Goal: Task Accomplishment & Management: Use online tool/utility

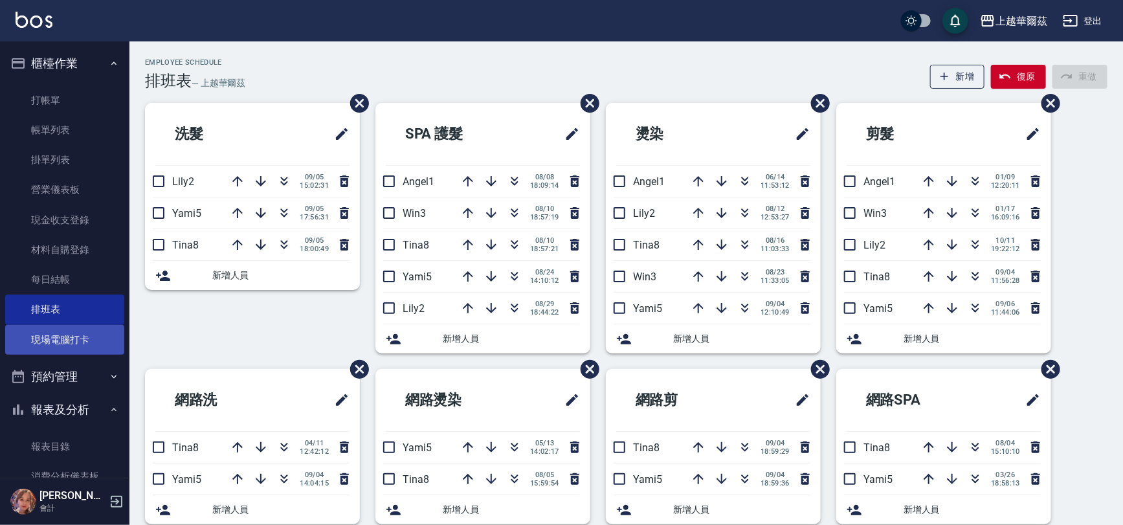
scroll to position [8, 0]
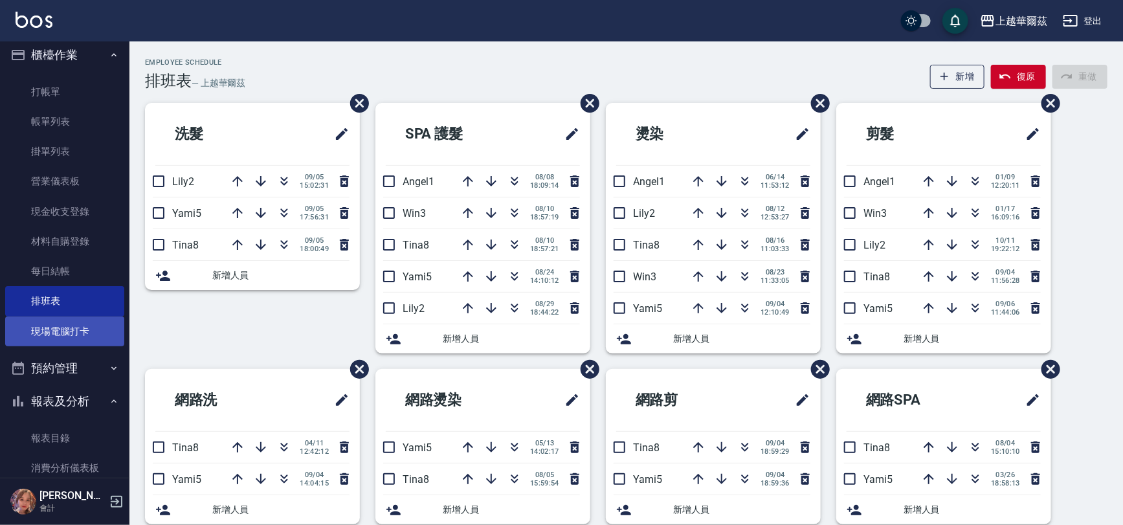
click at [71, 331] on link "現場電腦打卡" at bounding box center [64, 332] width 119 height 30
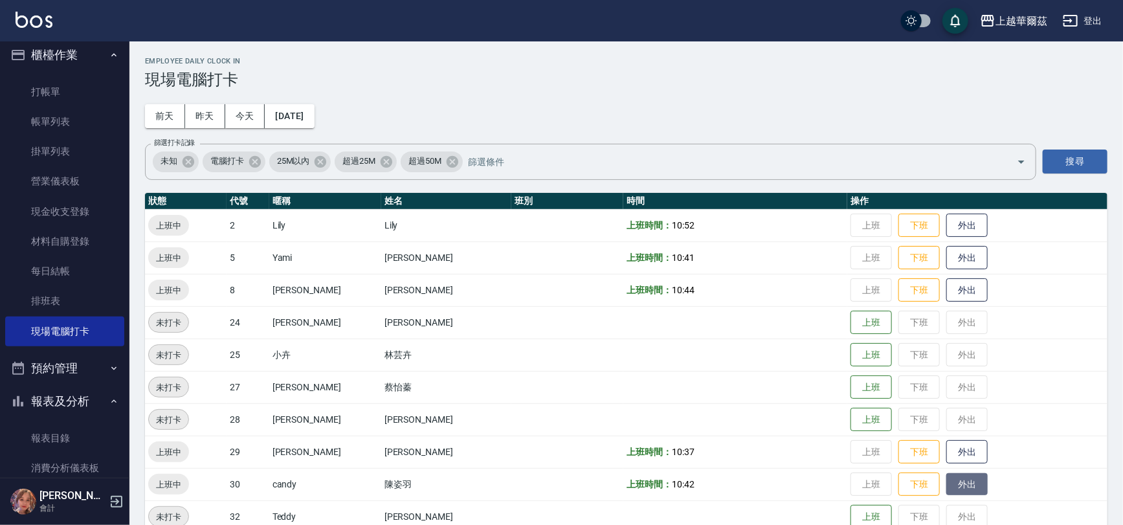
click at [947, 480] on button "外出" at bounding box center [967, 484] width 41 height 23
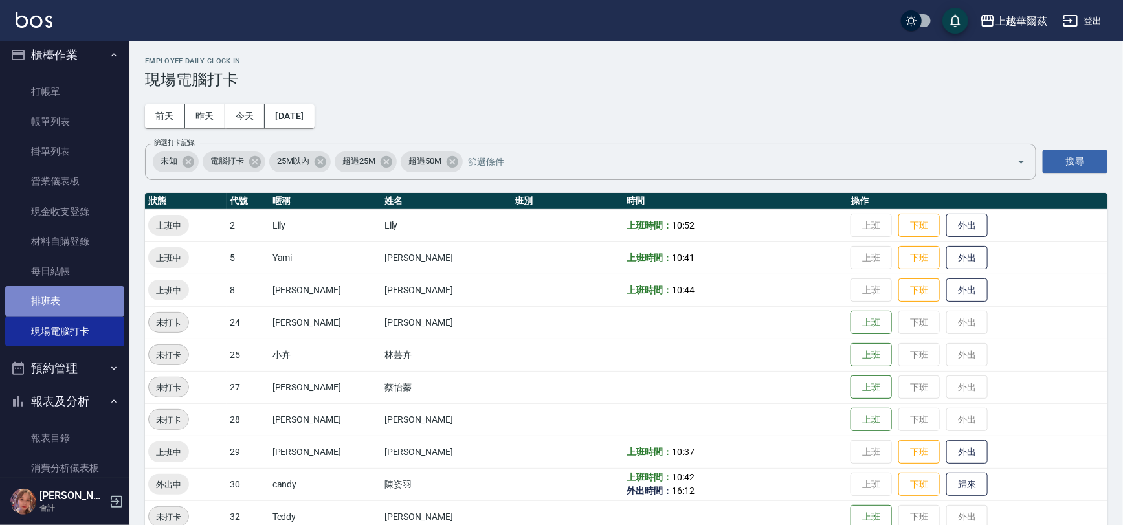
click at [76, 306] on link "排班表" at bounding box center [64, 301] width 119 height 30
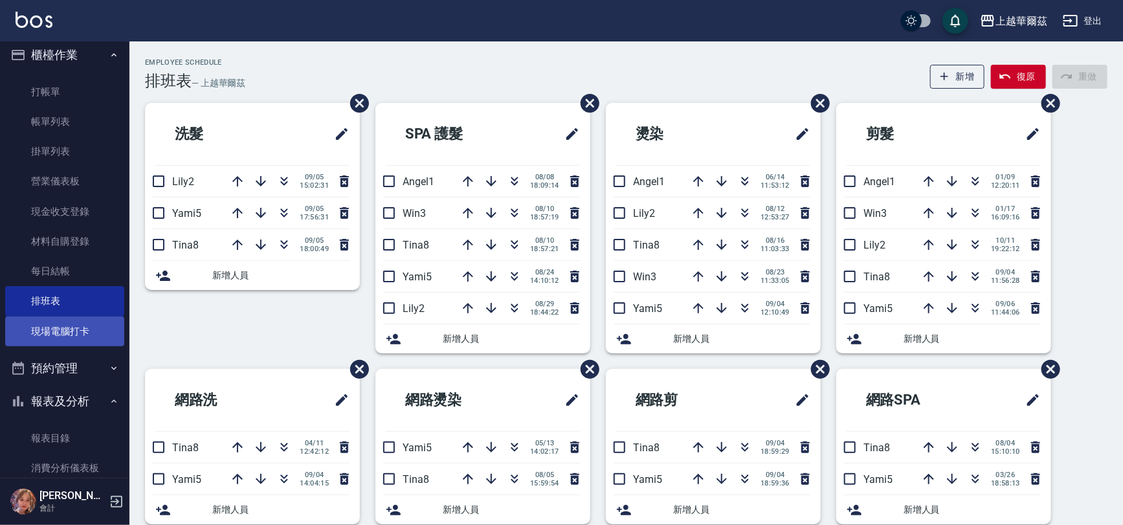
click at [43, 324] on link "現場電腦打卡" at bounding box center [64, 332] width 119 height 30
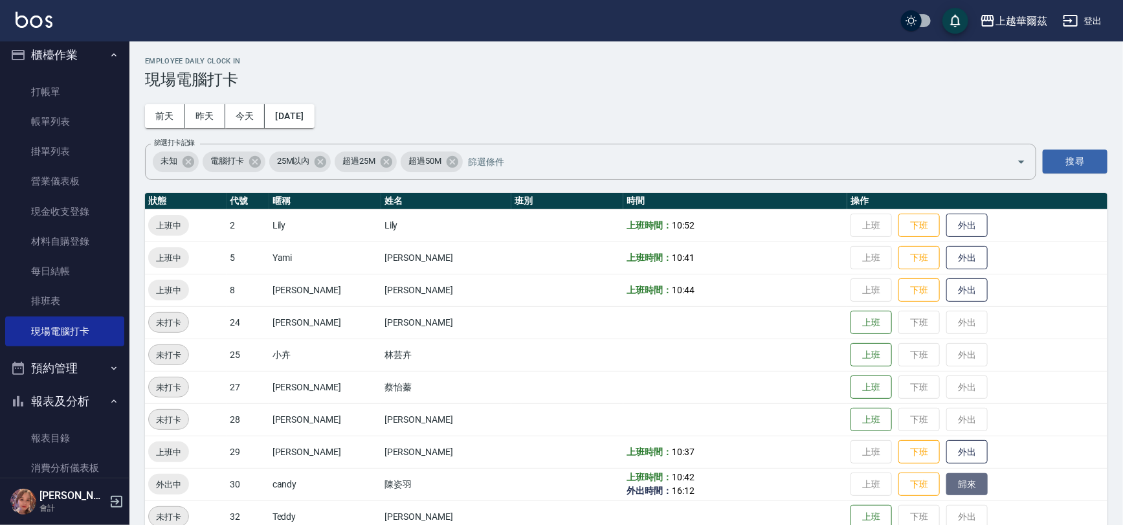
click at [956, 487] on button "歸來" at bounding box center [967, 484] width 41 height 23
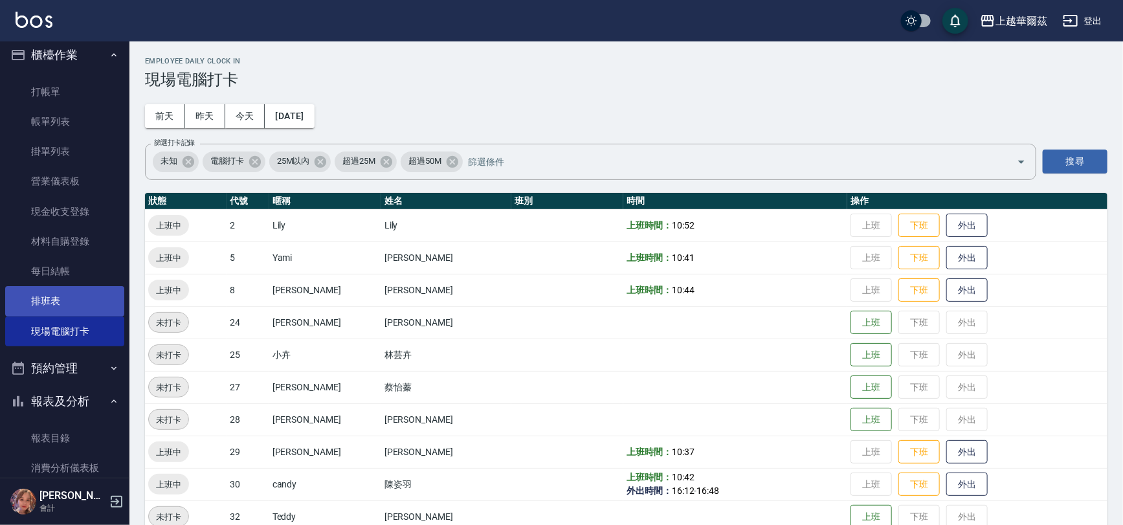
click at [54, 297] on link "排班表" at bounding box center [64, 301] width 119 height 30
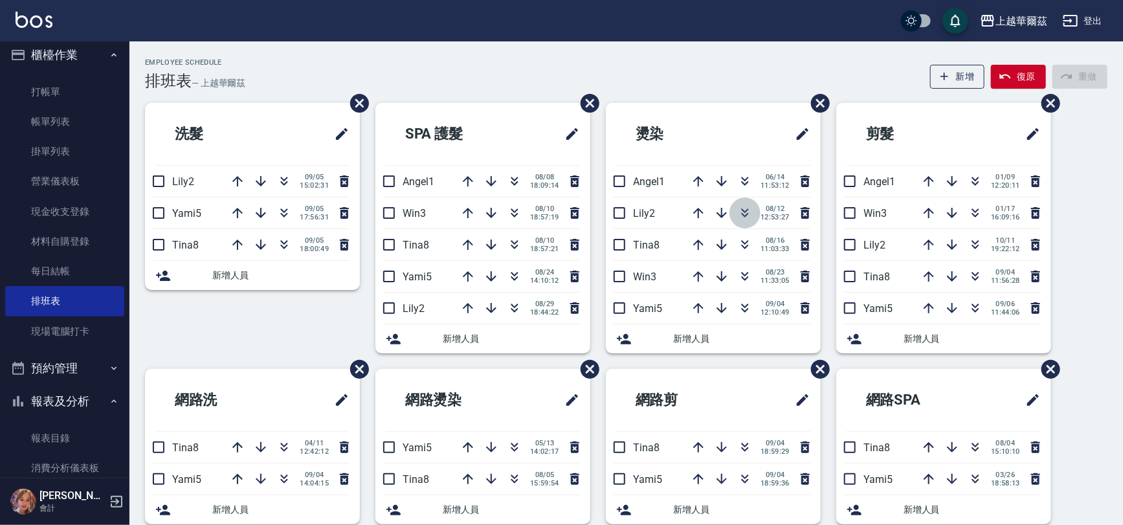
click at [742, 214] on icon "button" at bounding box center [745, 215] width 7 height 5
click at [81, 327] on link "現場電腦打卡" at bounding box center [64, 332] width 119 height 30
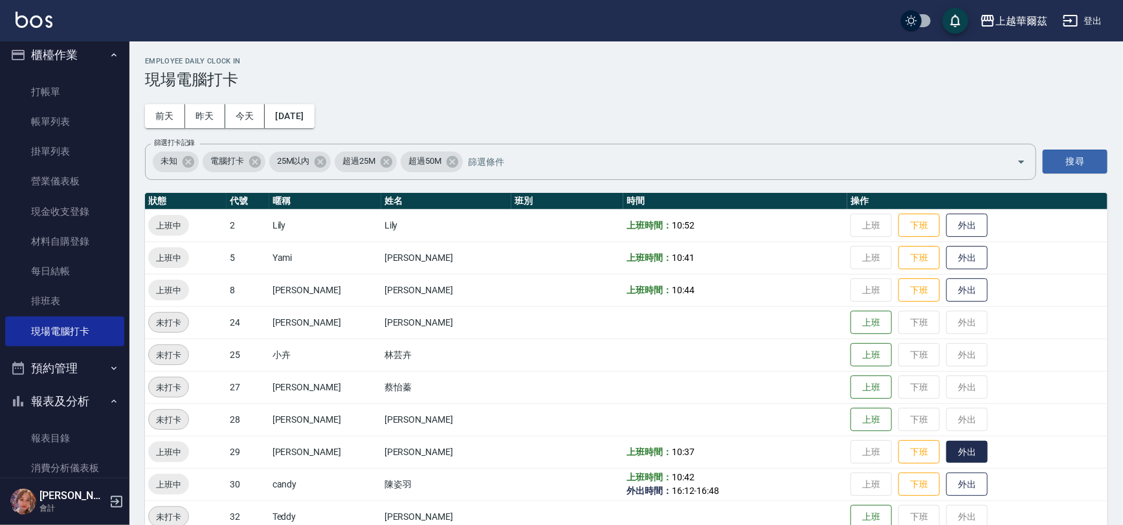
click at [957, 456] on button "外出" at bounding box center [967, 452] width 41 height 23
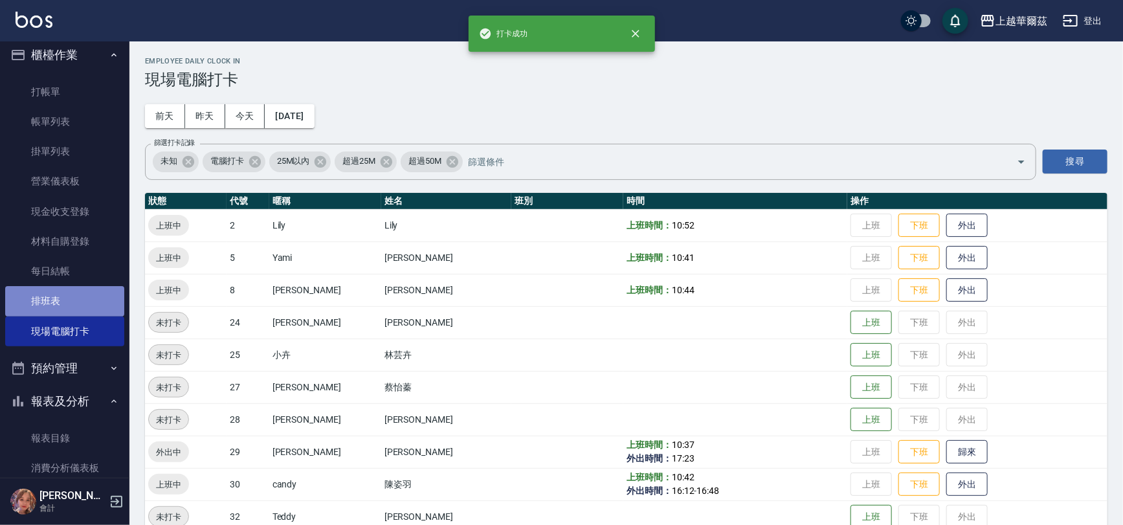
click at [70, 289] on link "排班表" at bounding box center [64, 301] width 119 height 30
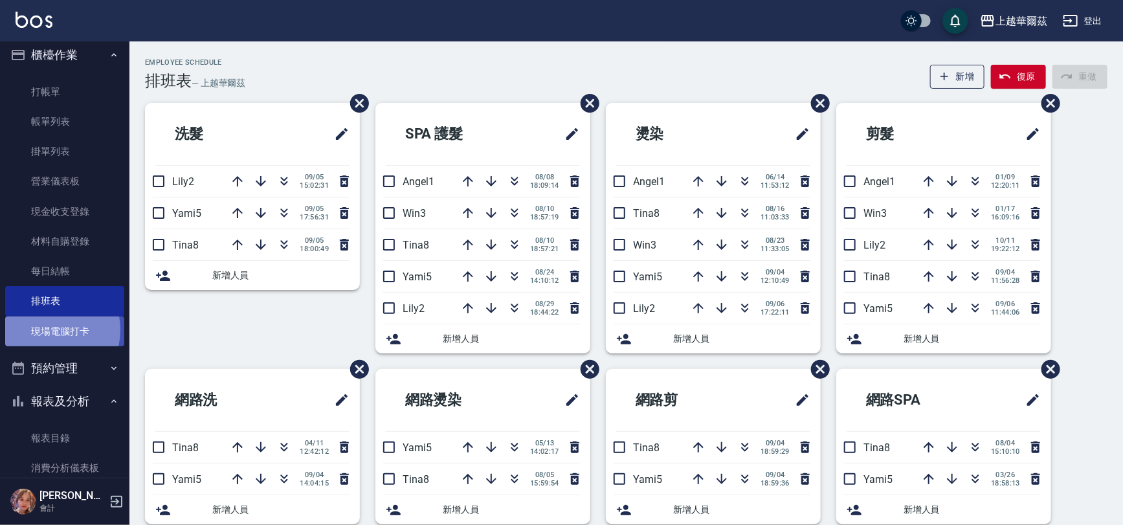
click at [44, 330] on link "現場電腦打卡" at bounding box center [64, 332] width 119 height 30
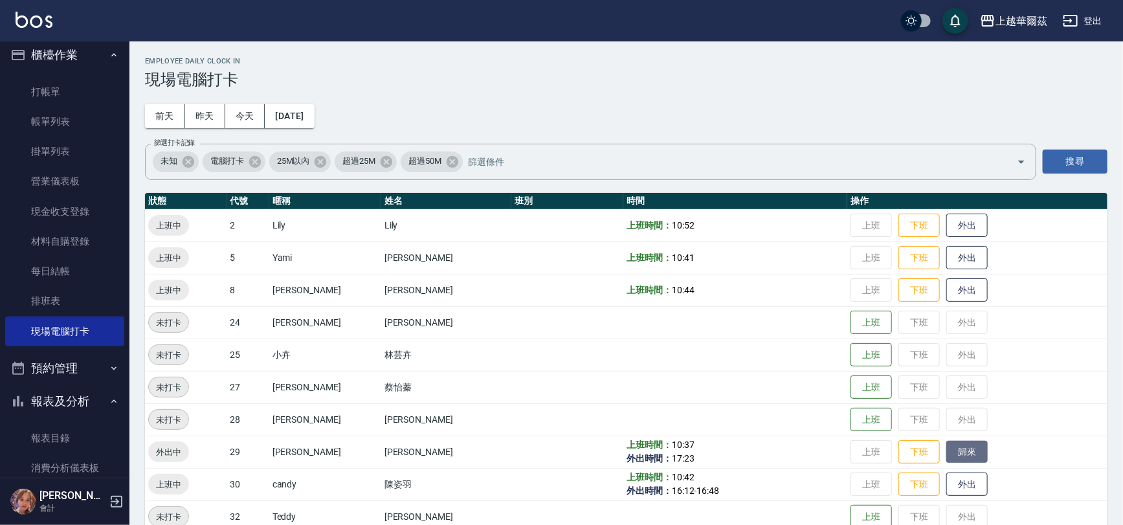
click at [947, 447] on button "歸來" at bounding box center [967, 452] width 41 height 23
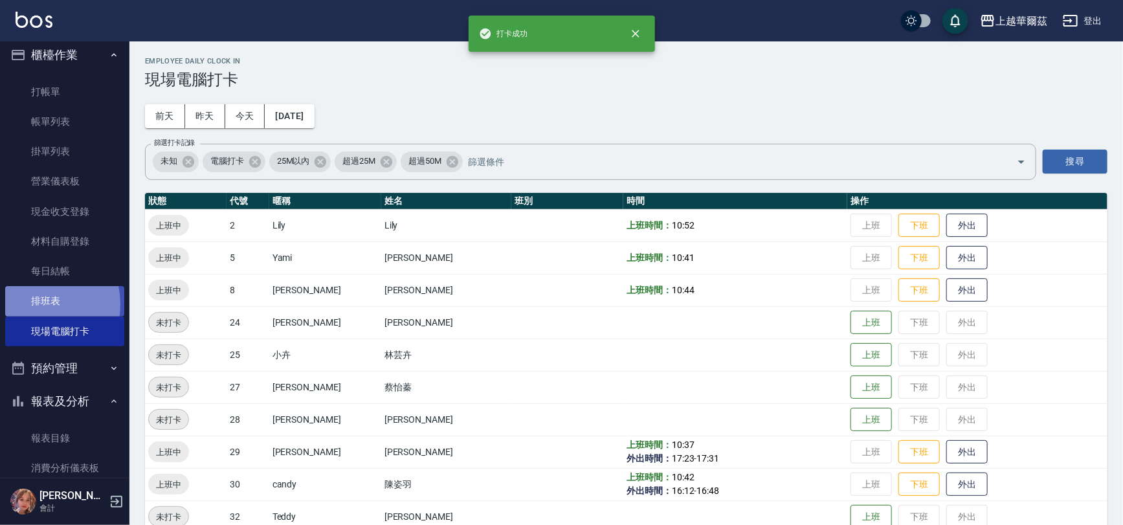
click at [28, 304] on link "排班表" at bounding box center [64, 301] width 119 height 30
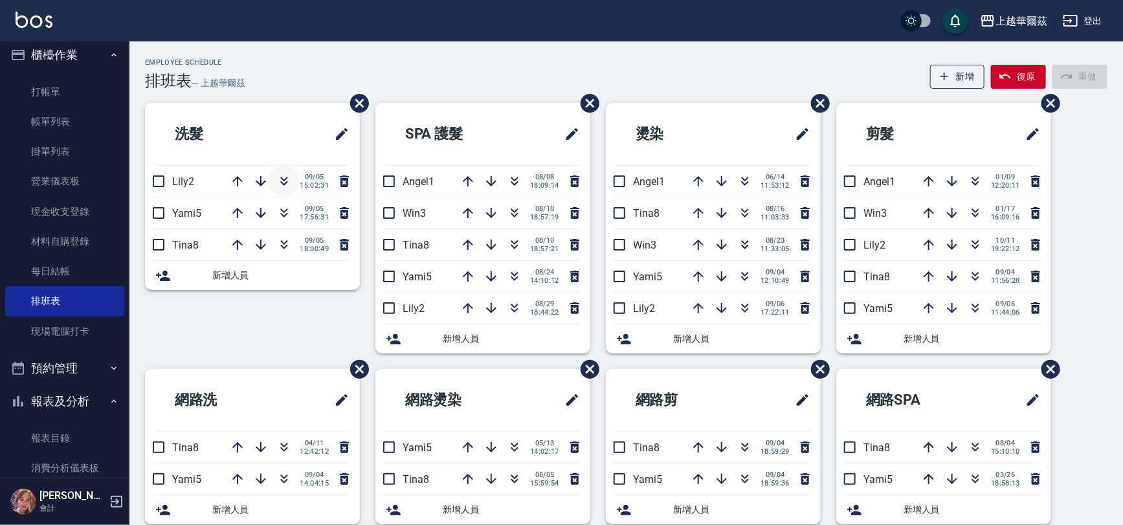
click at [271, 181] on button "button" at bounding box center [284, 181] width 31 height 31
click at [233, 233] on button "button" at bounding box center [237, 244] width 31 height 31
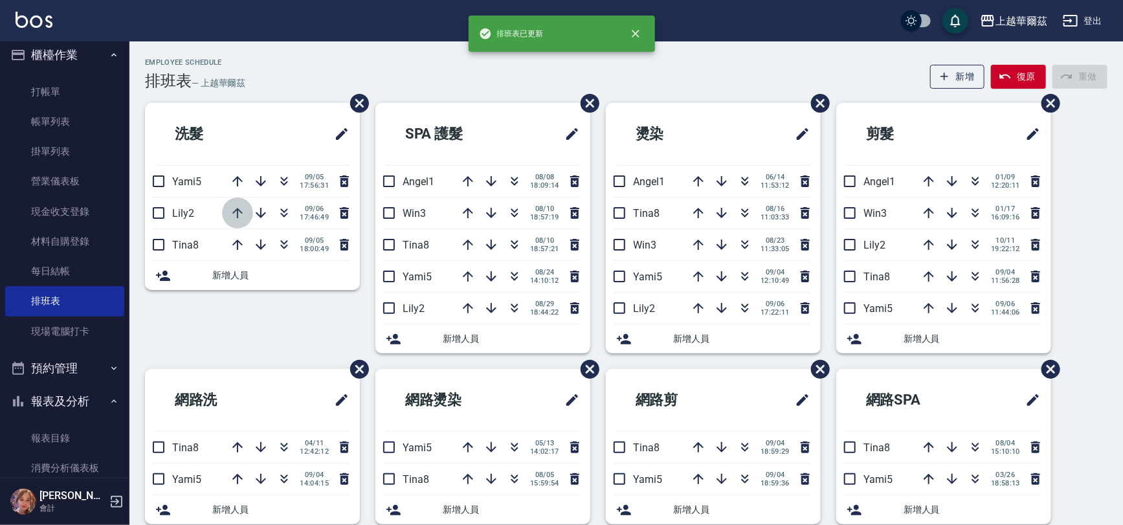
click at [237, 209] on icon "button" at bounding box center [237, 213] width 10 height 10
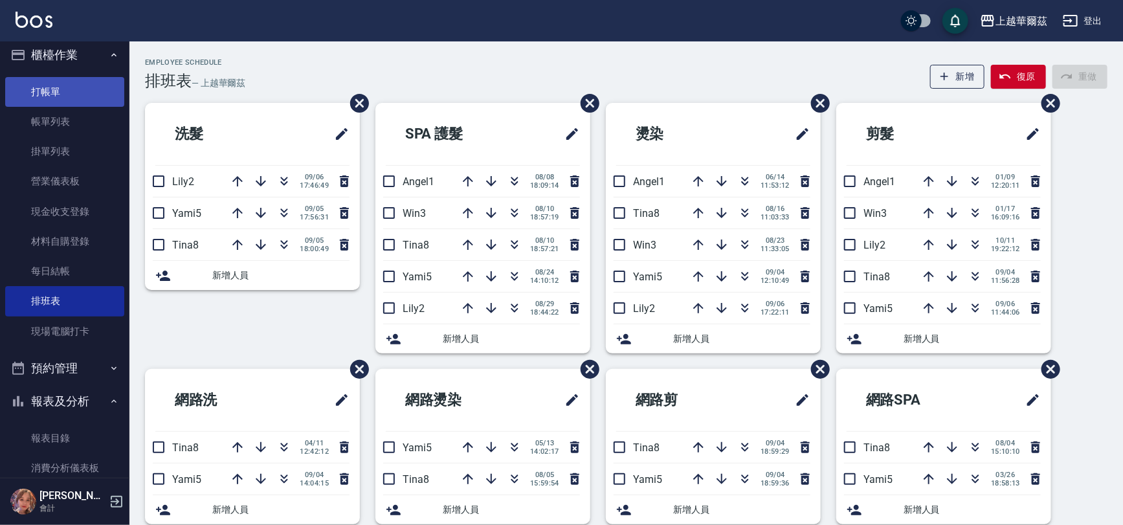
click at [64, 86] on link "打帳單" at bounding box center [64, 92] width 119 height 30
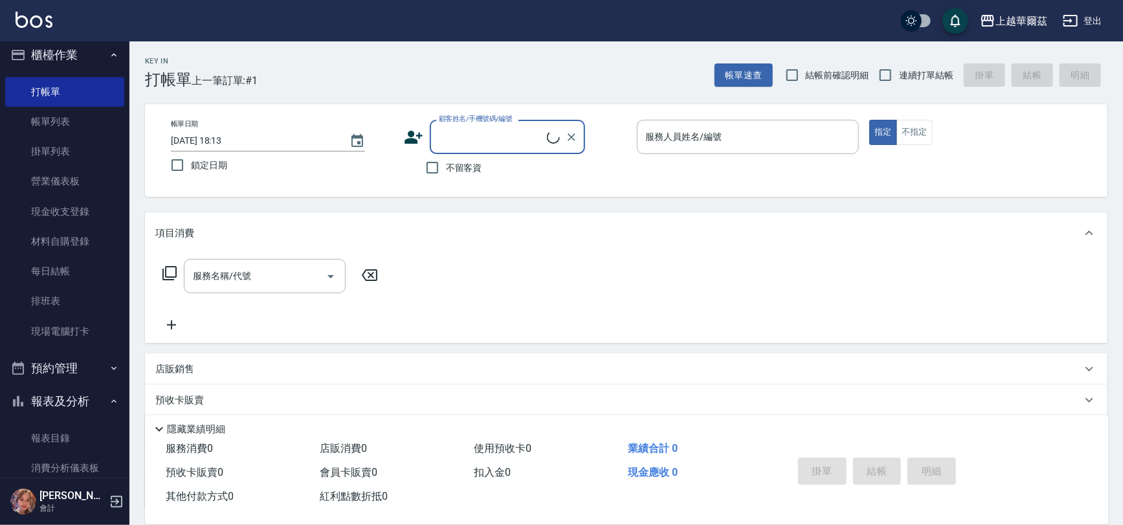
click at [877, 71] on input "連續打單結帳" at bounding box center [885, 75] width 27 height 27
checkbox input "true"
click at [436, 166] on input "不留客資" at bounding box center [432, 167] width 27 height 27
checkbox input "true"
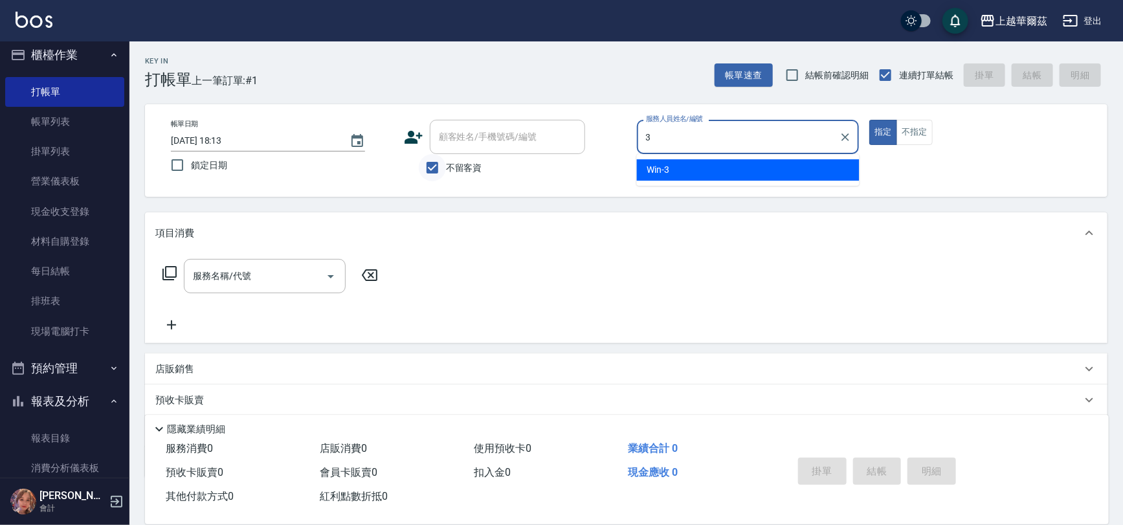
type input "3"
type button "true"
type input "Win-3"
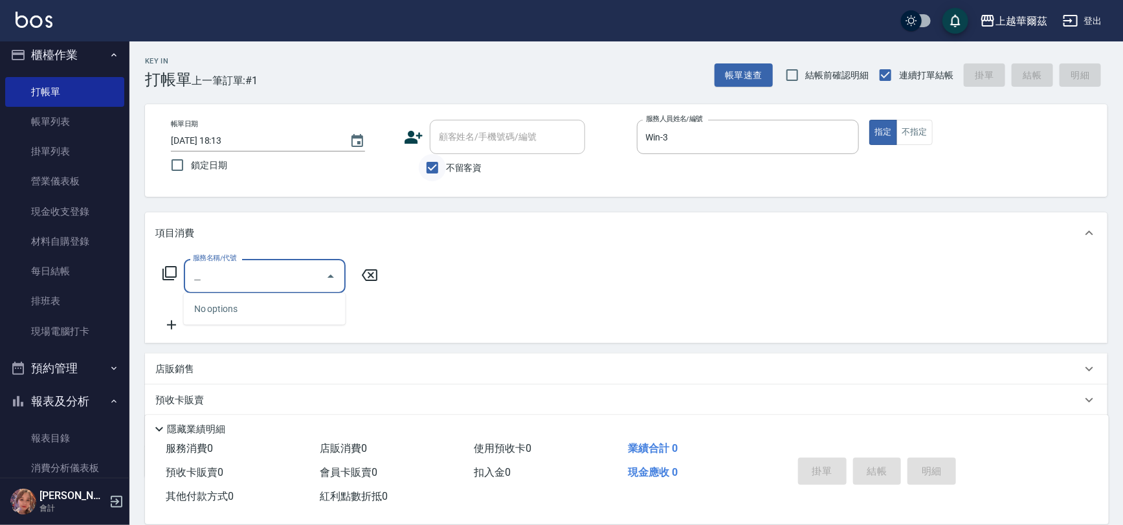
type input "區"
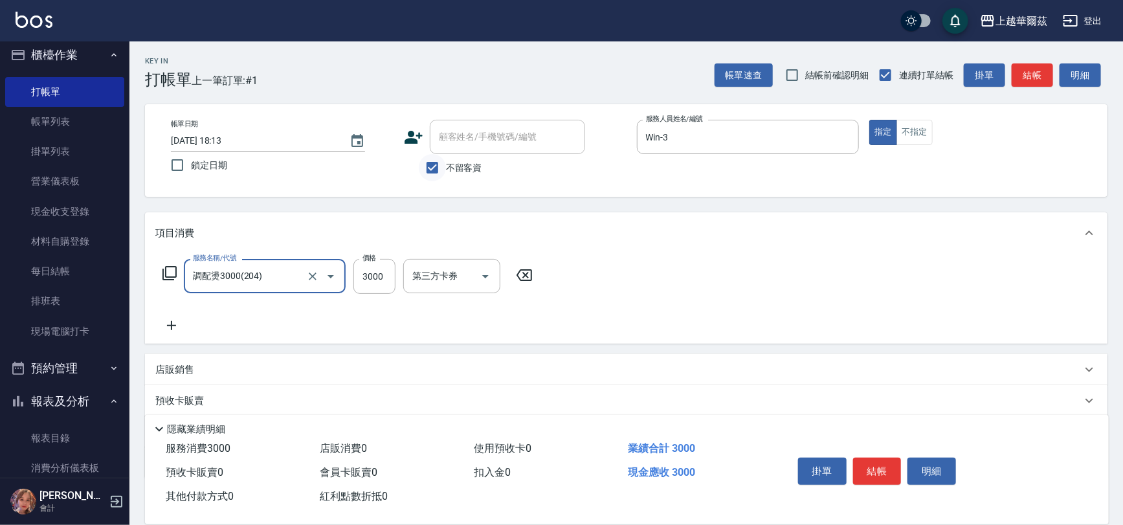
type input "調配燙3000(204)"
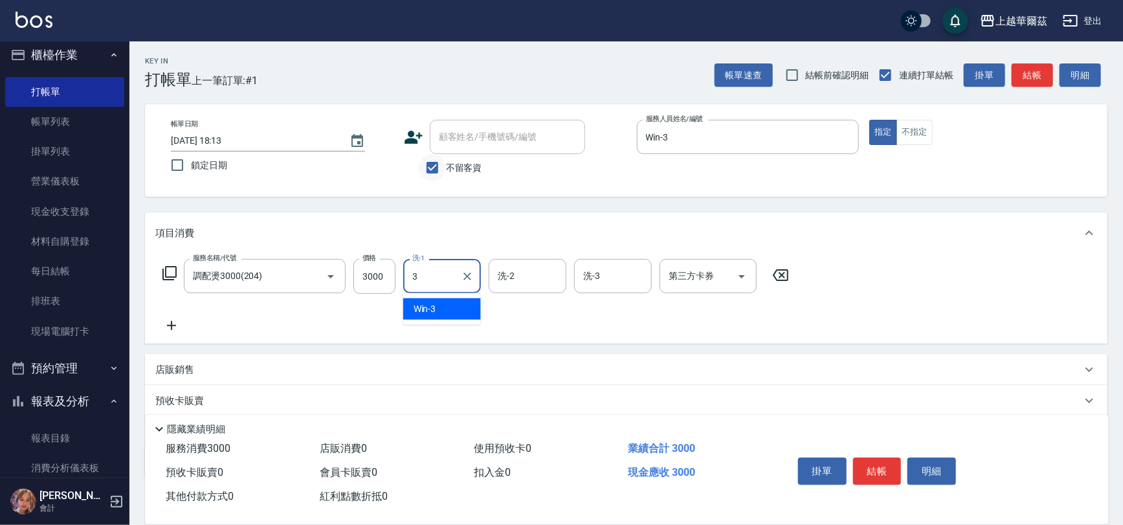
type input "Win-3"
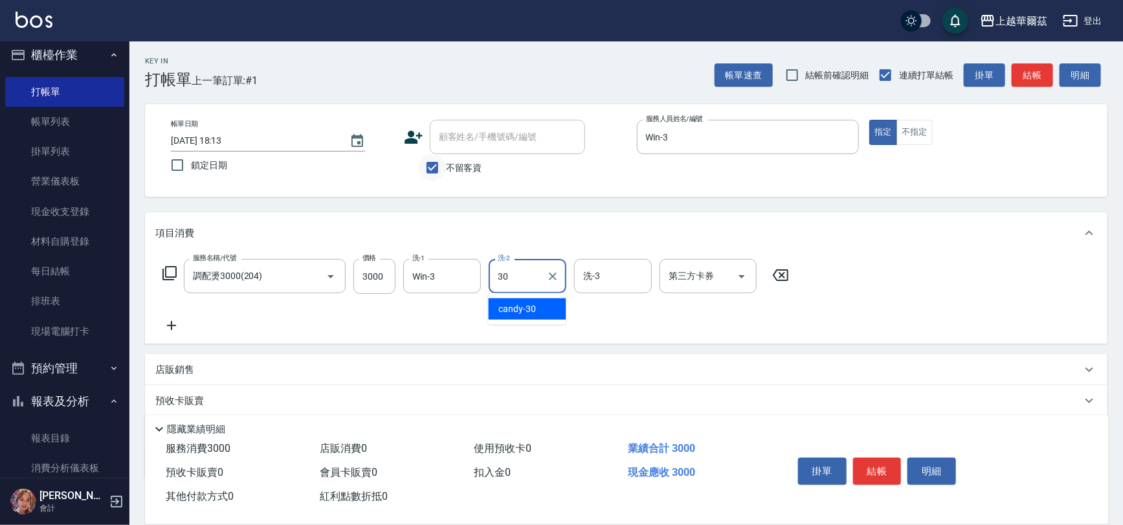
type input "candy-30"
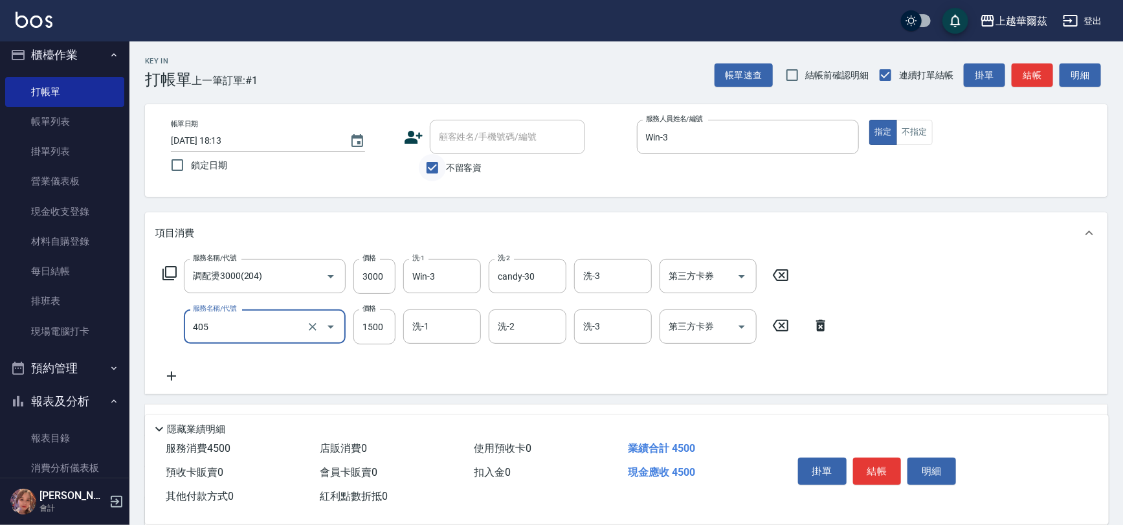
type input "染1500(405)"
type input "1299"
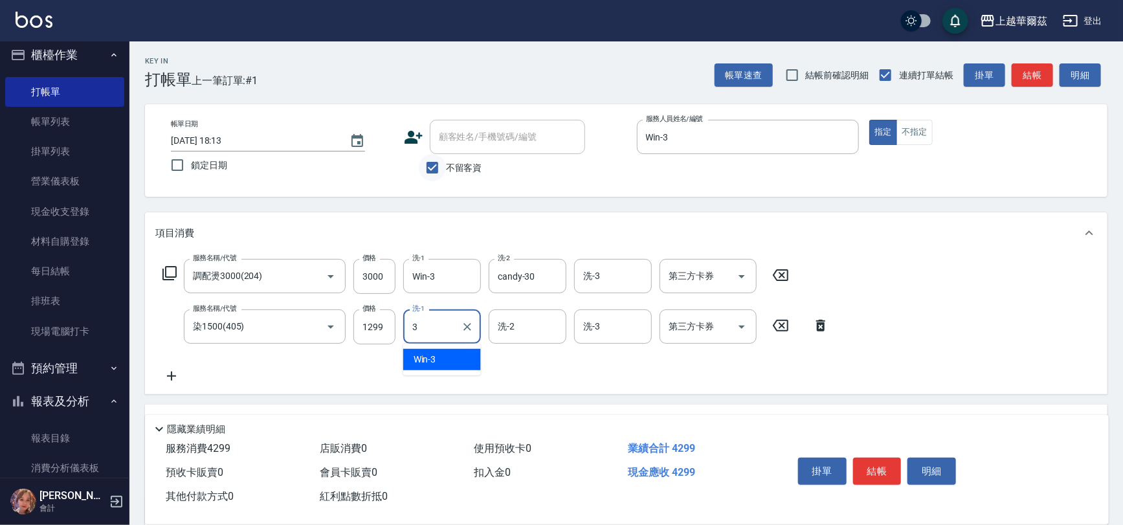
type input "3"
type input "2"
type input "Win-3"
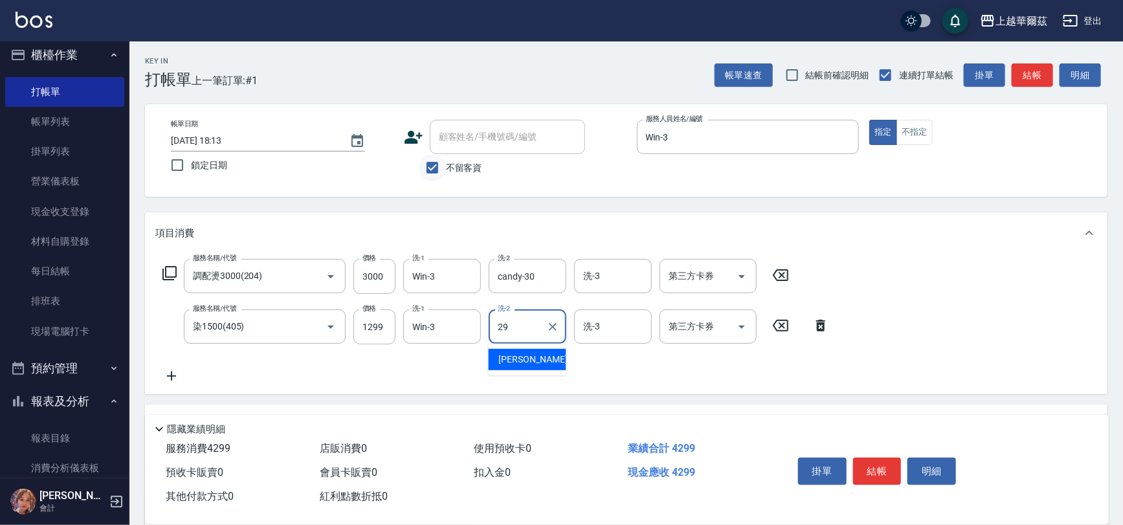
type input "[PERSON_NAME]-29"
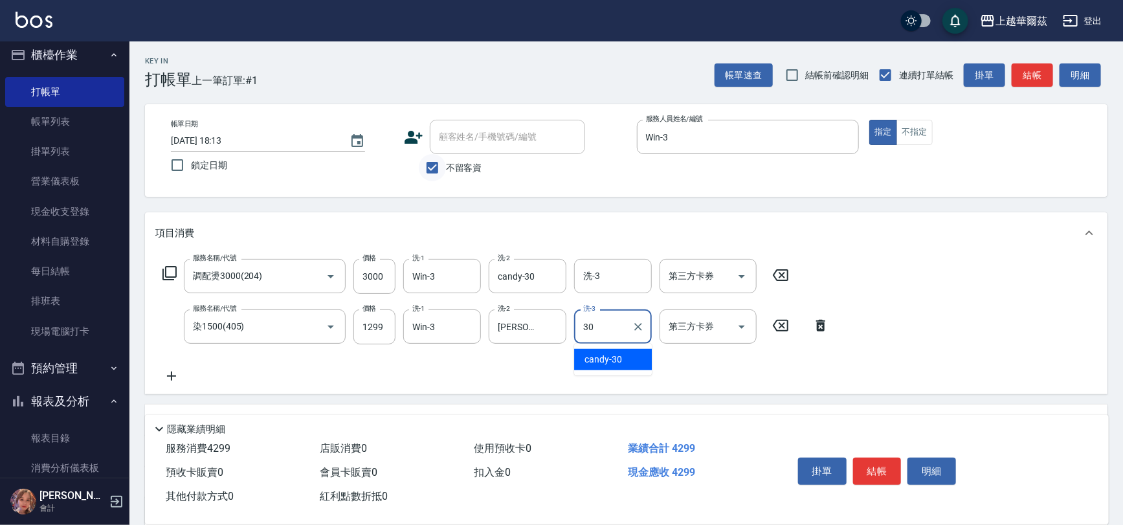
type input "candy-30"
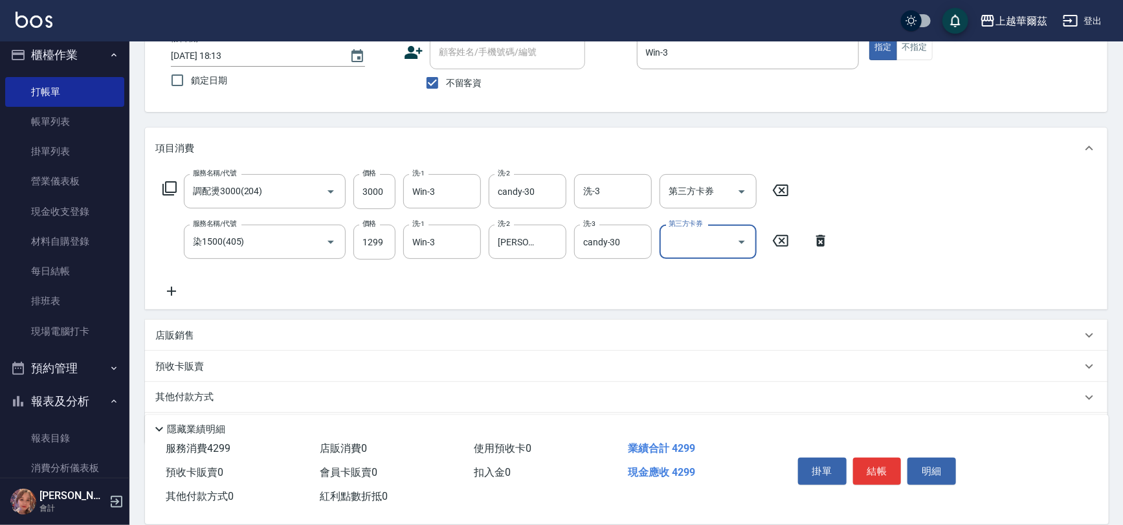
scroll to position [126, 0]
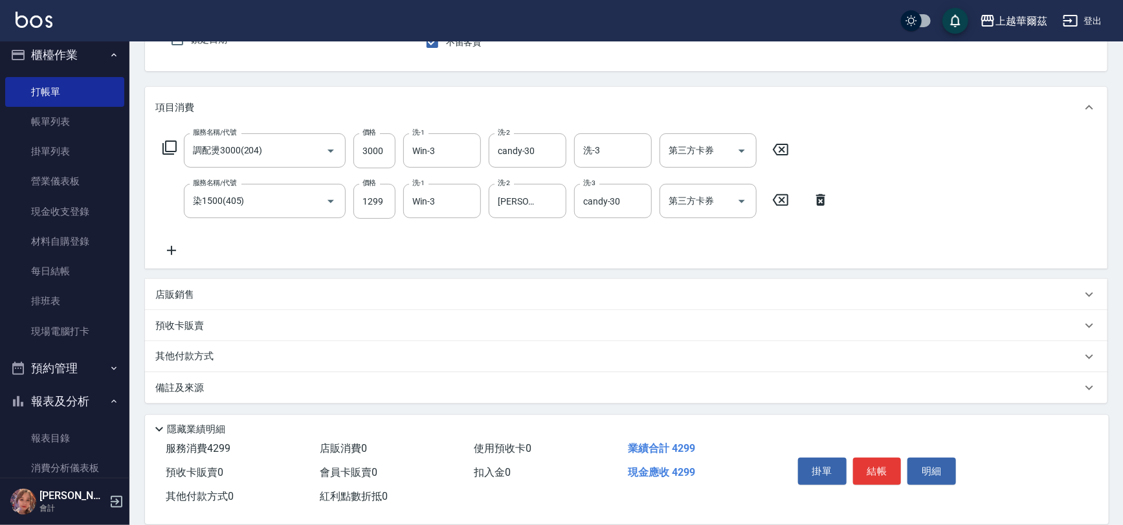
click at [265, 353] on div "其他付款方式" at bounding box center [618, 357] width 927 height 14
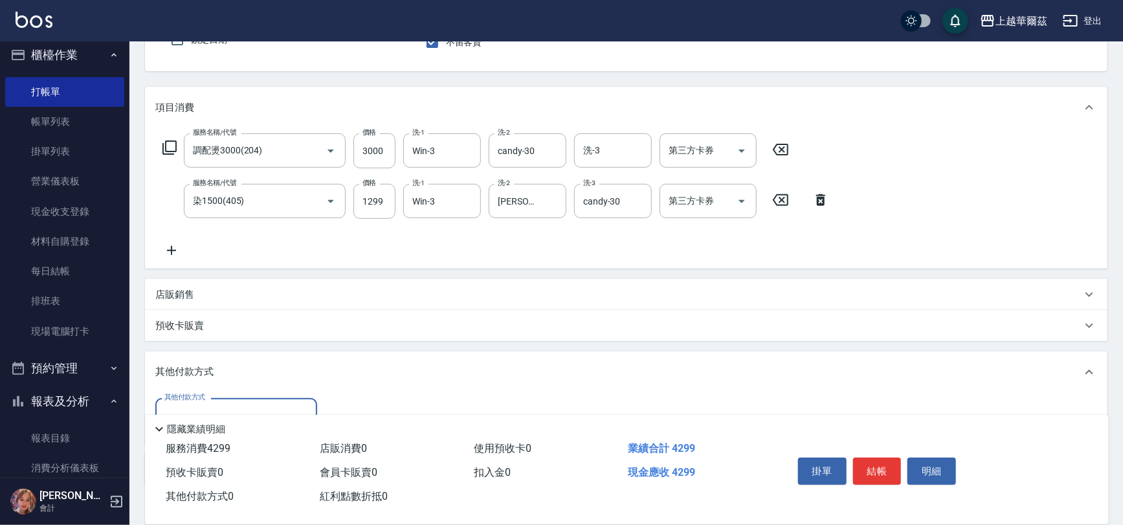
scroll to position [207, 0]
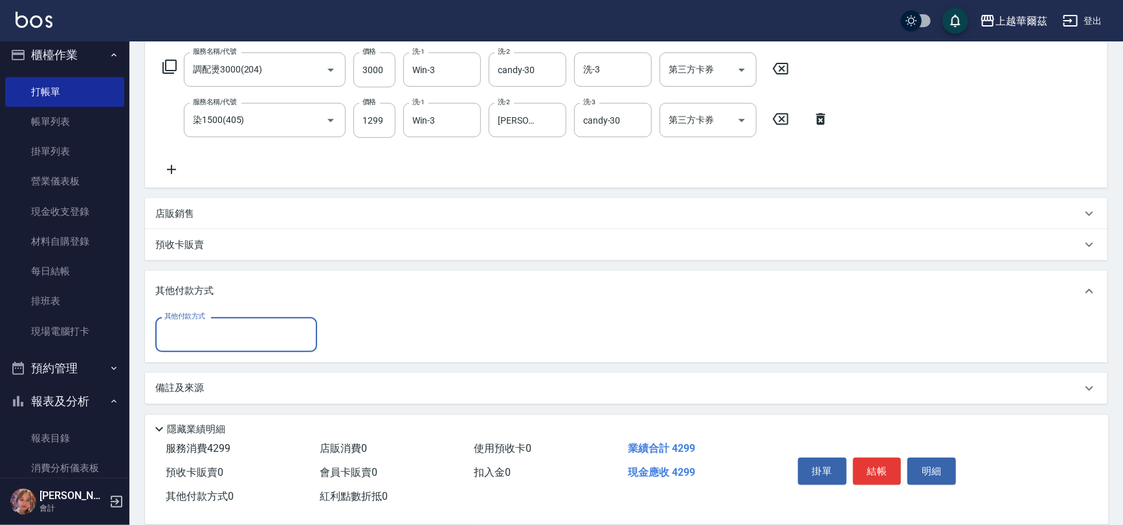
click at [242, 337] on input "其他付款方式" at bounding box center [236, 334] width 150 height 23
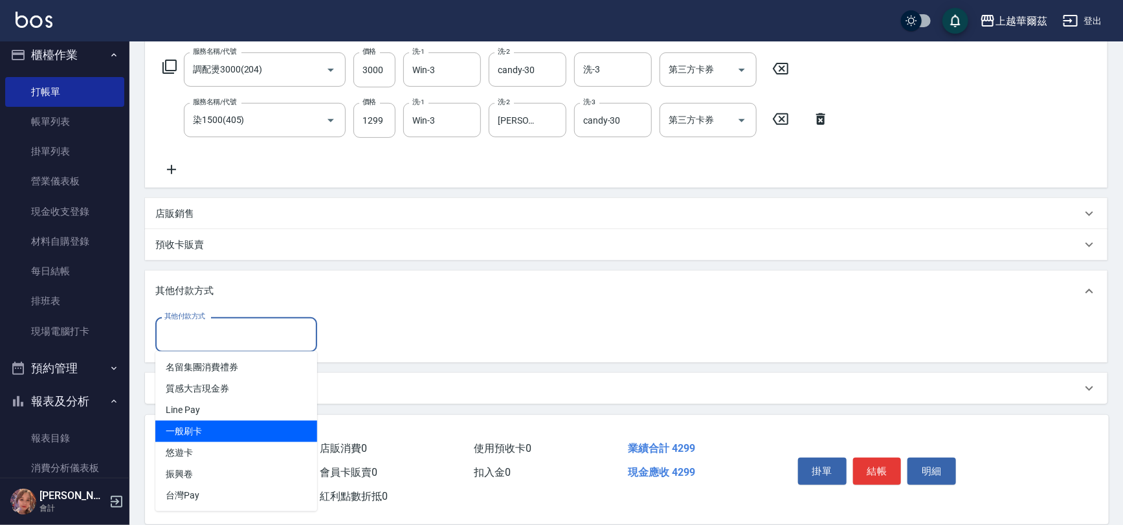
click at [208, 437] on span "一般刷卡" at bounding box center [236, 431] width 162 height 21
type input "一般刷卡"
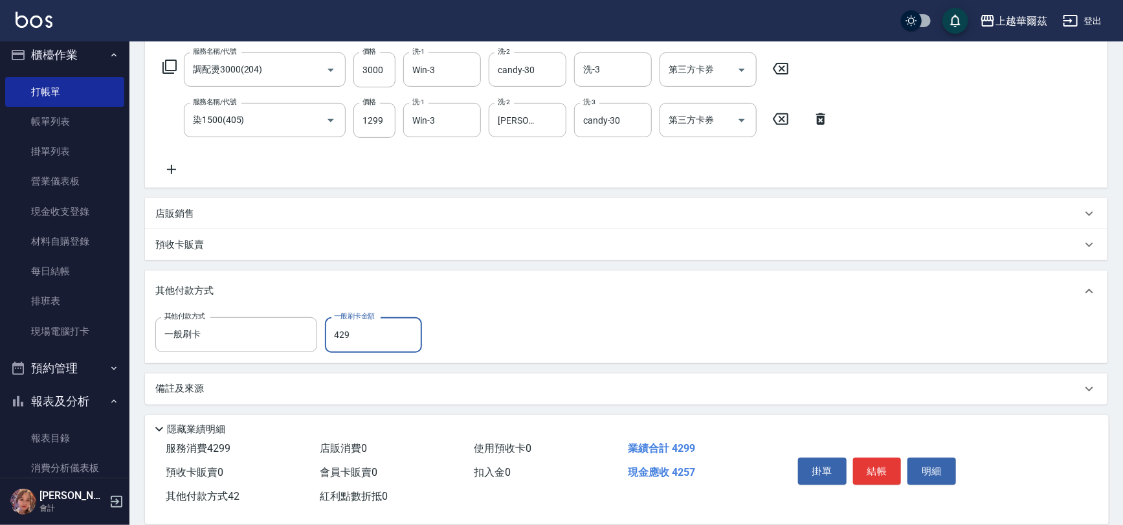
type input "4299"
type input "[DATE] 18:14"
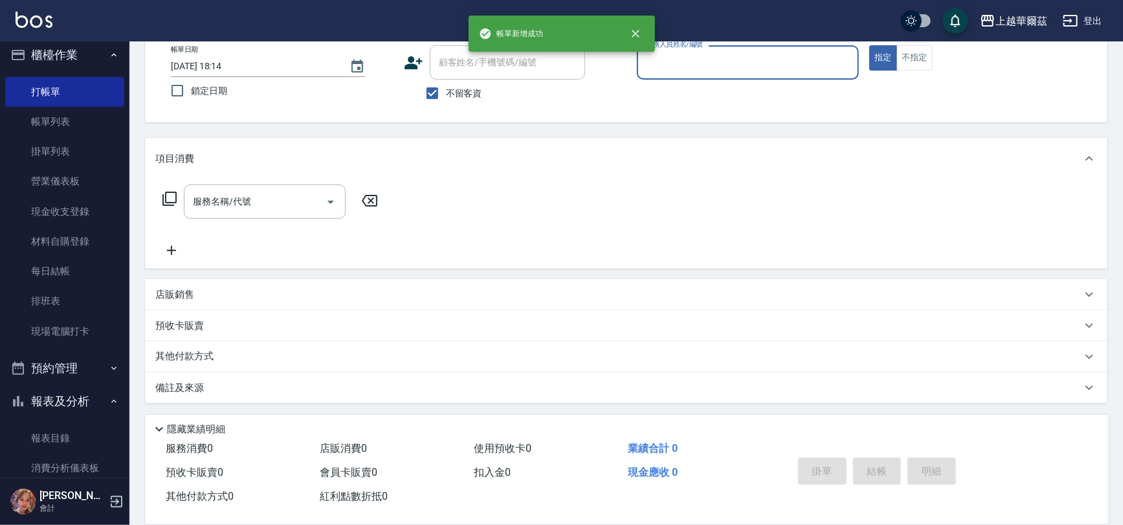
scroll to position [0, 0]
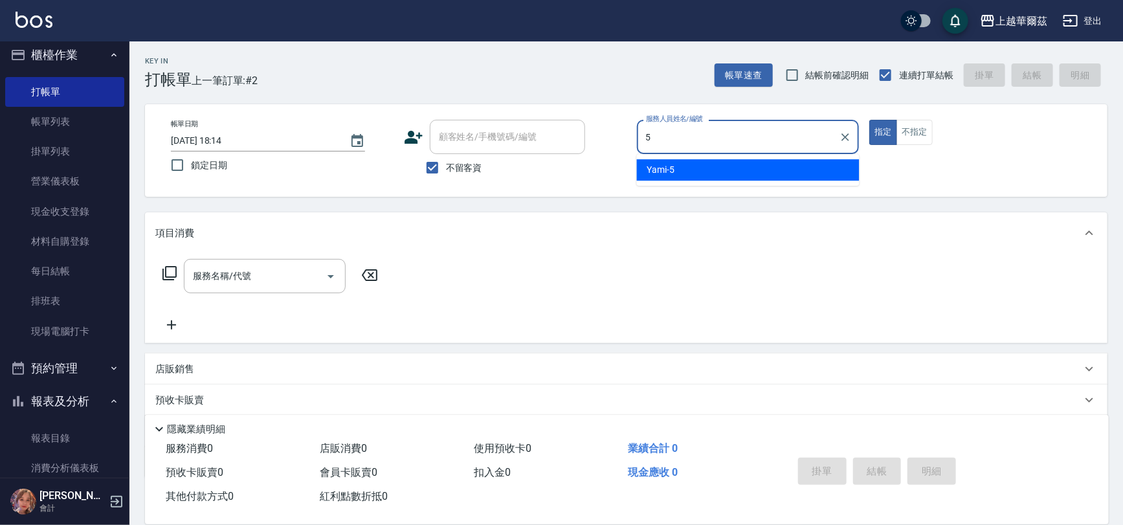
type input "Yami-5"
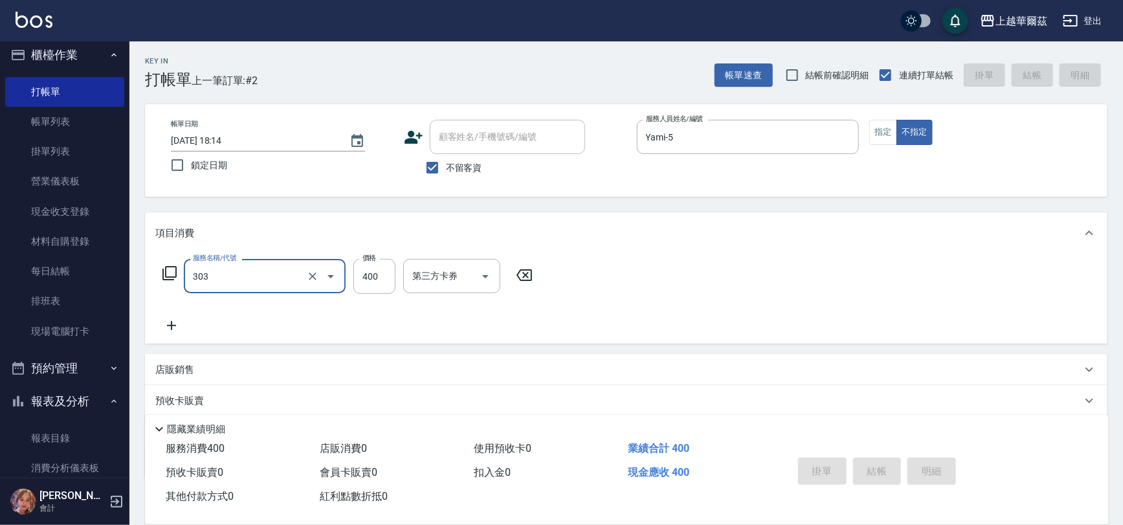
type input "303"
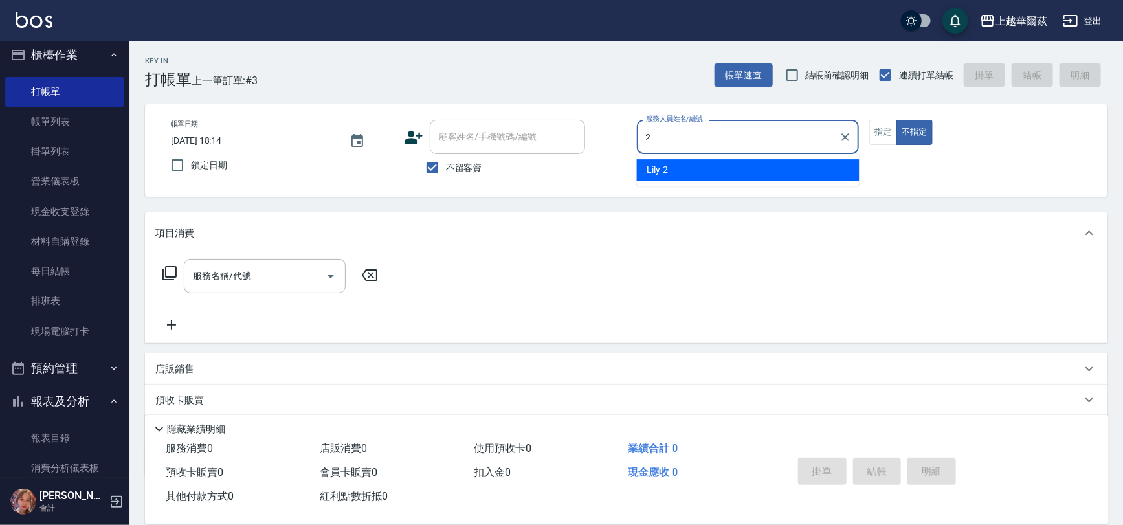
type input "Lily-2"
type button "false"
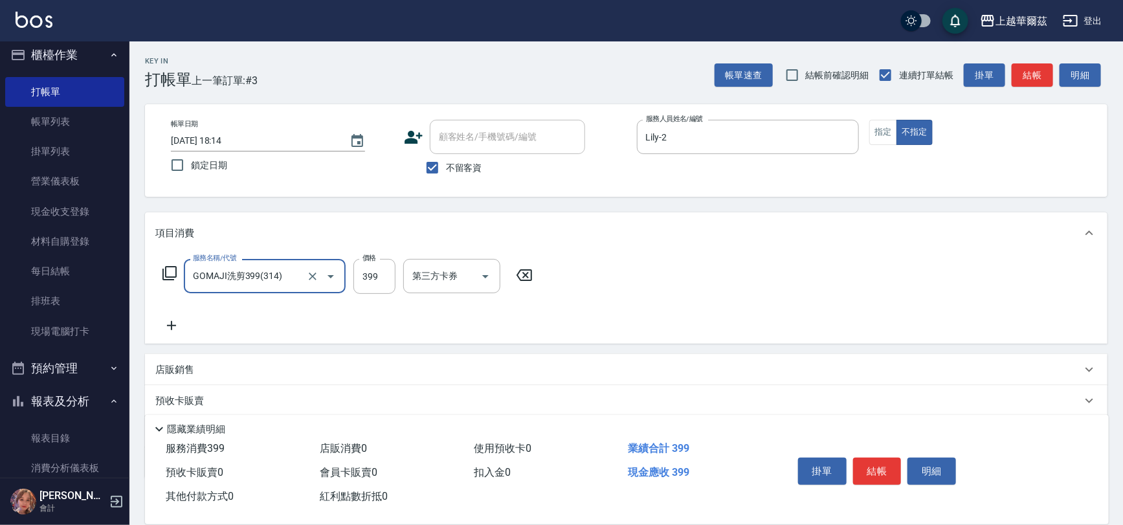
type input "GOMAJI洗剪399(314)"
type input "499"
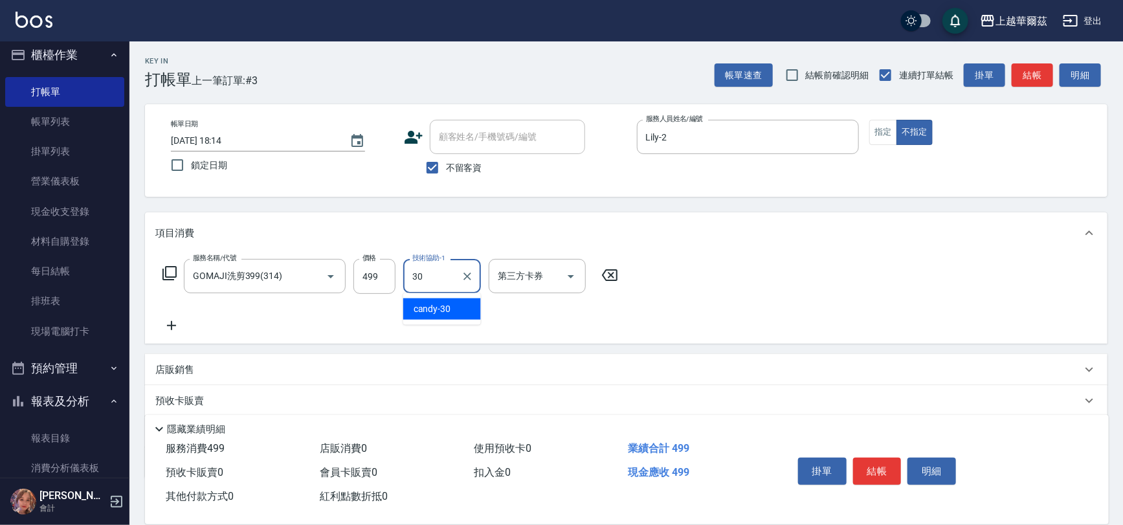
type input "candy-30"
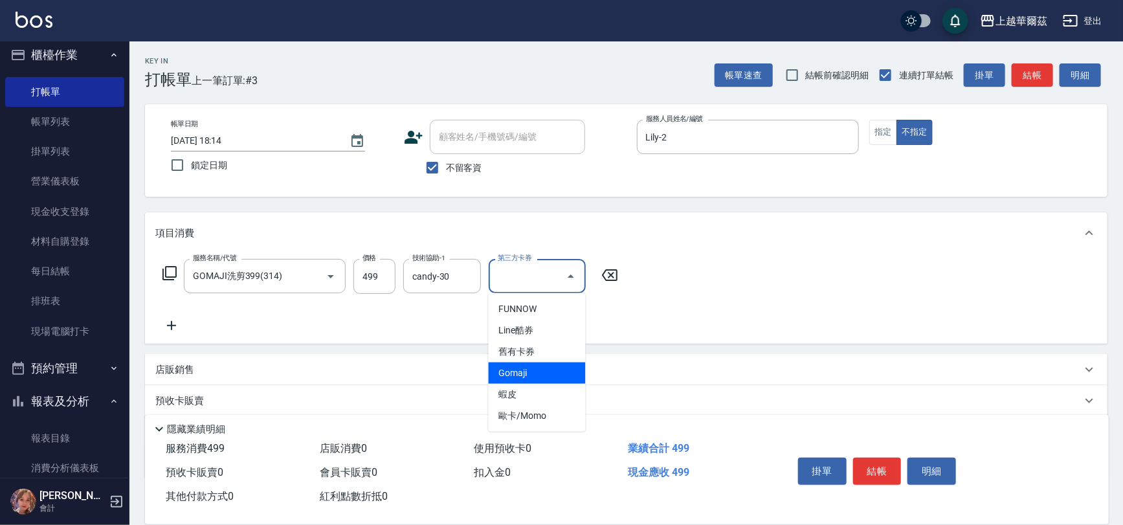
type input "Gomaji"
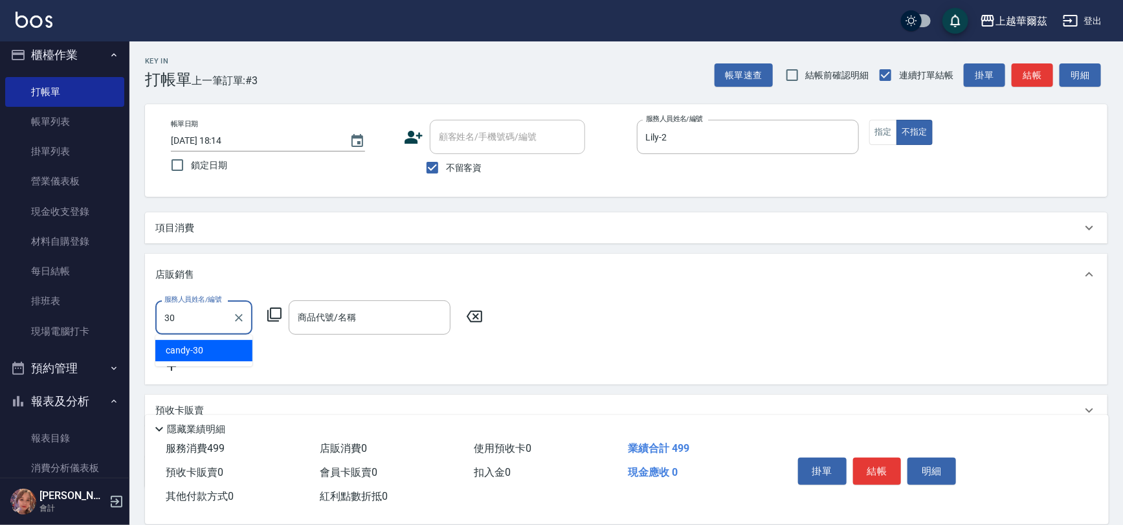
type input "candy-30"
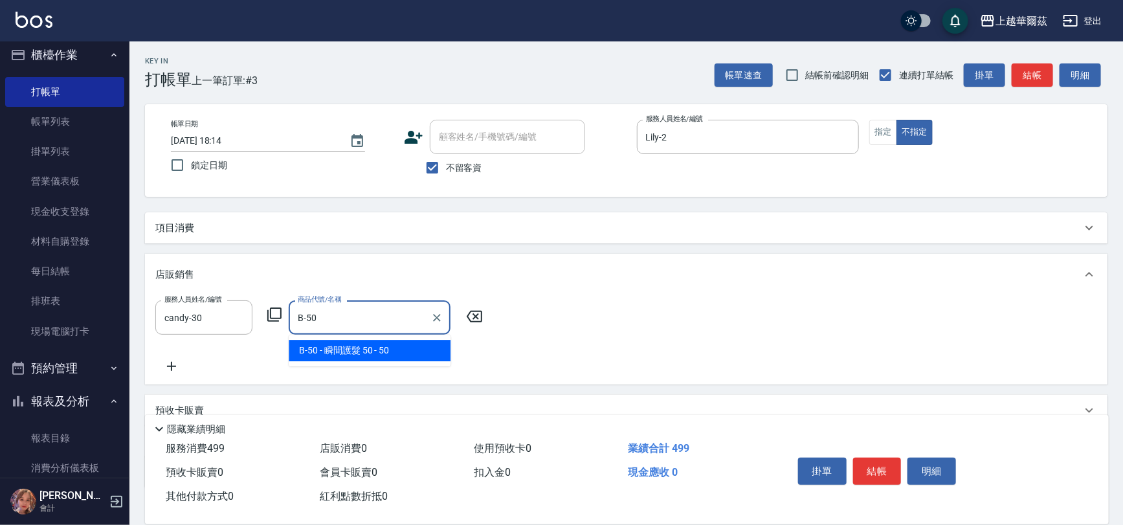
type input "瞬間護髮 50"
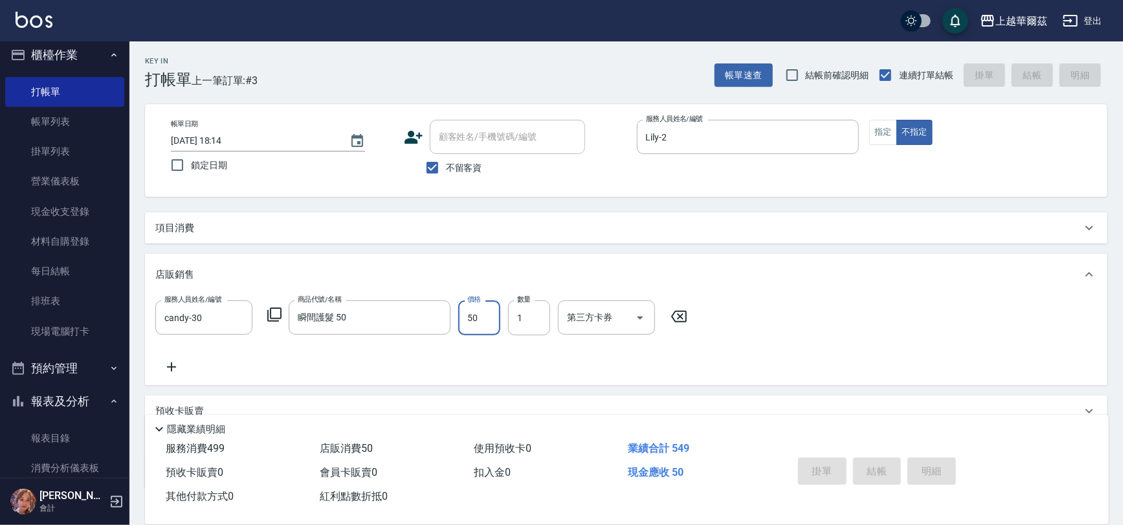
type input "[DATE] 18:15"
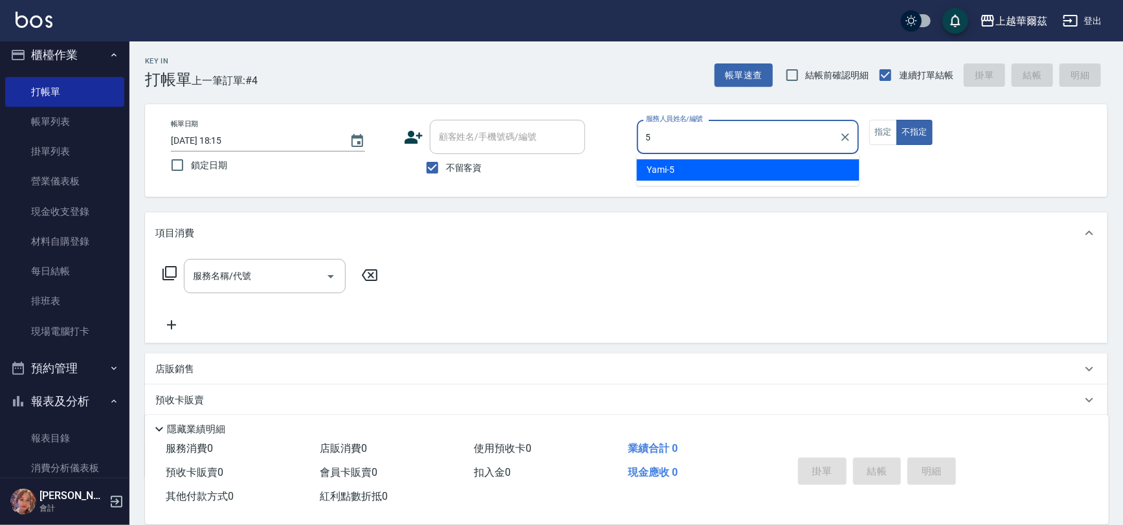
type input "Yami-5"
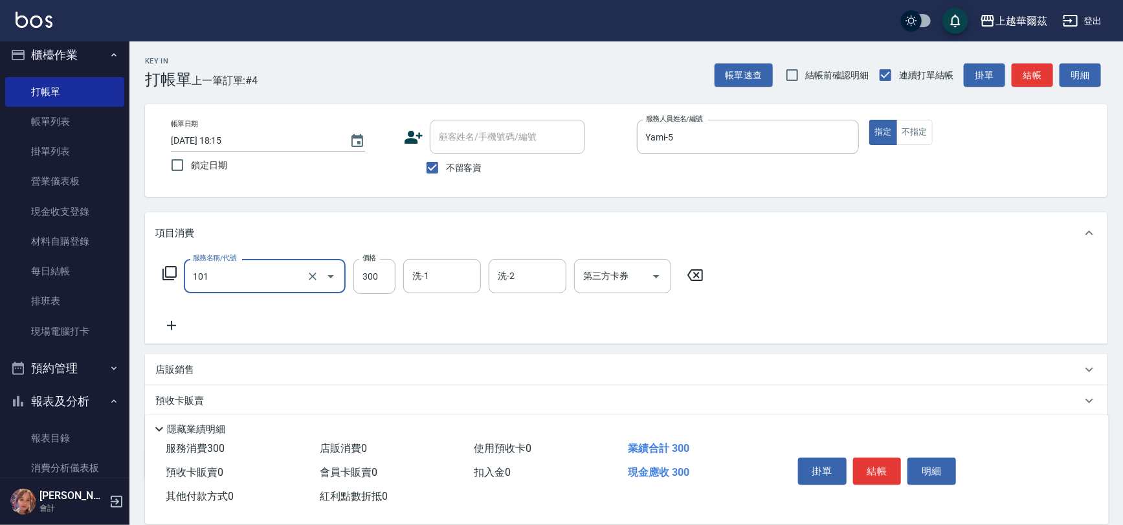
type input "洗髮300(101)"
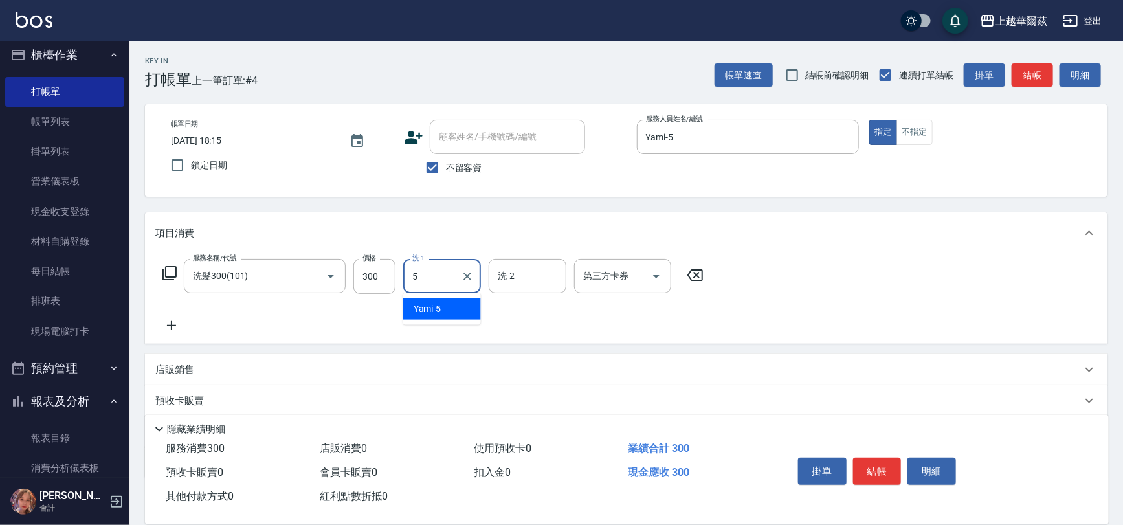
type input "Yami-5"
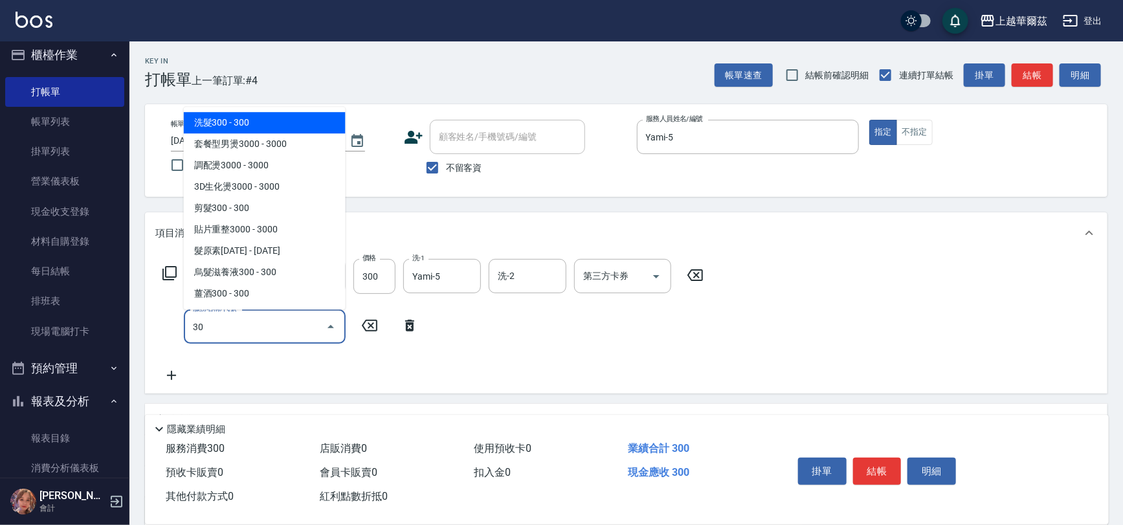
type input "304"
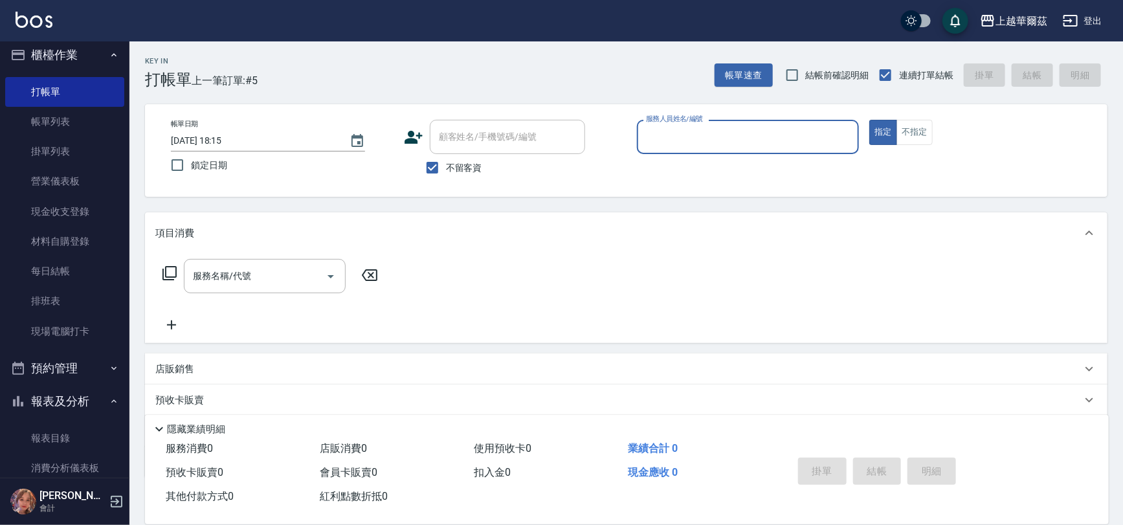
drag, startPoint x: 434, startPoint y: 166, endPoint x: 446, endPoint y: 138, distance: 30.4
click at [434, 164] on input "不留客資" at bounding box center [432, 167] width 27 height 27
checkbox input "false"
click at [446, 138] on div "顧客姓名/手機號碼/編號 顧客姓名/手機號碼/編號" at bounding box center [507, 137] width 155 height 34
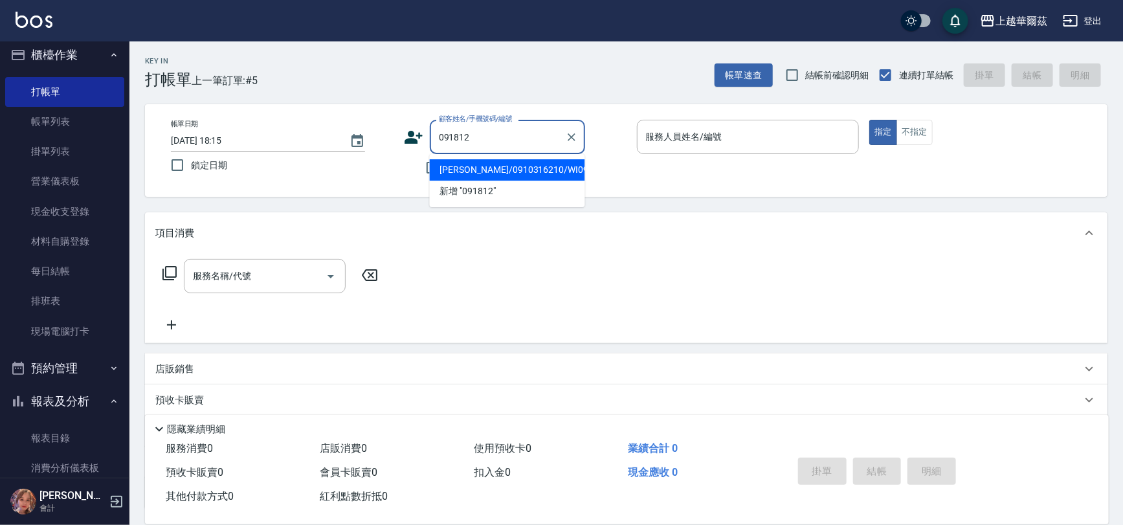
type input "[PERSON_NAME]/0910316210/WI091812"
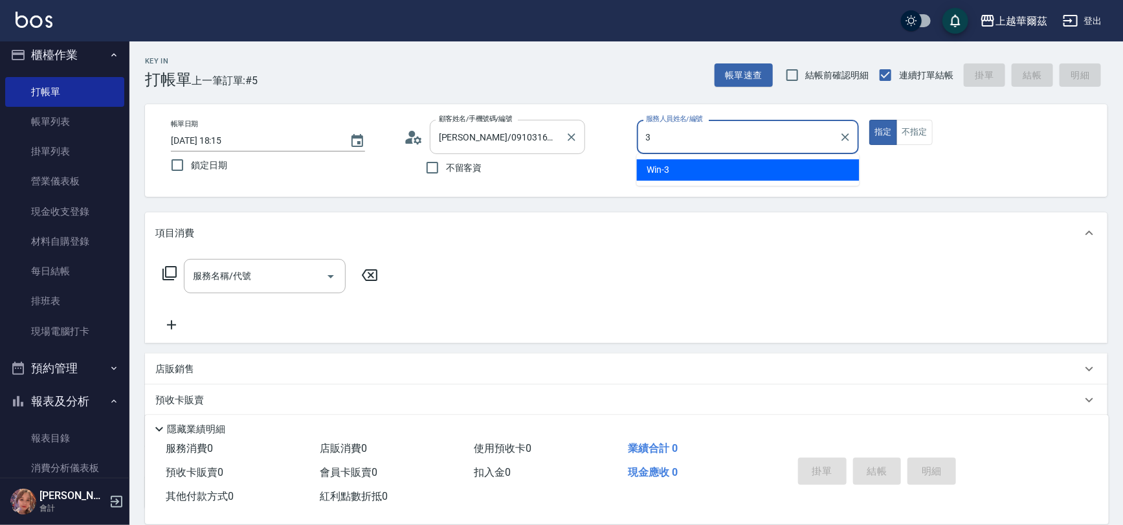
type input "Win-3"
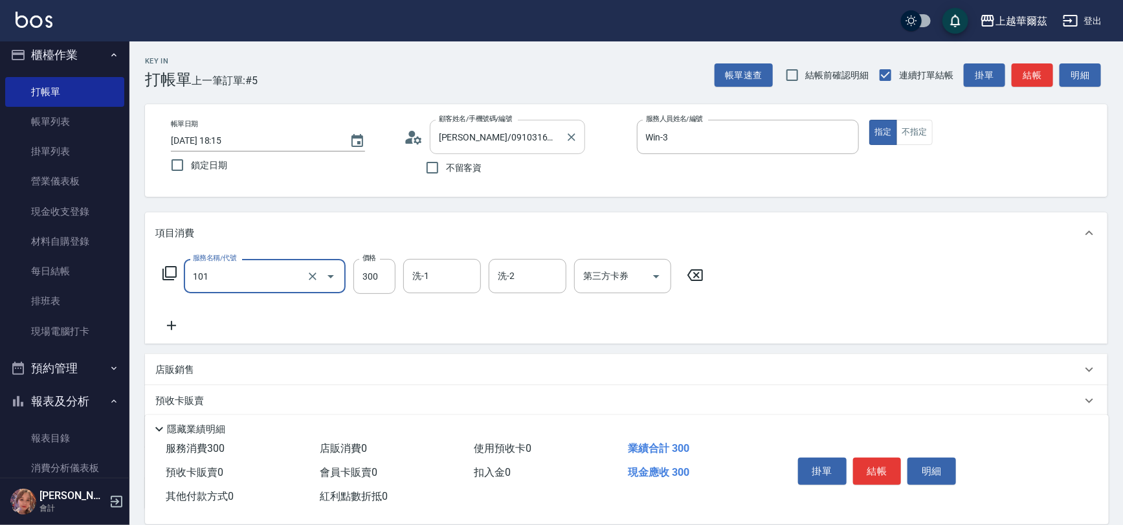
type input "洗髮300(101)"
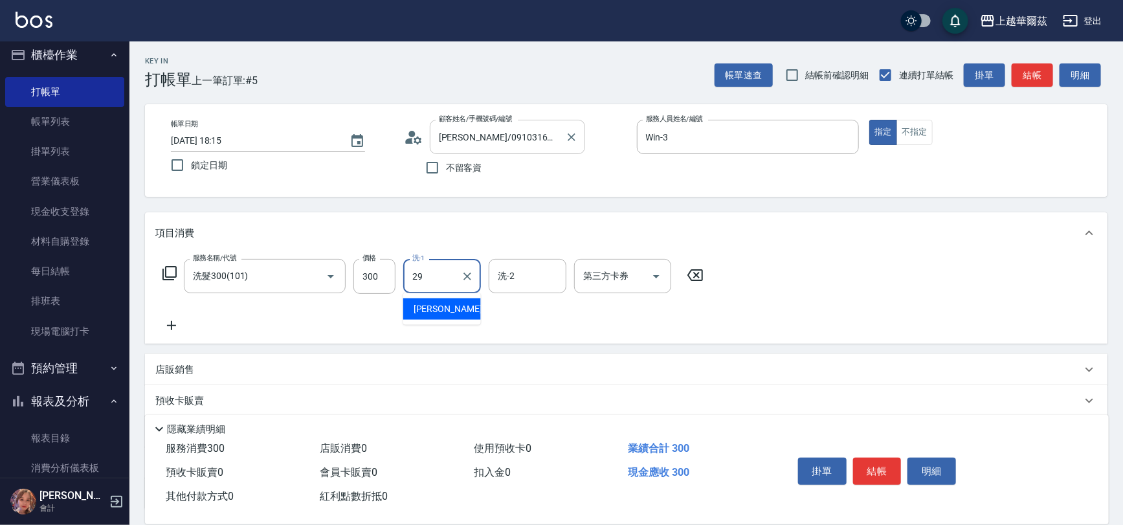
type input "[PERSON_NAME]-29"
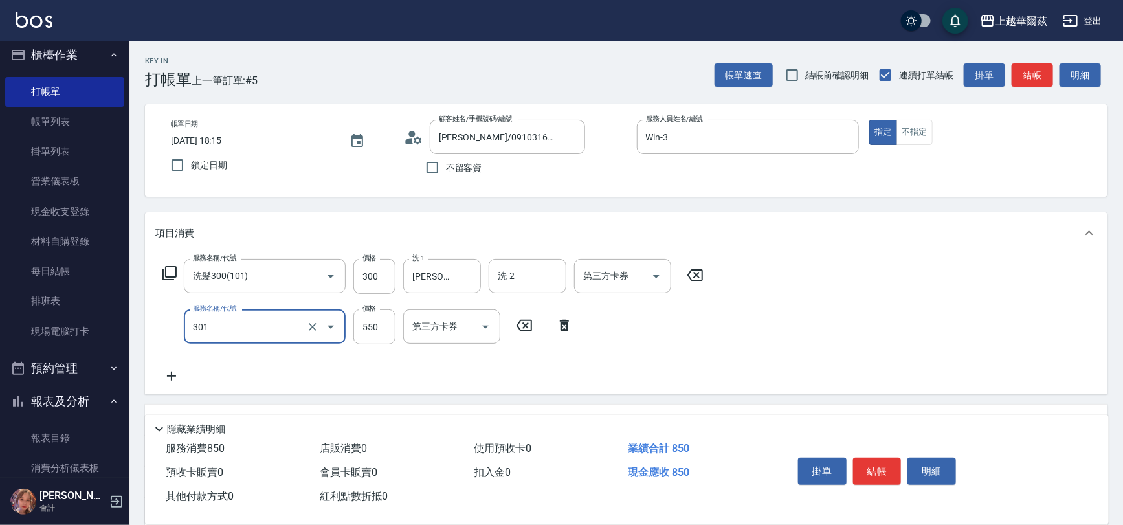
scroll to position [156, 0]
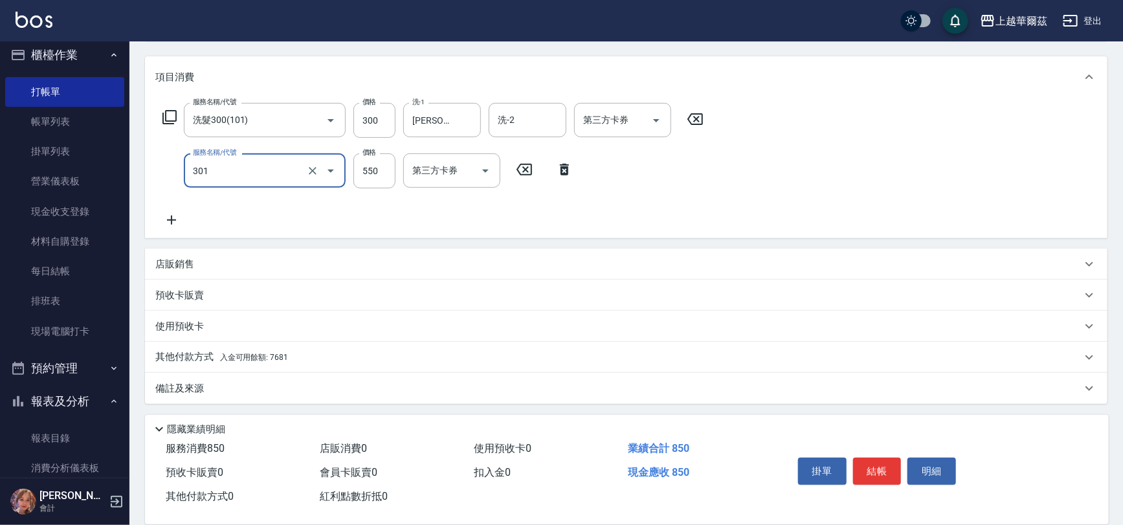
type input "剪髮550(301)"
click at [354, 362] on div "其他付款方式 入金可用餘額: 7681" at bounding box center [618, 357] width 927 height 14
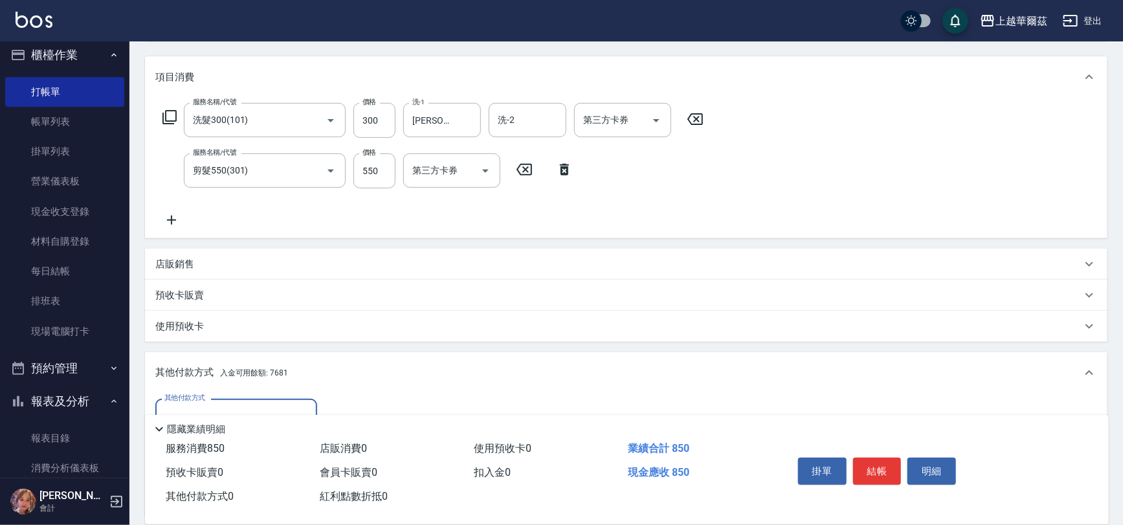
scroll to position [309, 0]
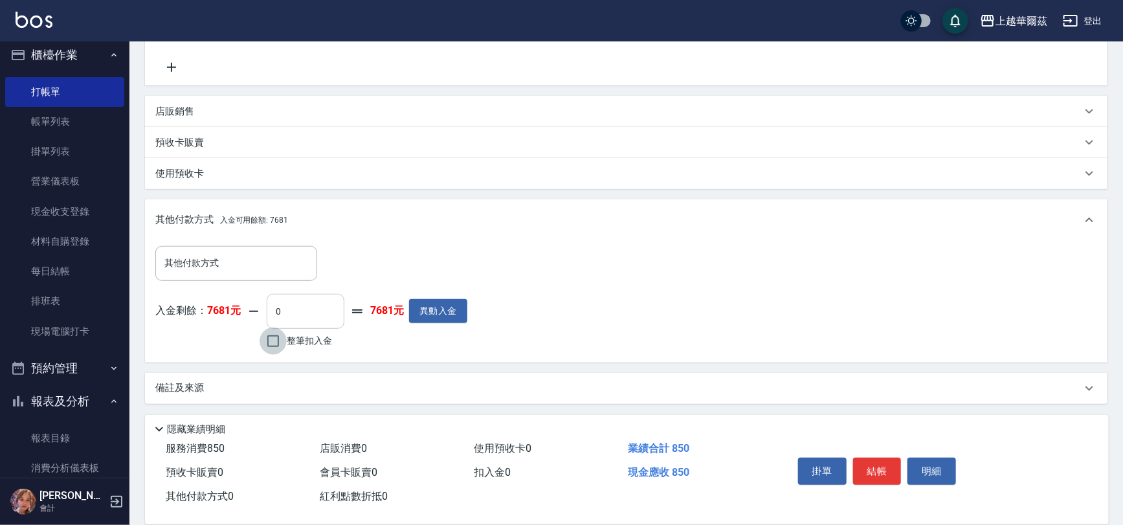
drag, startPoint x: 282, startPoint y: 344, endPoint x: 325, endPoint y: 306, distance: 57.8
click at [282, 344] on input "整筆扣入金" at bounding box center [273, 341] width 27 height 27
checkbox input "true"
type input "850"
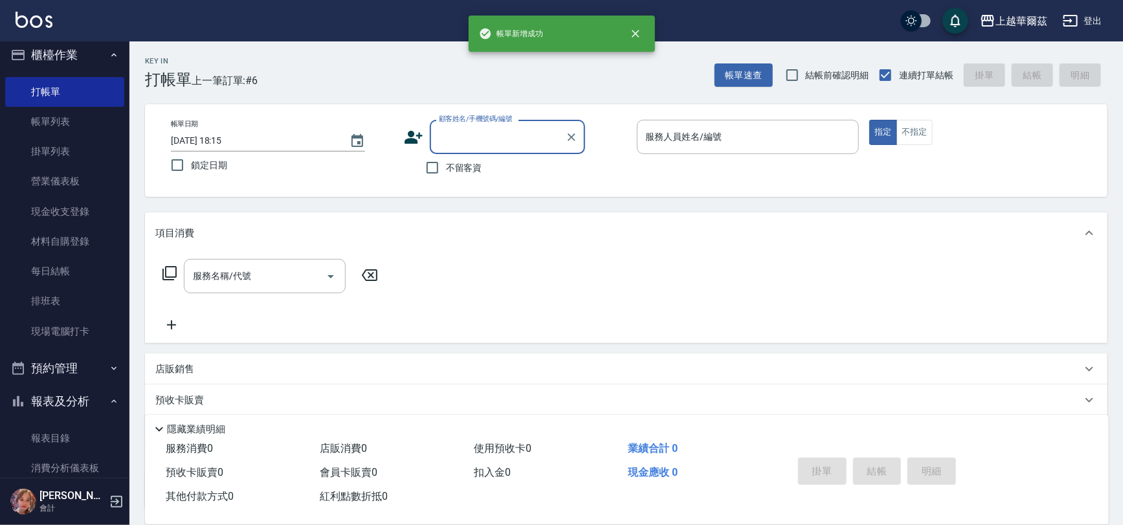
scroll to position [0, 0]
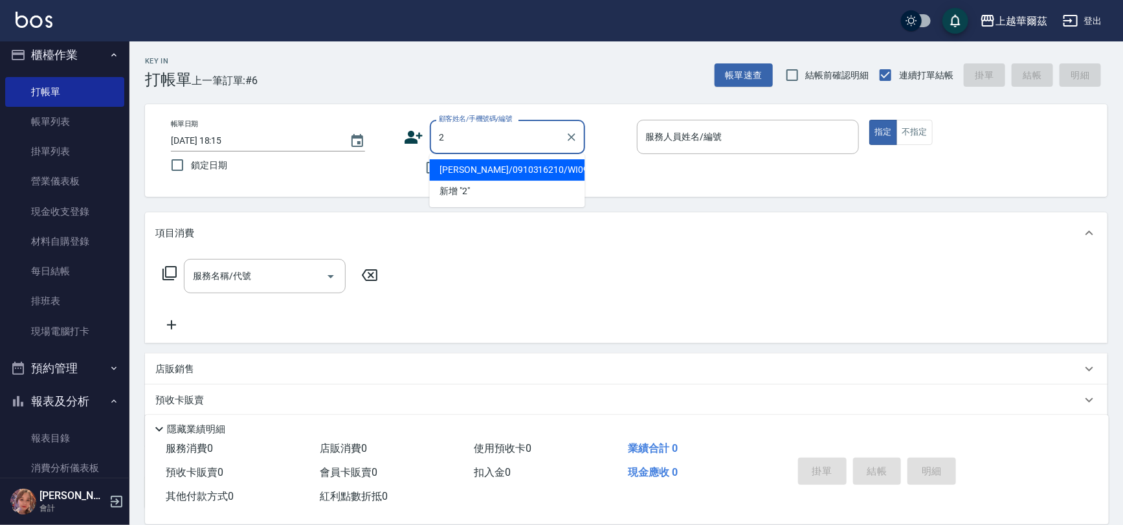
type input "[PERSON_NAME]/0910316210/WI091812"
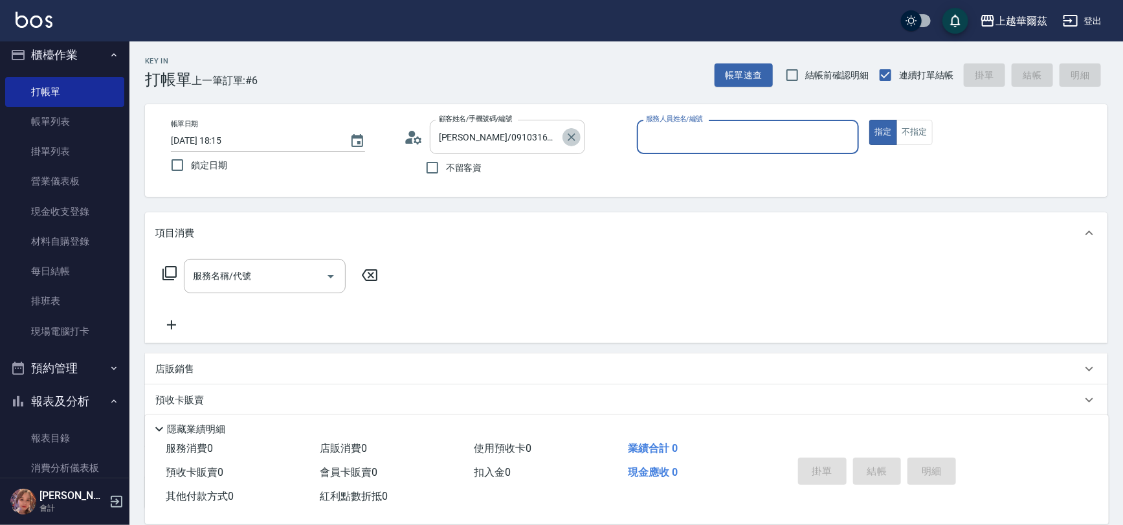
click at [571, 137] on icon "Clear" at bounding box center [572, 137] width 8 height 8
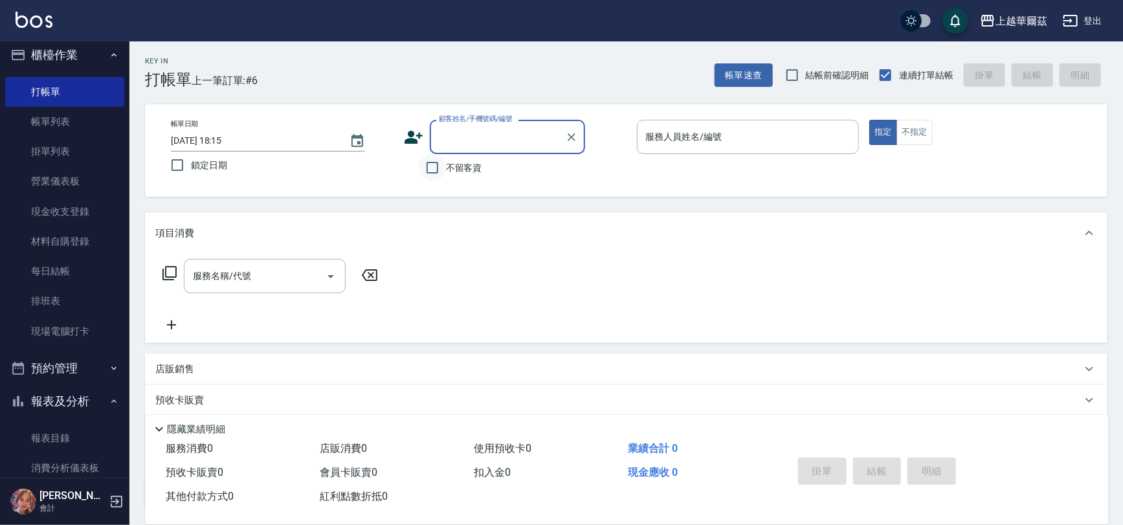
click at [427, 172] on input "不留客資" at bounding box center [432, 167] width 27 height 27
checkbox input "true"
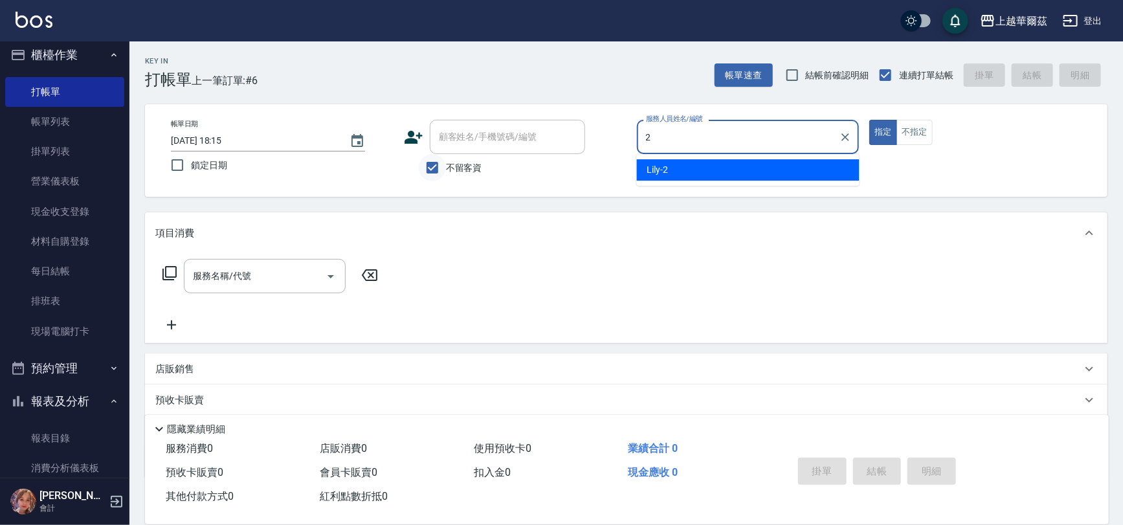
type input "Lily-2"
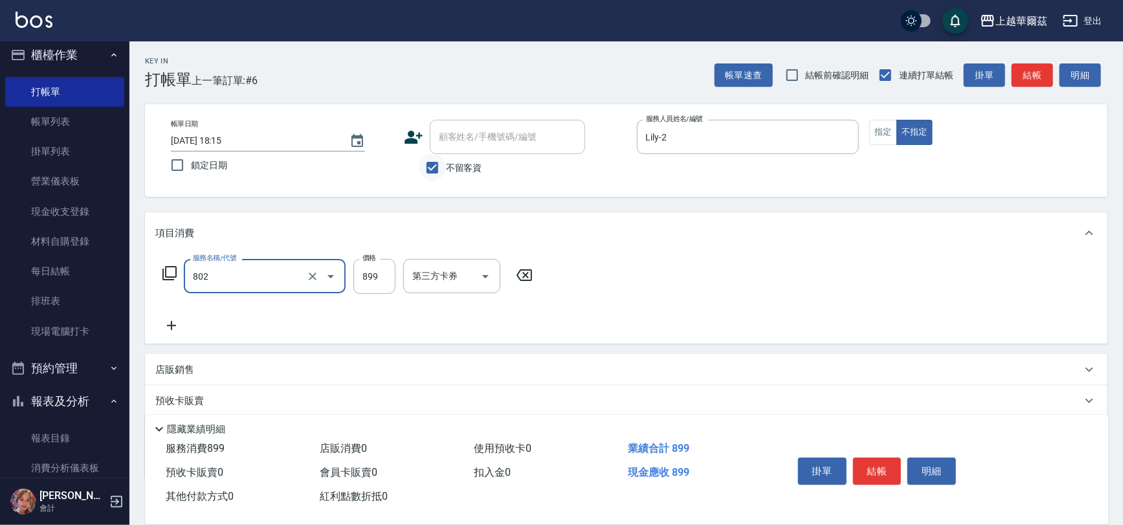
type input "舒壓洗899(802)"
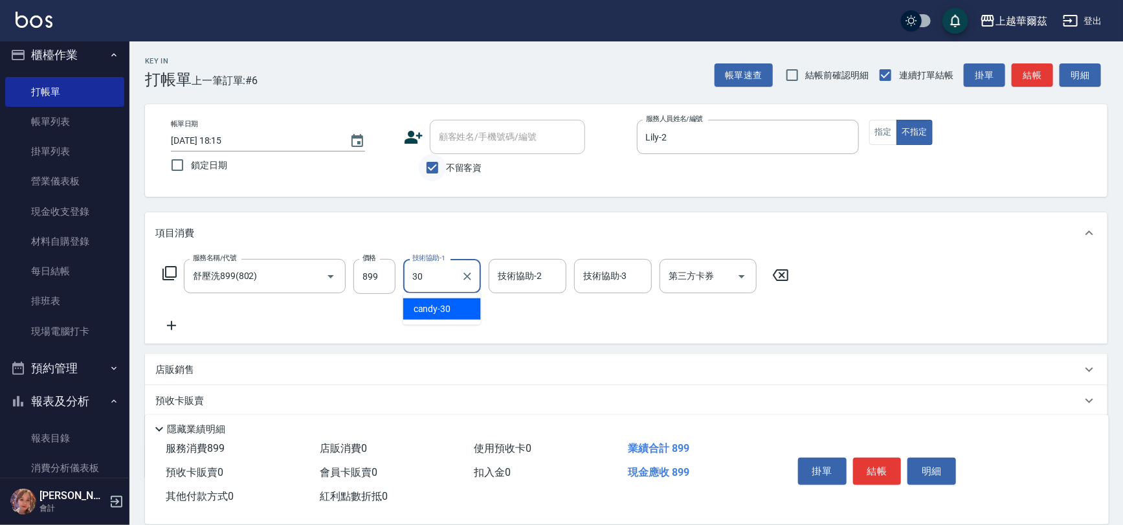
type input "candy-30"
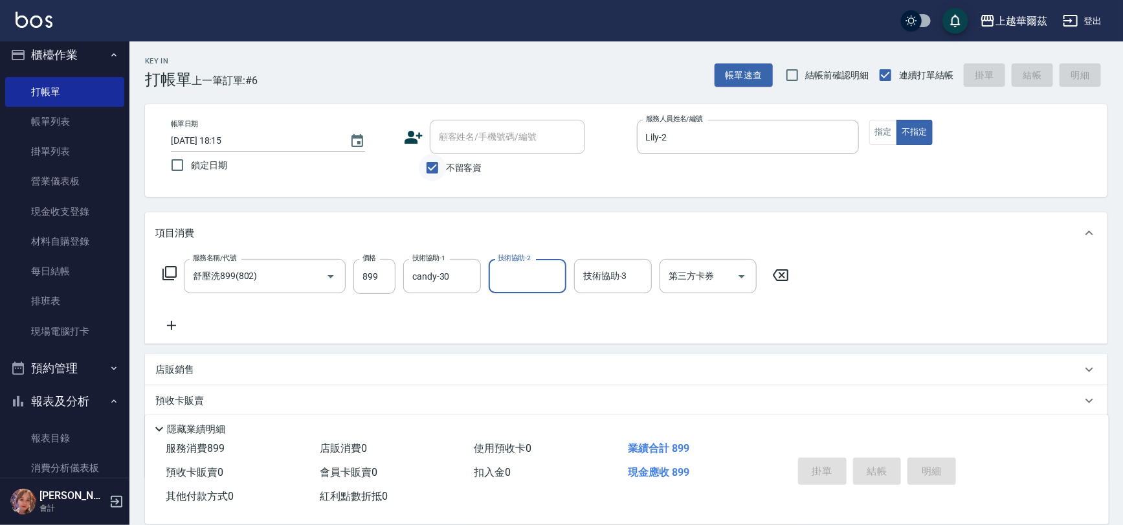
type input "[DATE] 18:16"
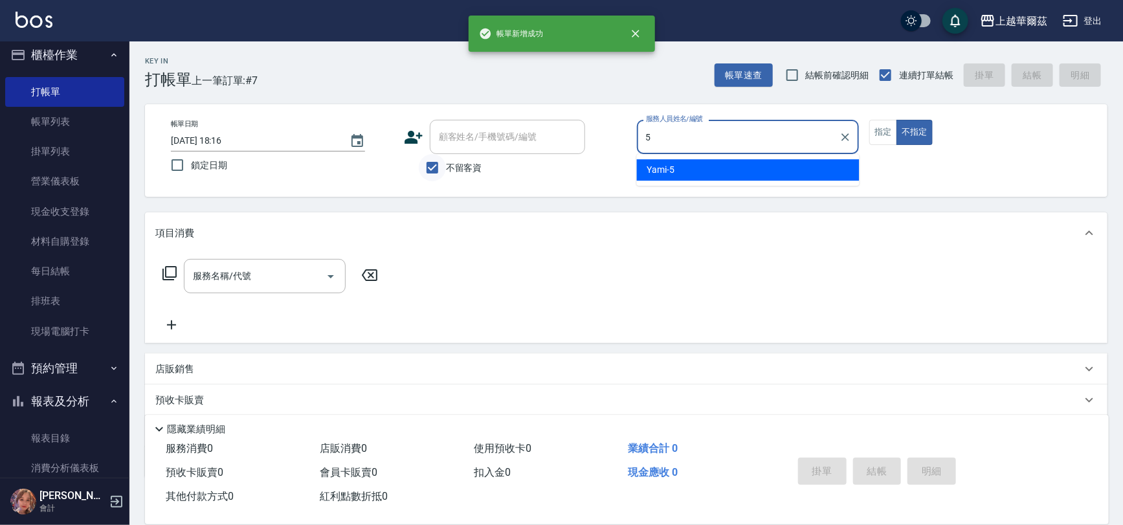
type input "Yami-5"
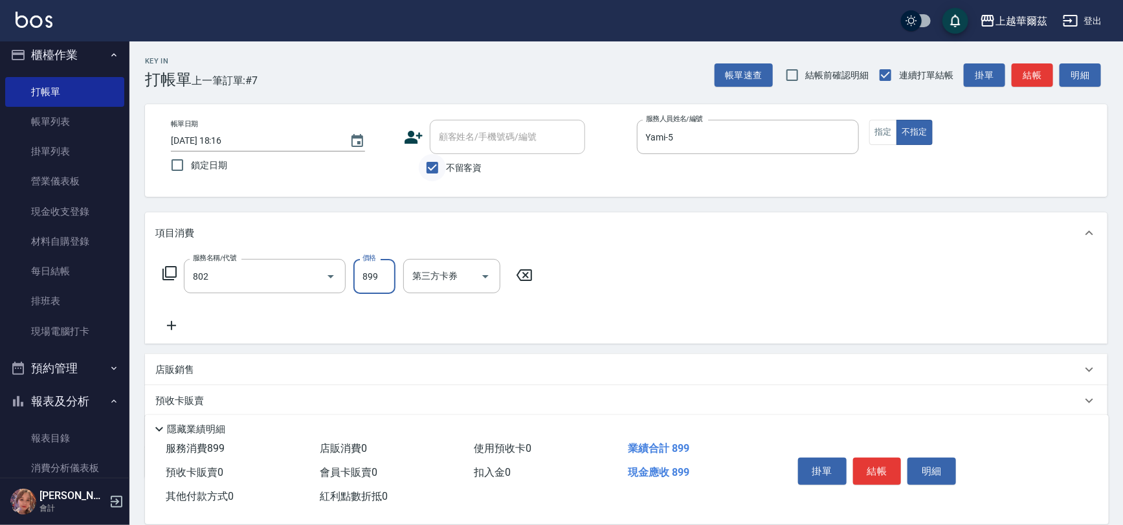
type input "舒壓洗899(802)"
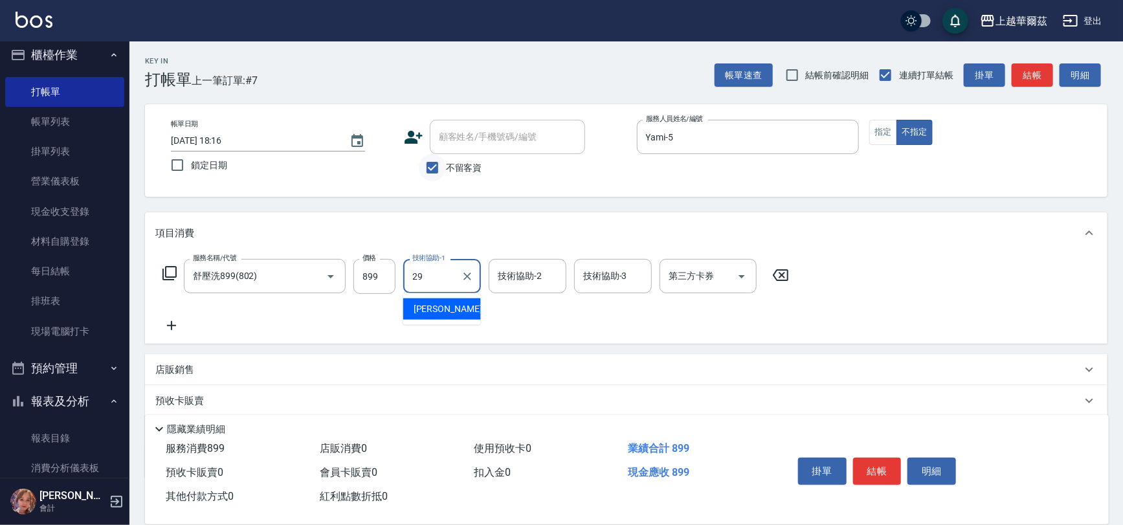
type input "[PERSON_NAME]-29"
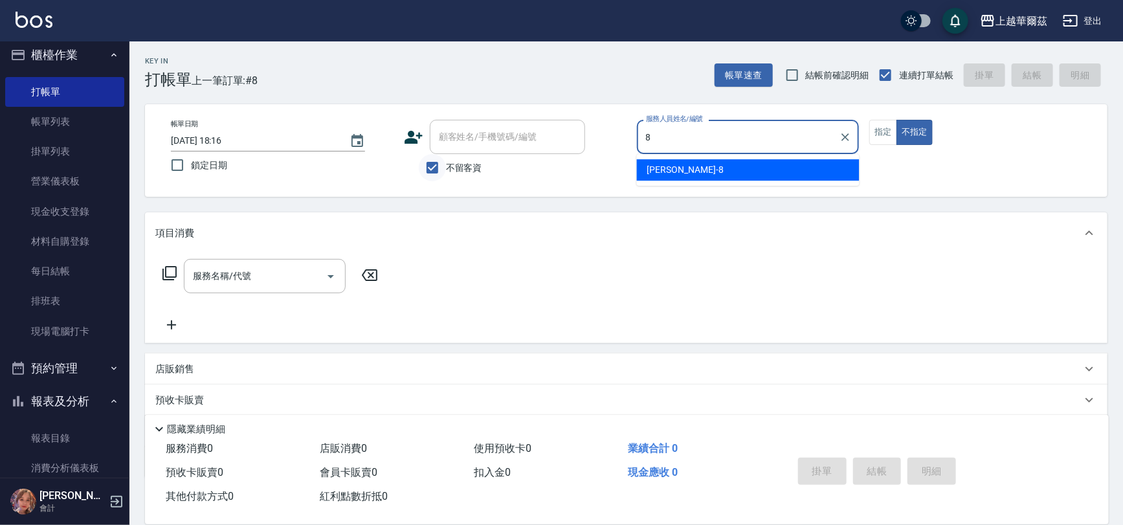
type input "[PERSON_NAME]-8"
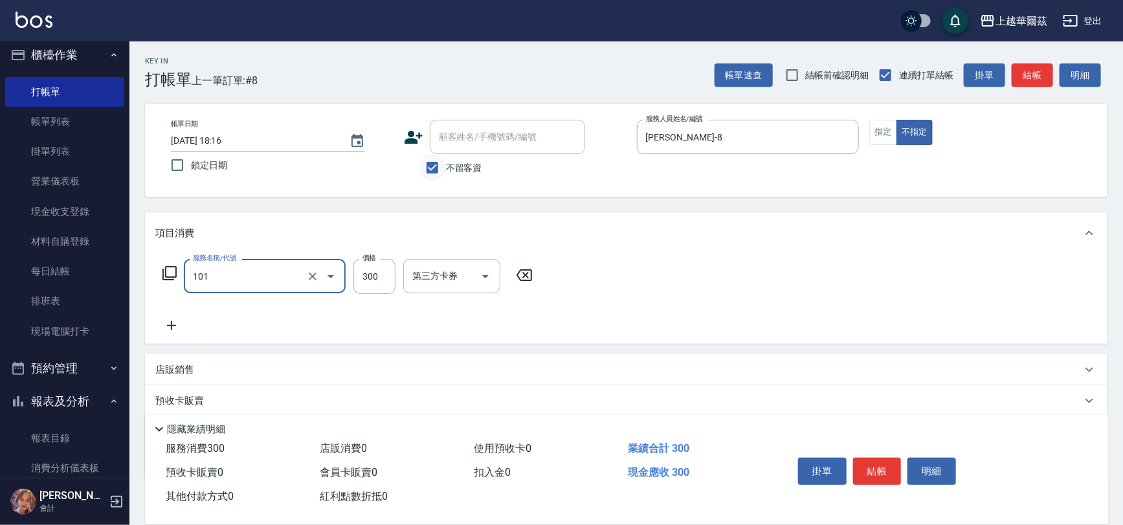
type input "洗髮300(101)"
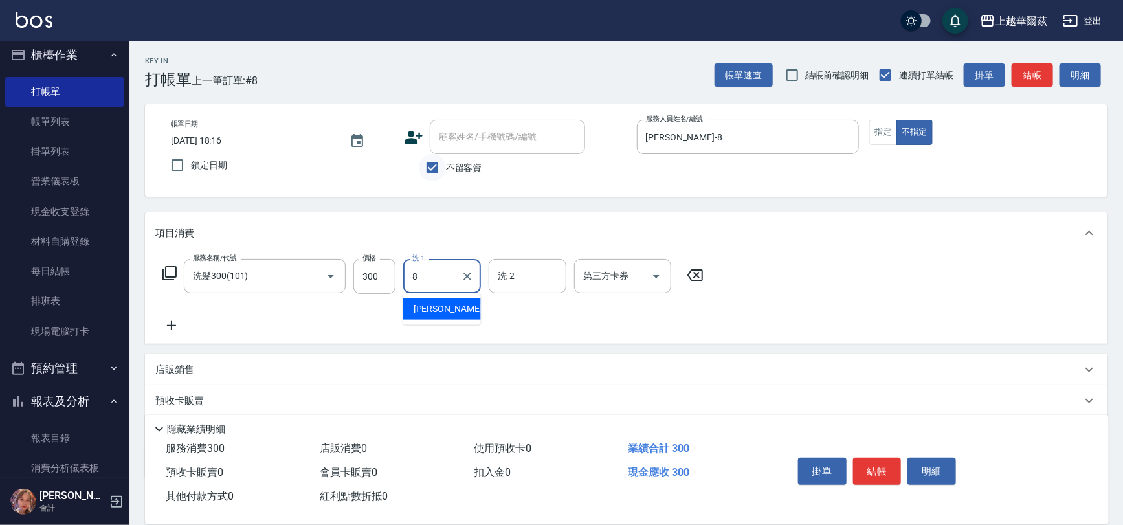
type input "[PERSON_NAME]-8"
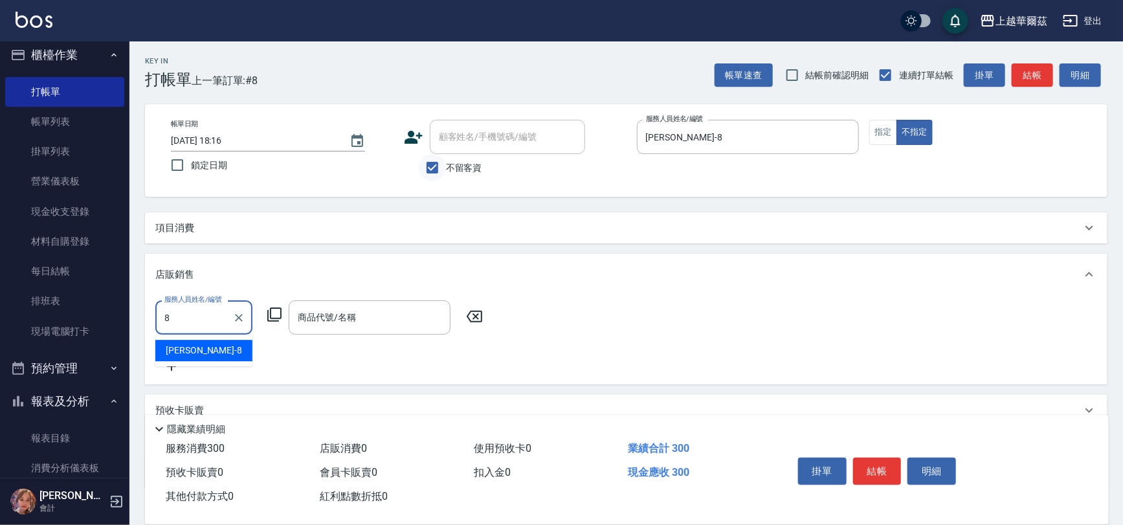
type input "[PERSON_NAME]-8"
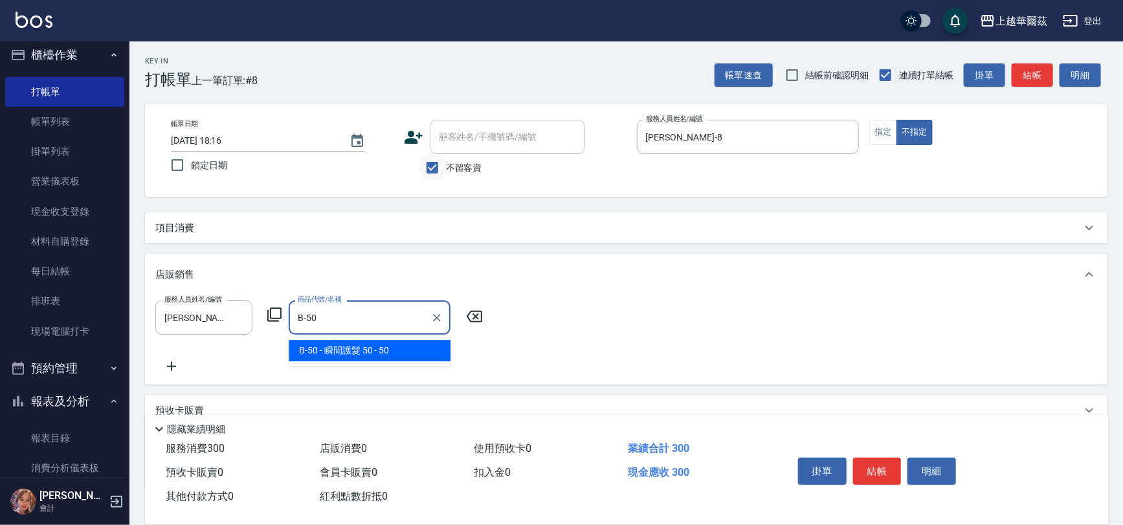
type input "瞬間護髮 50"
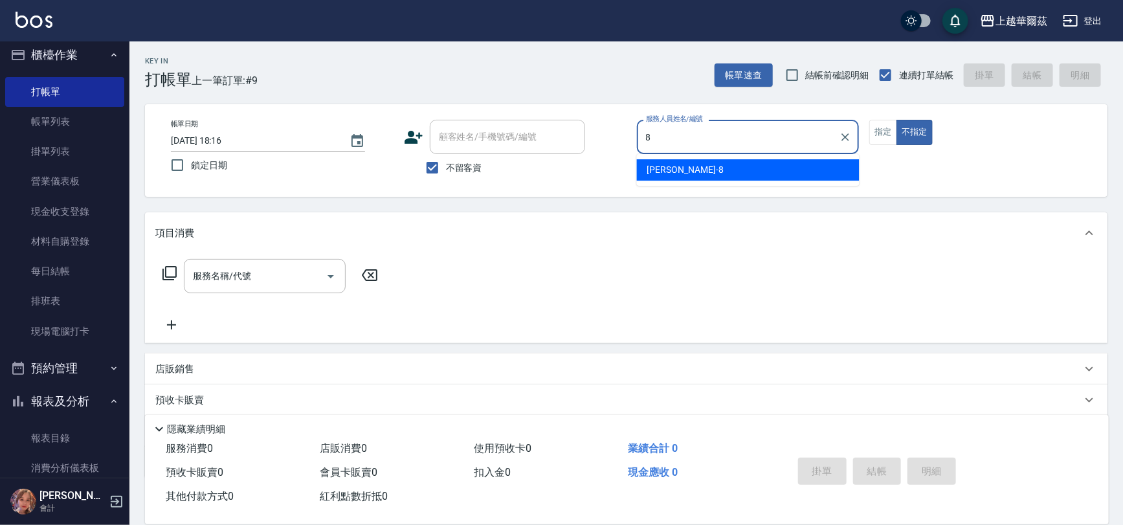
type input "[PERSON_NAME]-8"
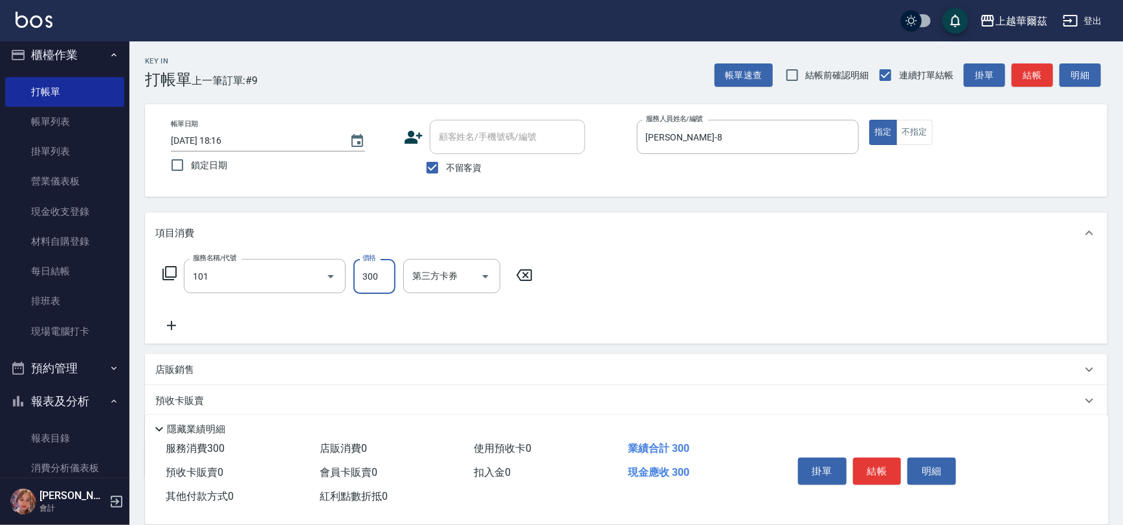
type input "洗髮300(101)"
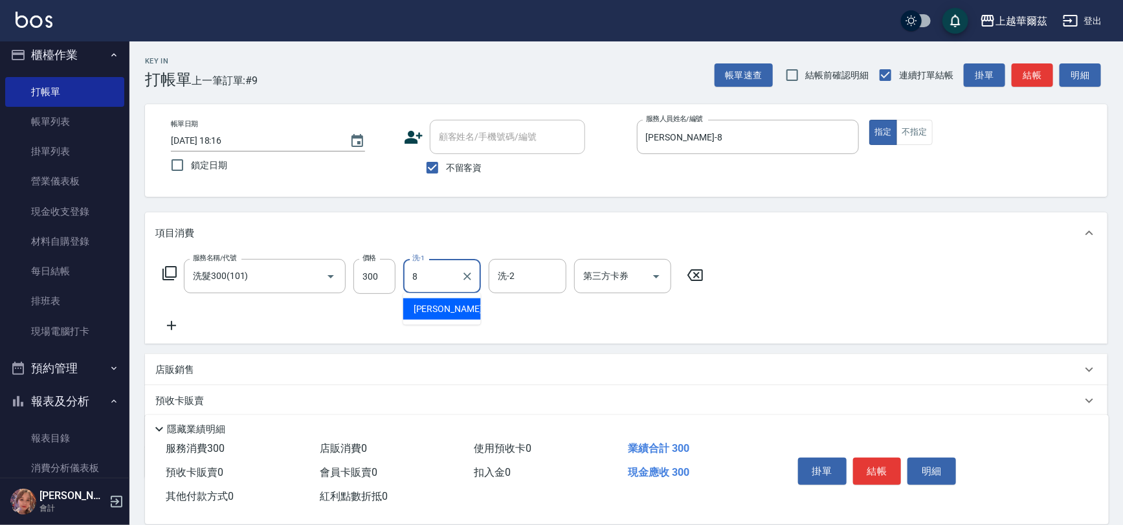
type input "[PERSON_NAME]-8"
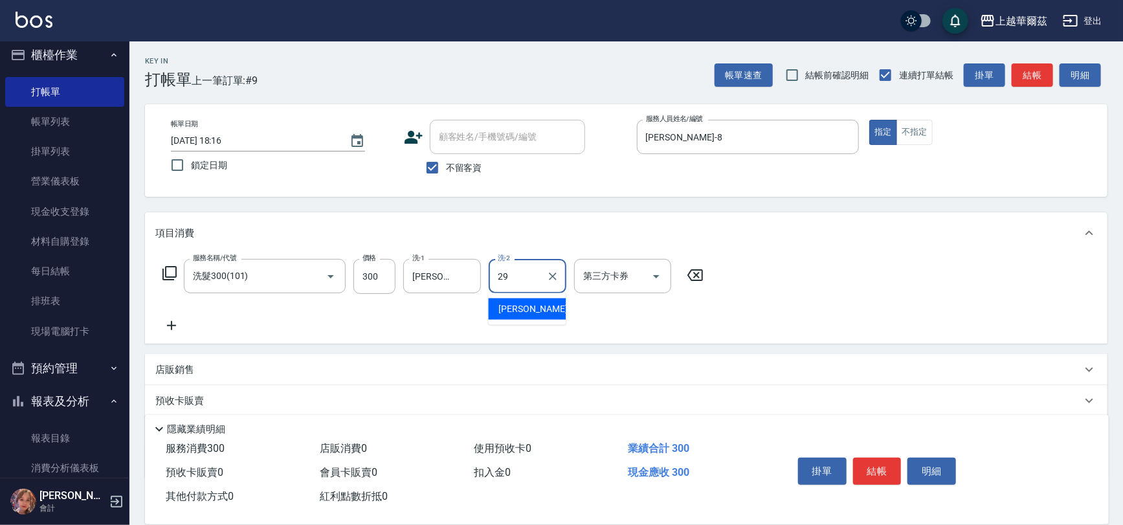
type input "[PERSON_NAME]-29"
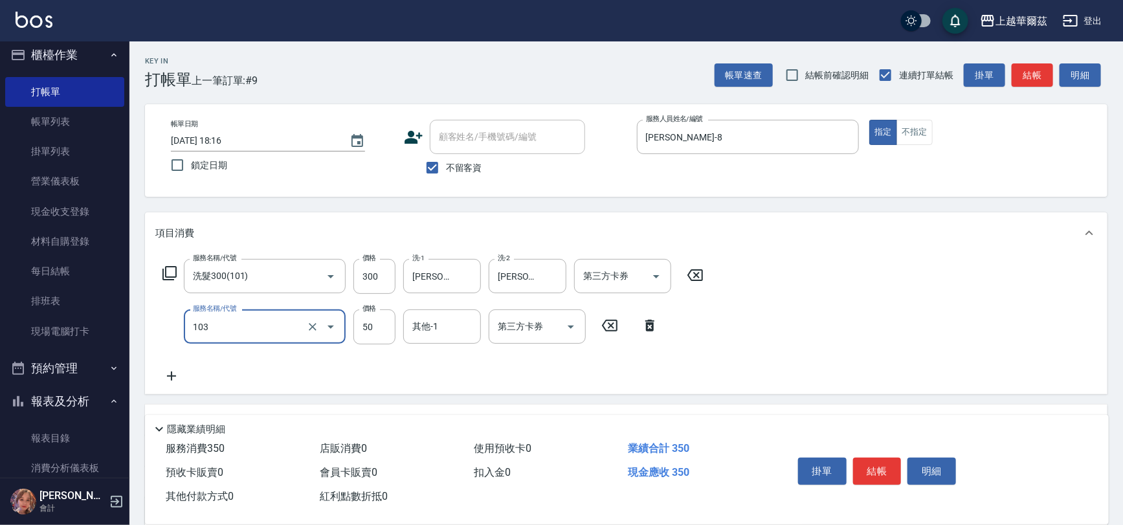
type input "專業洗髮精50(103)"
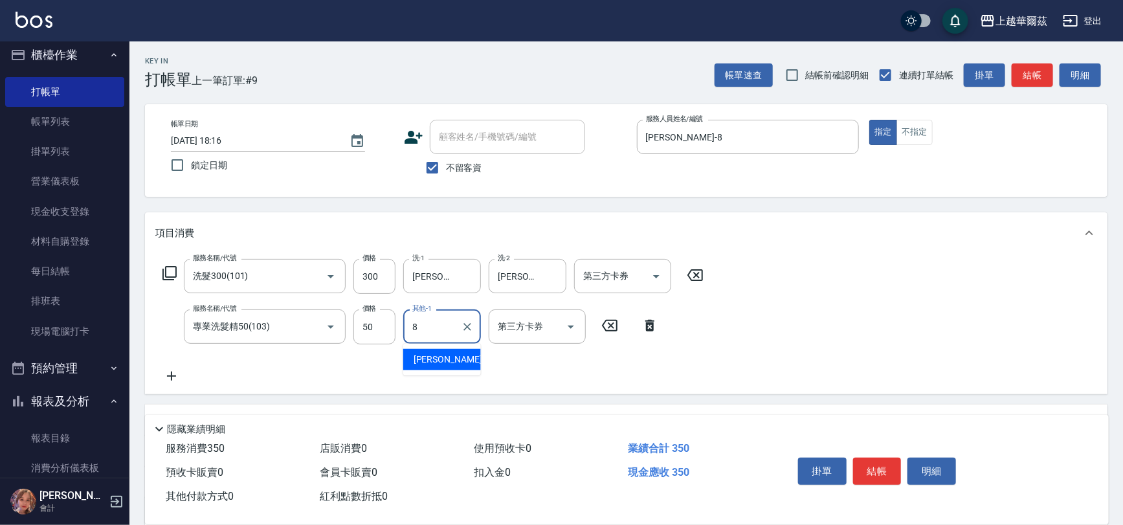
type input "[PERSON_NAME]-8"
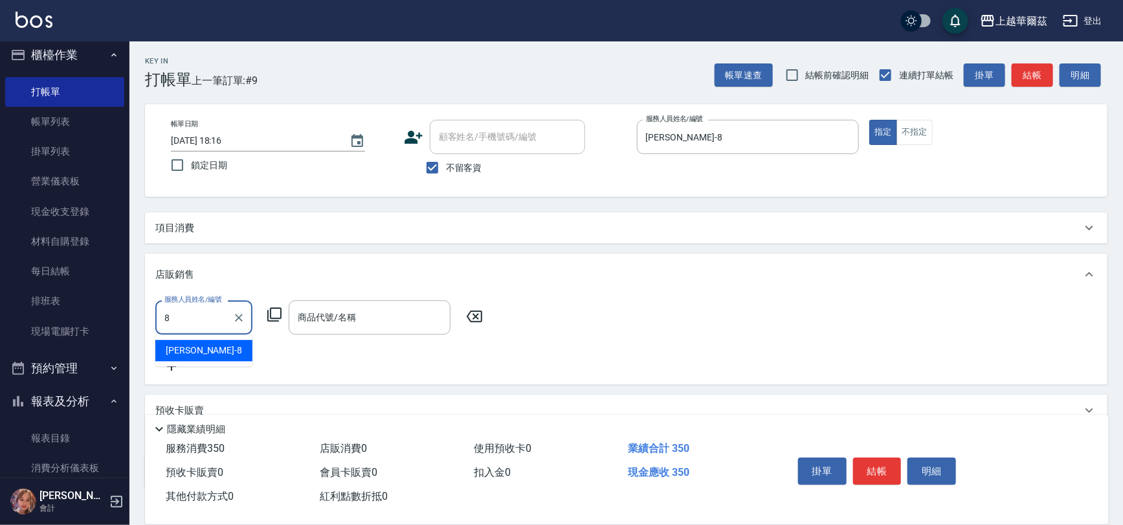
type input "[PERSON_NAME]-8"
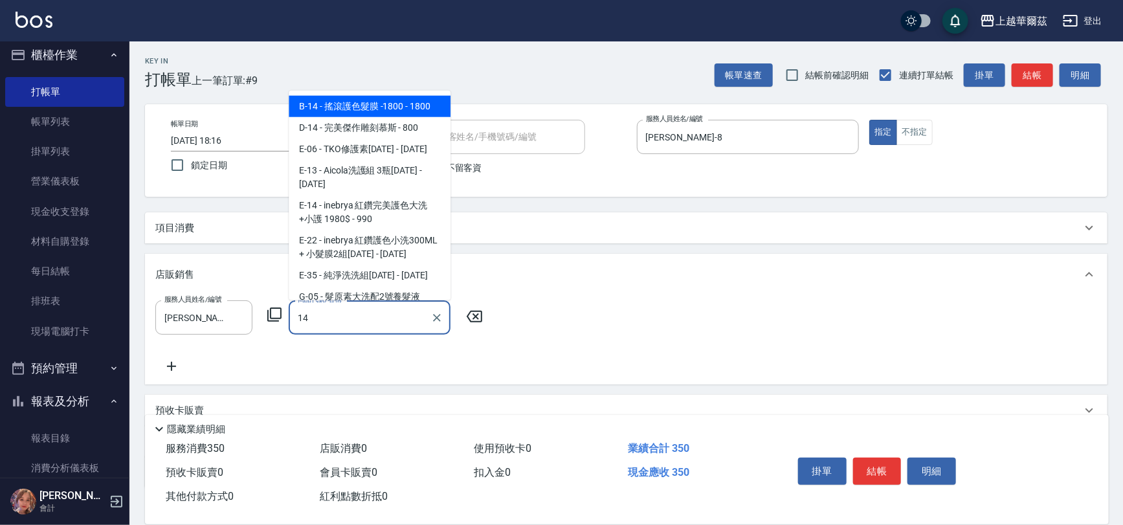
type input "1"
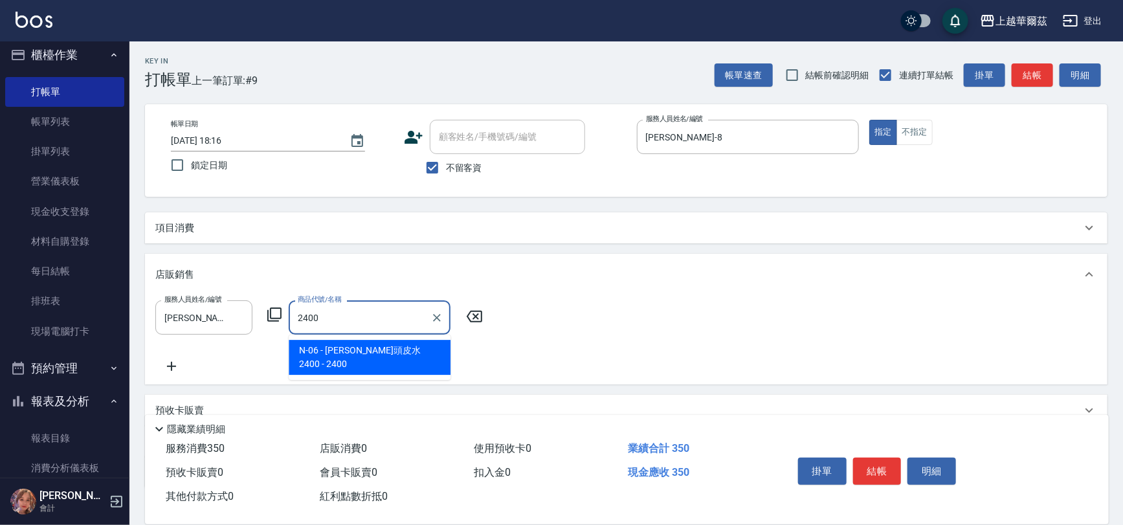
type input "[PERSON_NAME]頭皮水2400"
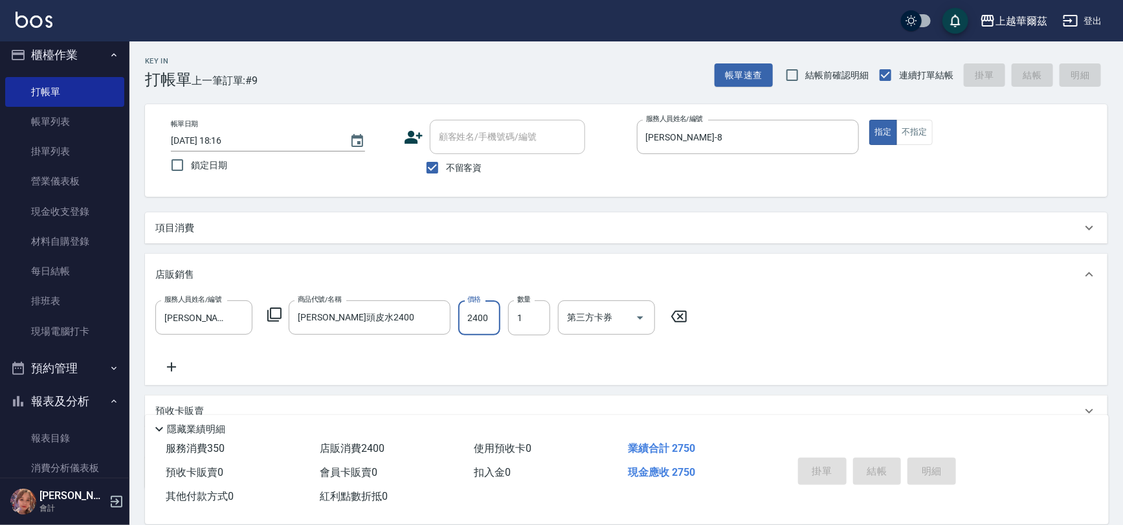
type input "[DATE] 18:17"
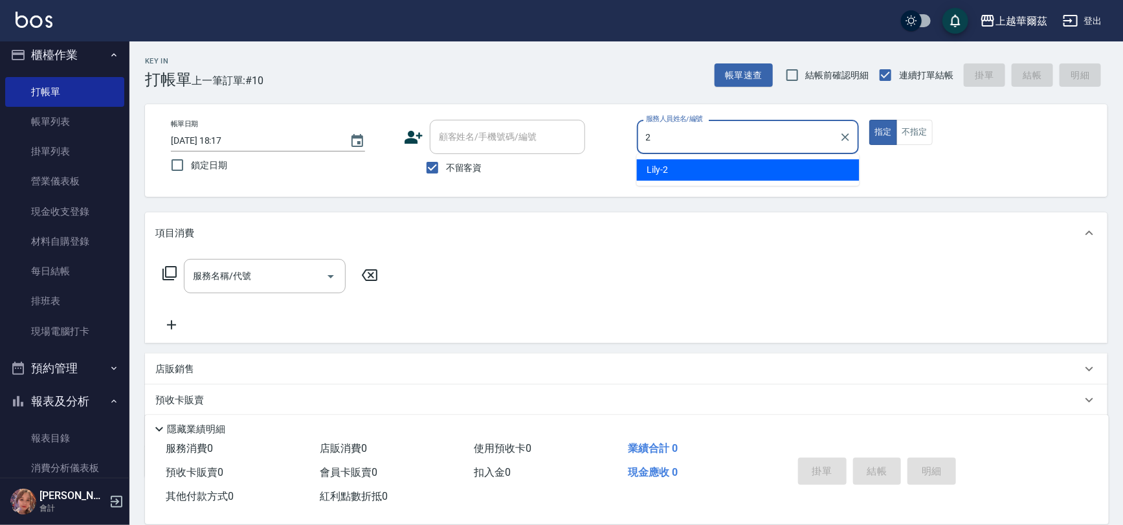
type input "Lily-2"
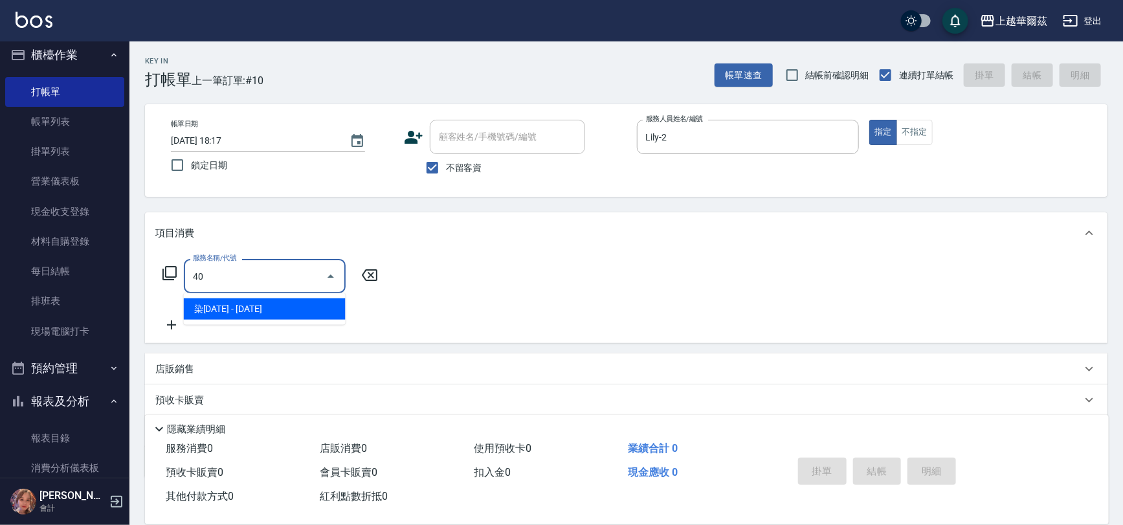
type input "4"
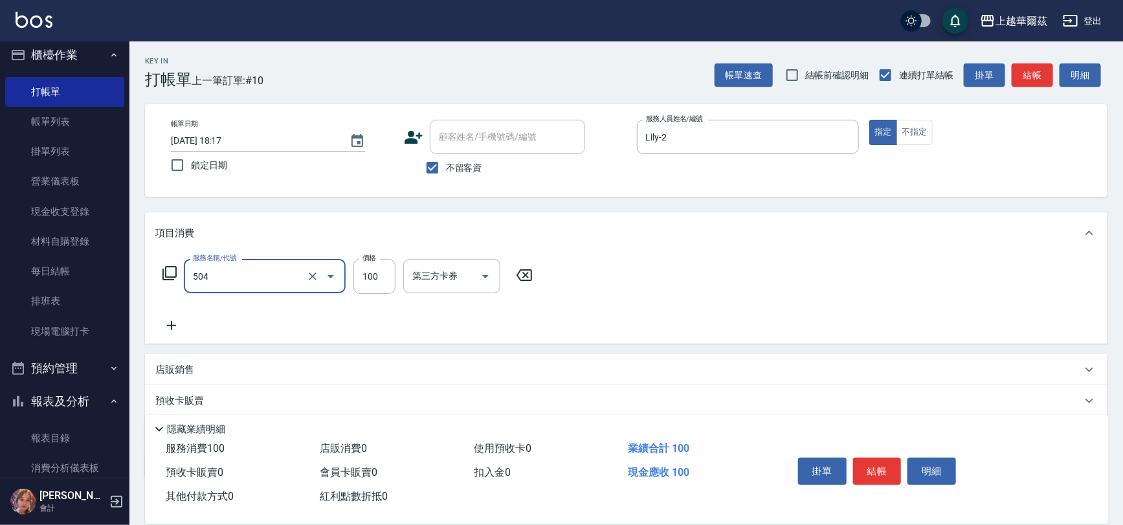
type input "電棒造型(504)"
type input "400"
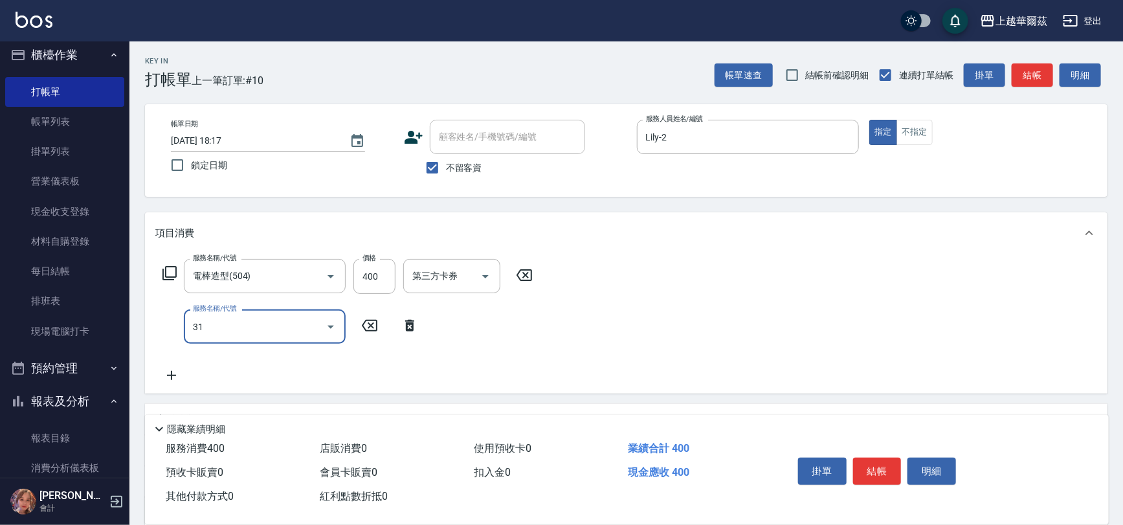
type input "310"
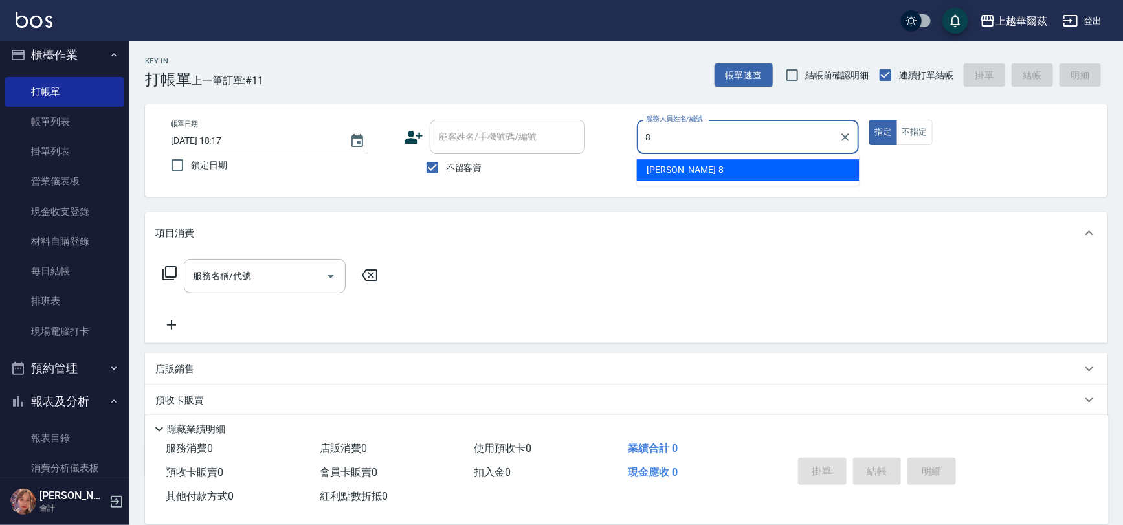
type input "[PERSON_NAME]-8"
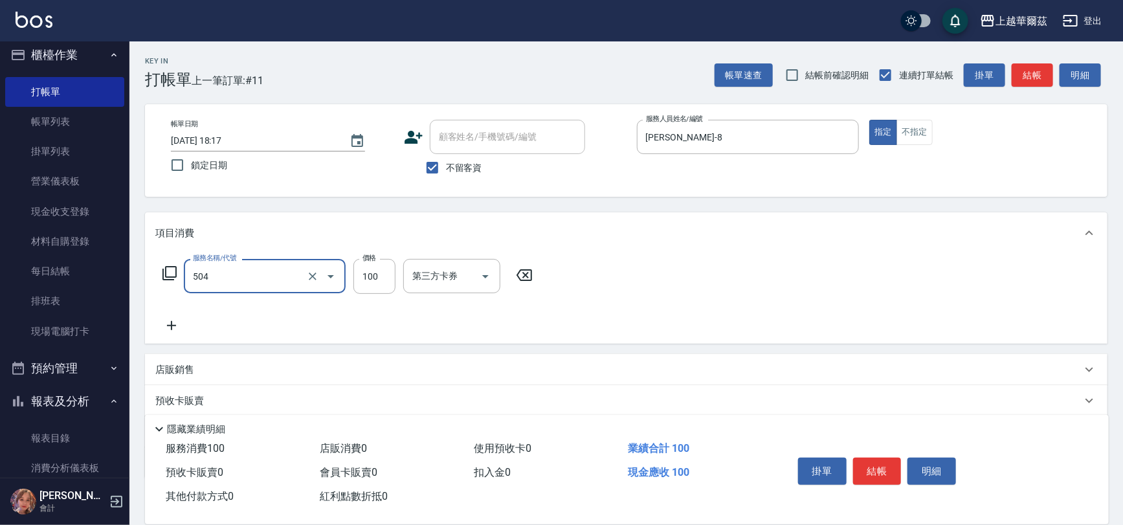
type input "電棒造型(504)"
type input "200"
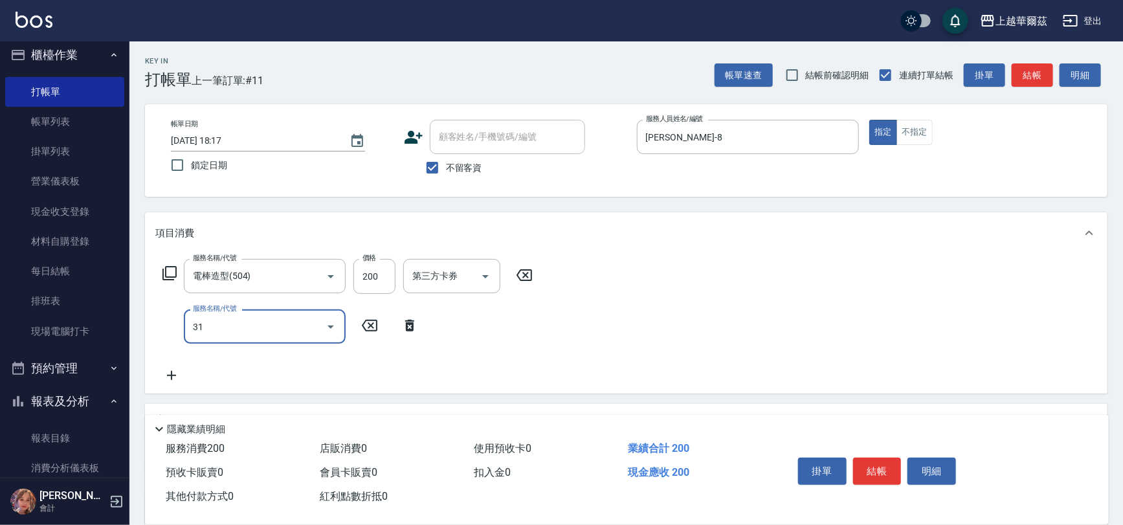
type input "310"
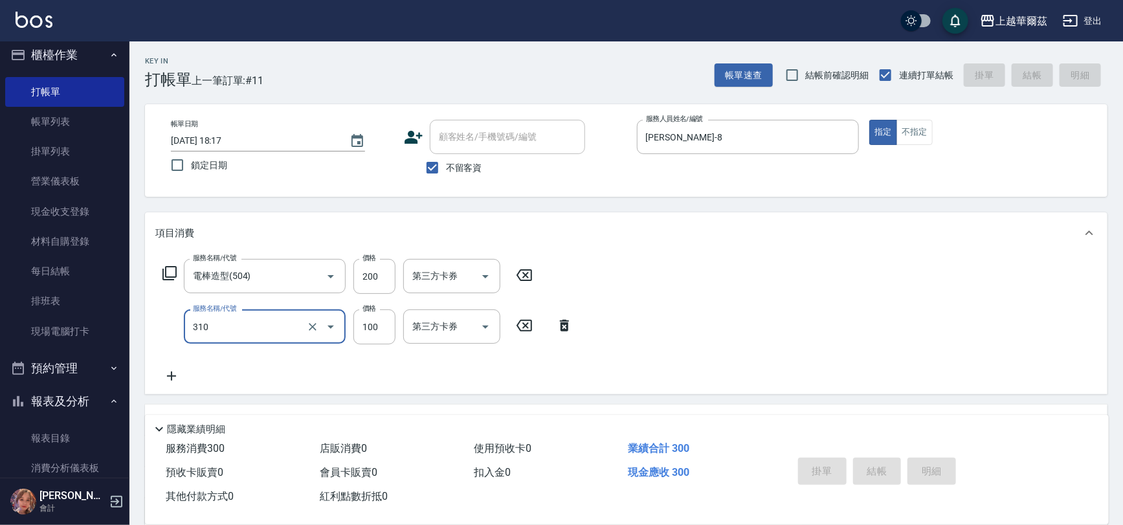
type input "[DATE] 18:18"
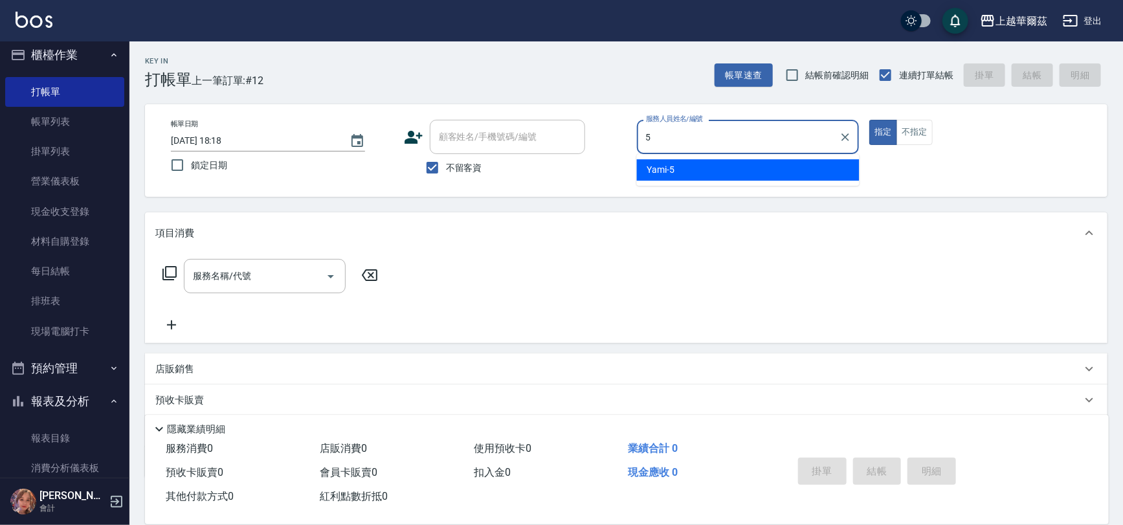
type input "Yami-5"
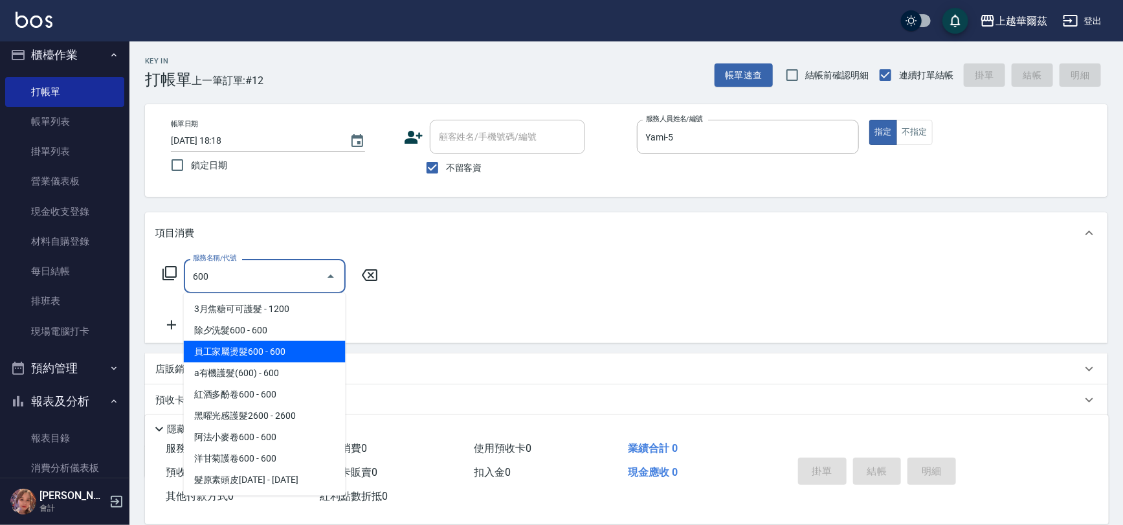
type input "員工家屬燙髮600(220)"
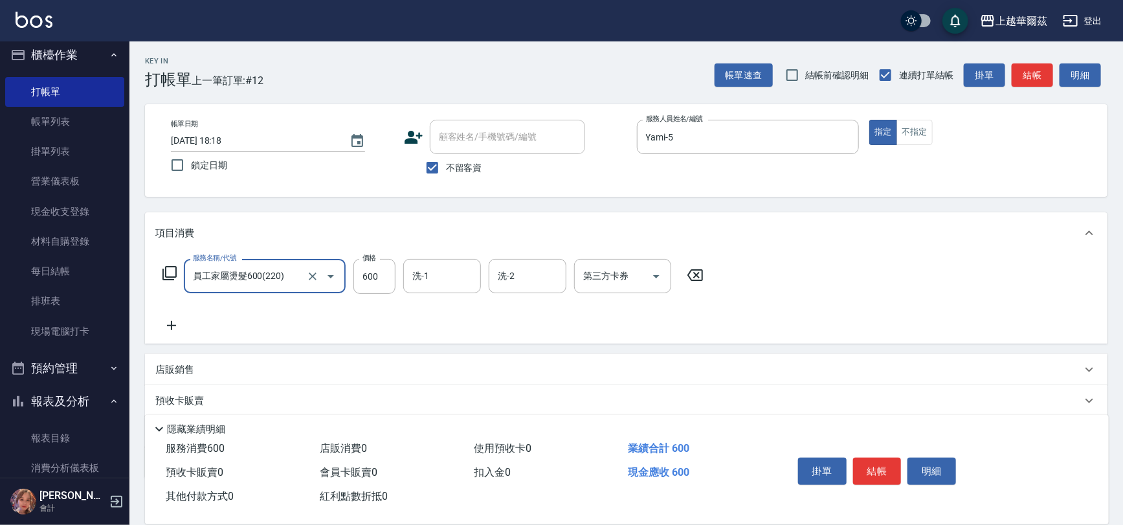
type input "員工家屬燙髮600(220)"
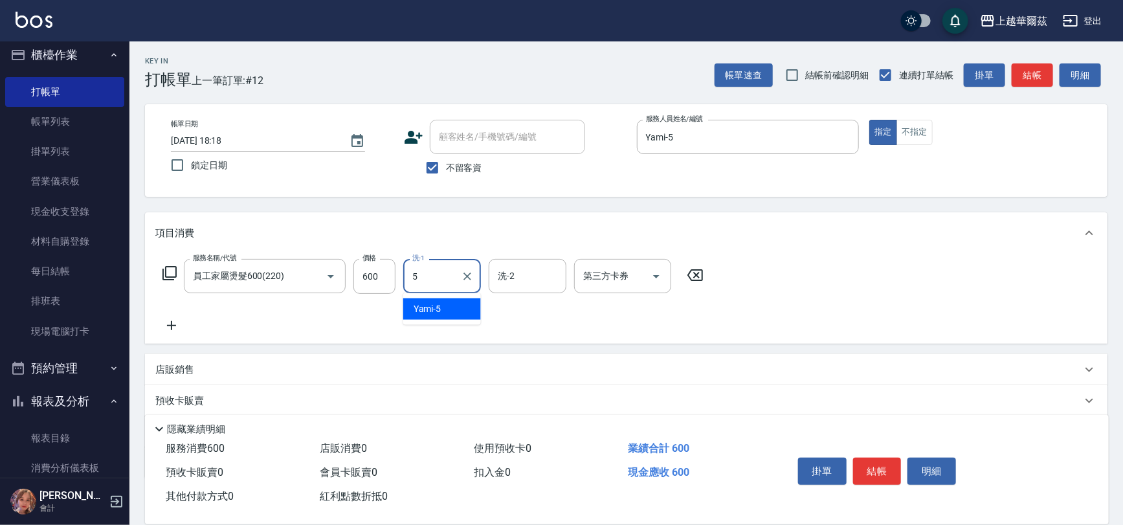
type input "Yami-5"
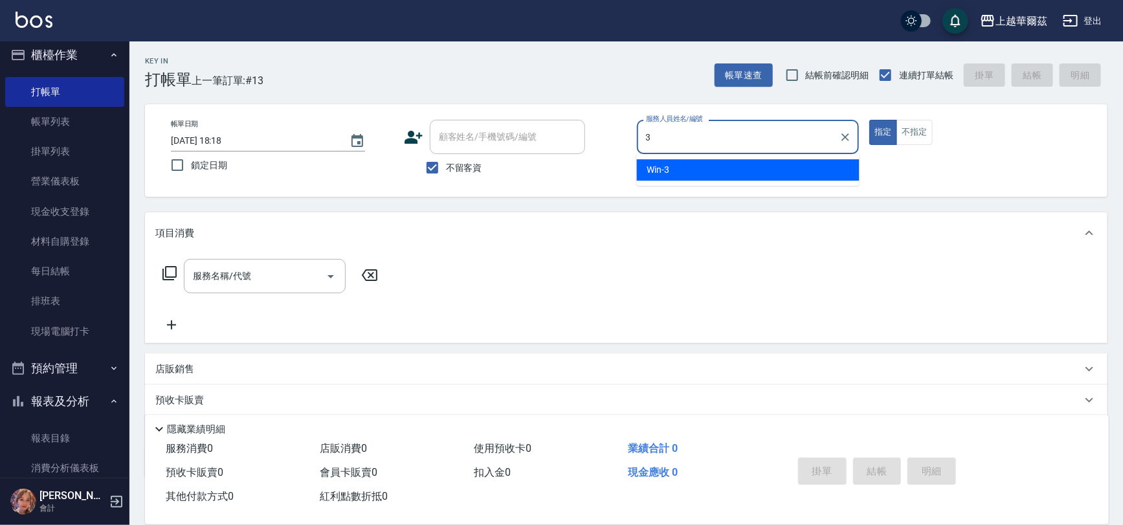
type input "Win-3"
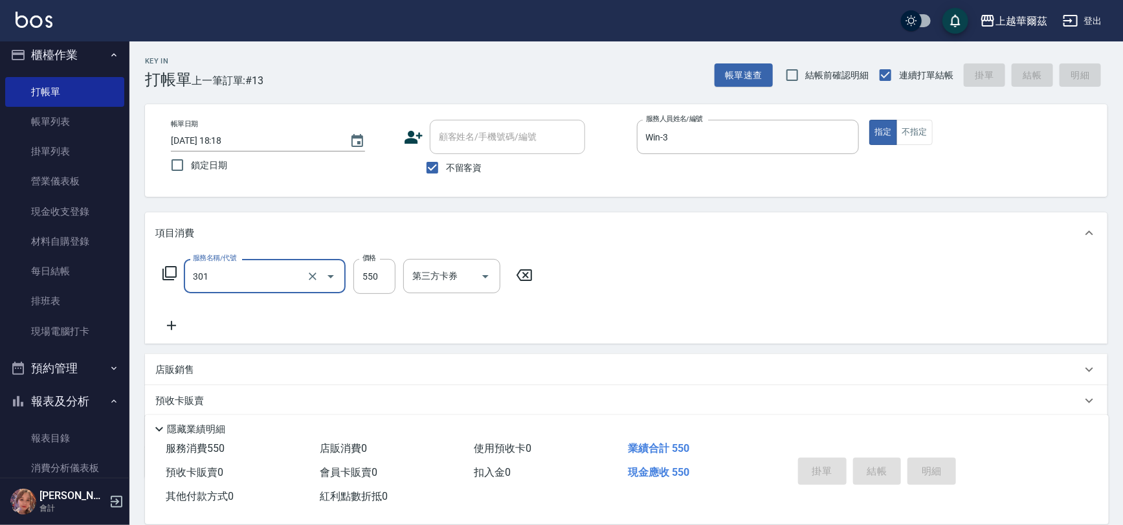
type input "301"
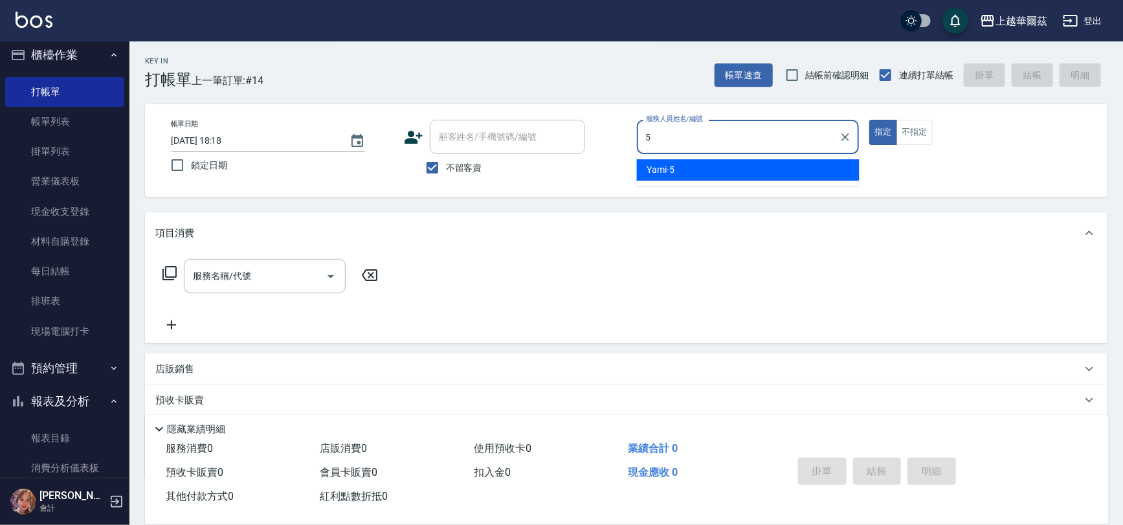
type input "Yami-5"
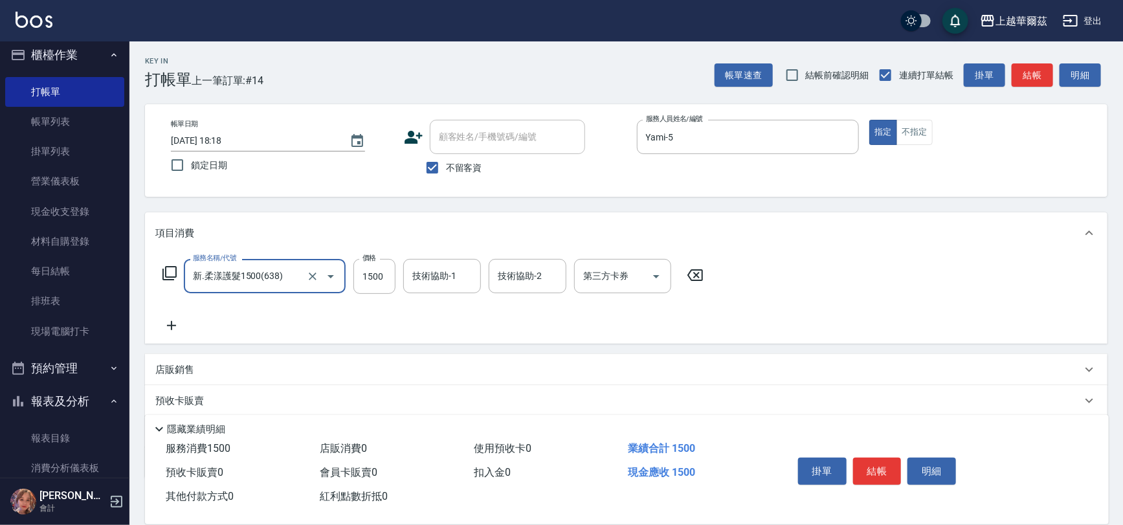
type input "新.柔漾護髮1500(638)"
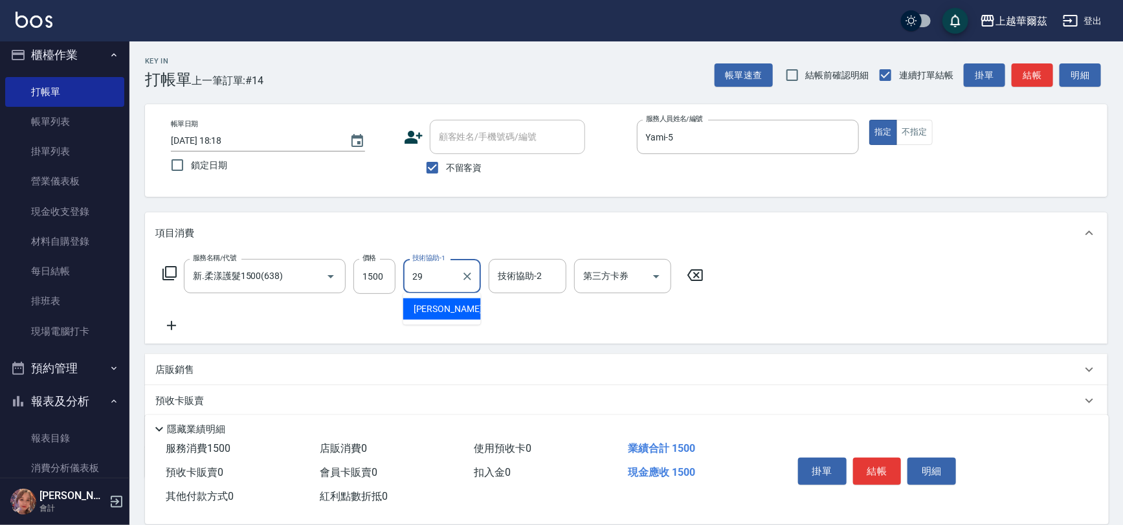
type input "[PERSON_NAME]-29"
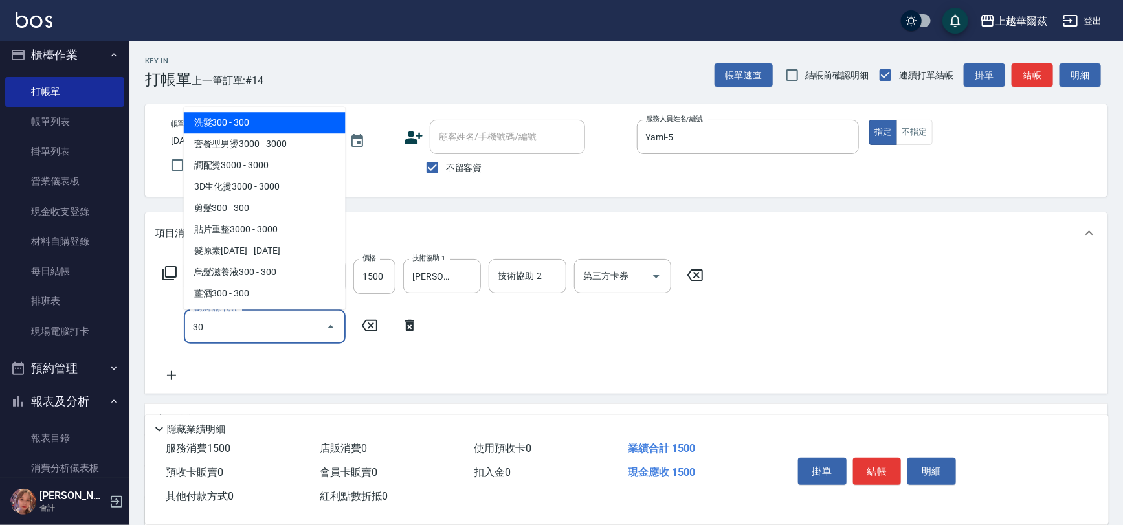
type input "304"
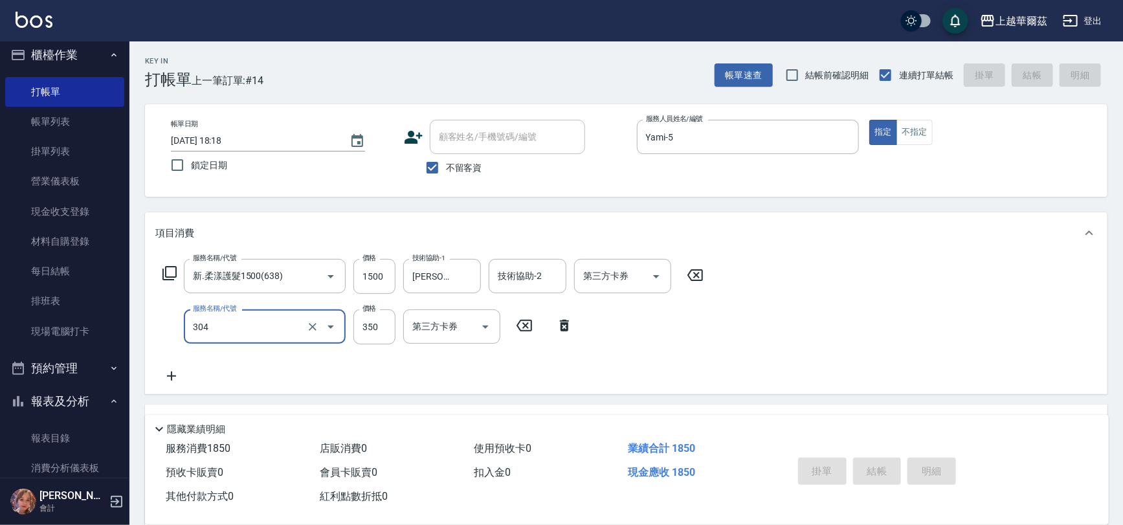
type input "[DATE] 18:19"
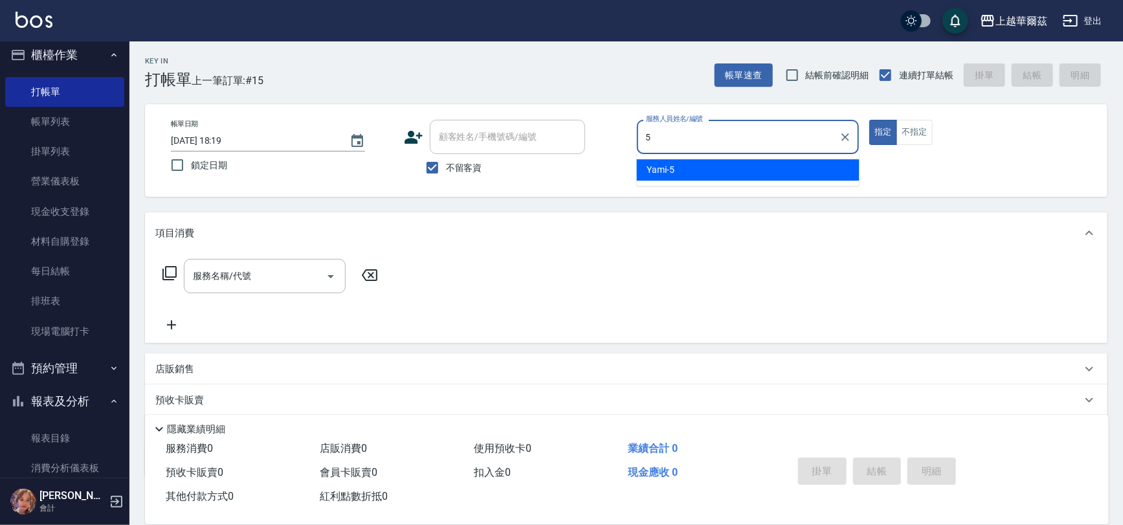
type input "Yami-5"
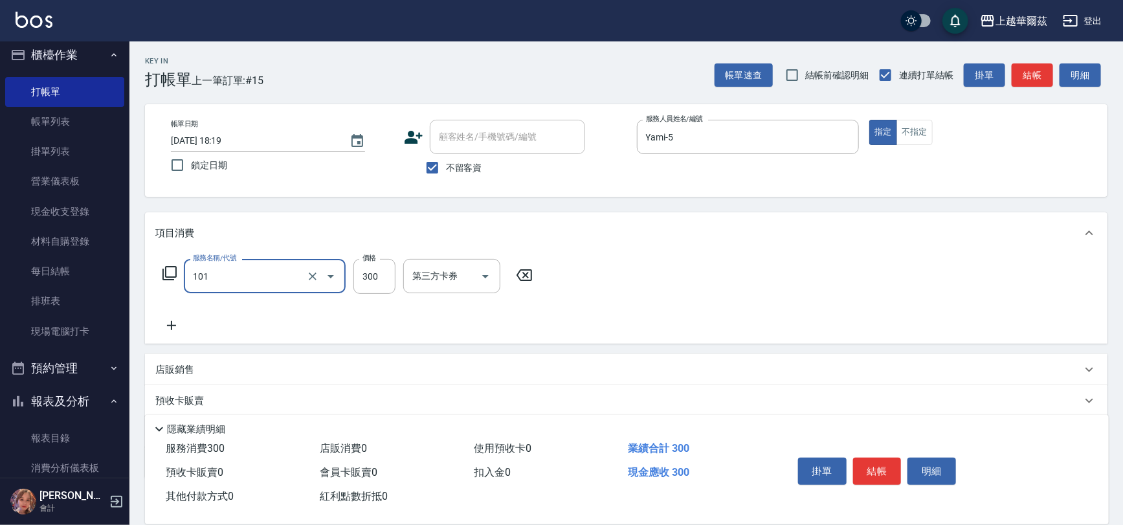
type input "洗髮300(101)"
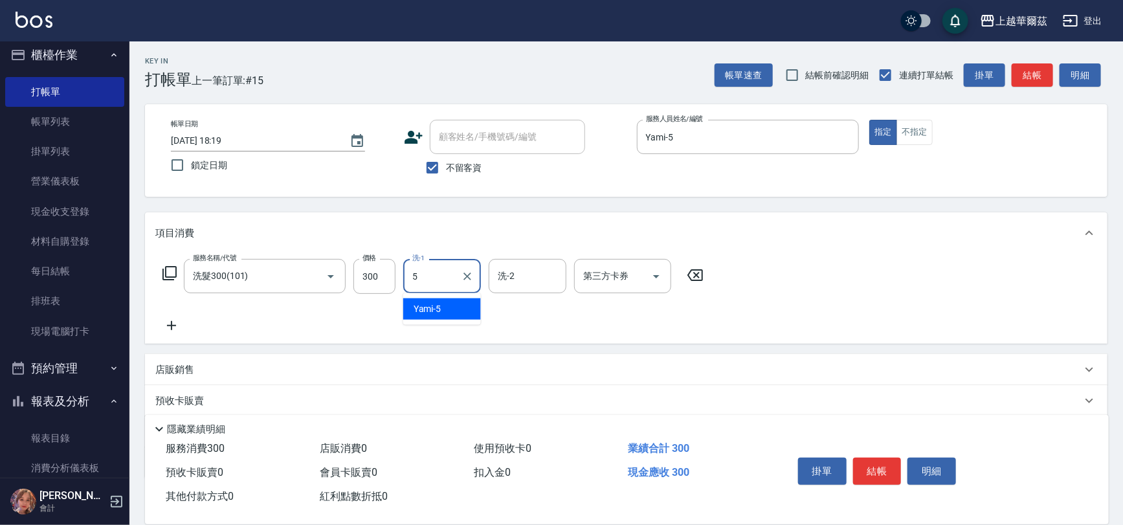
type input "Yami-5"
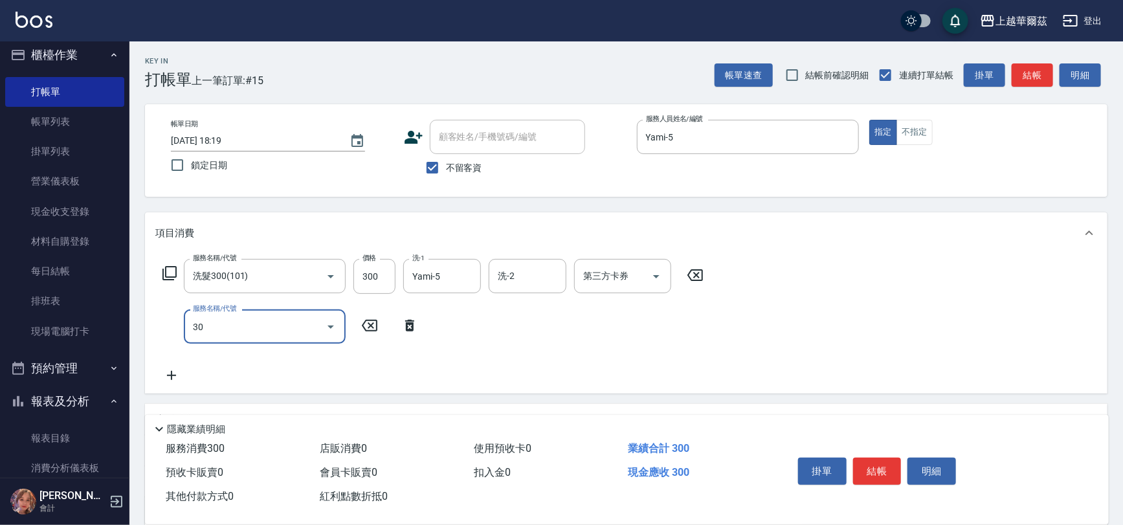
type input "304"
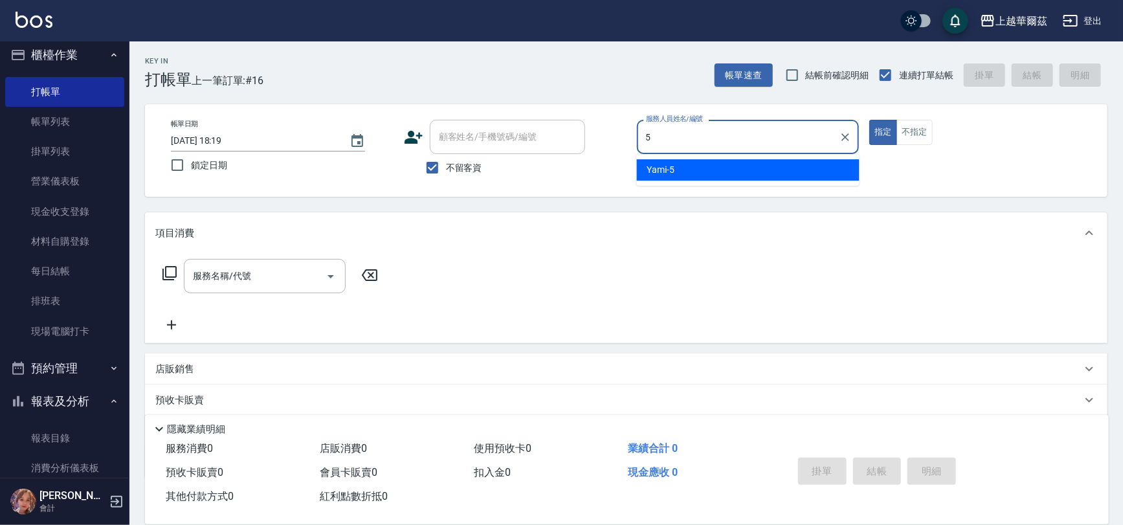
type input "Yami-5"
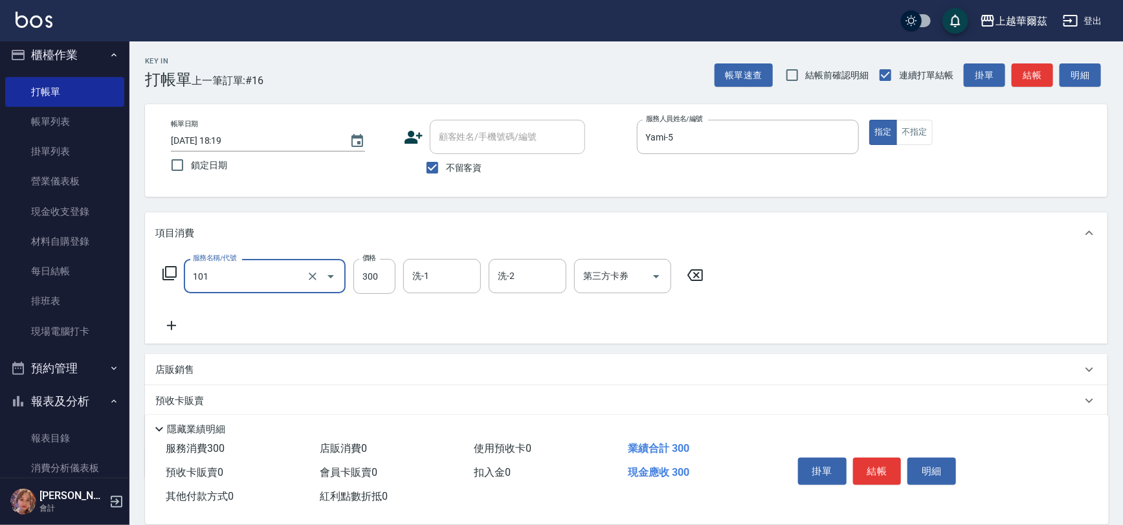
type input "洗髮300(101)"
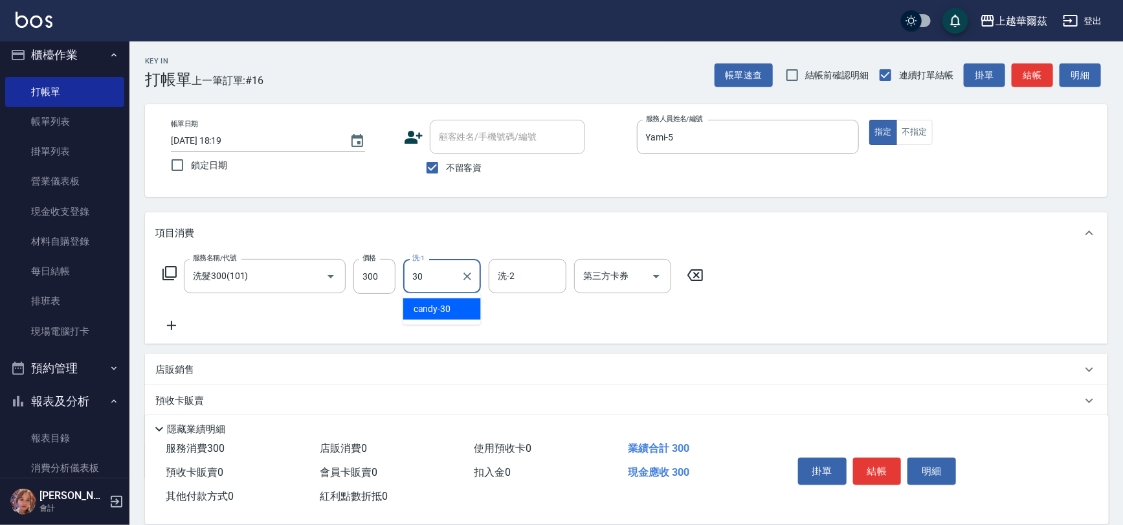
type input "candy-30"
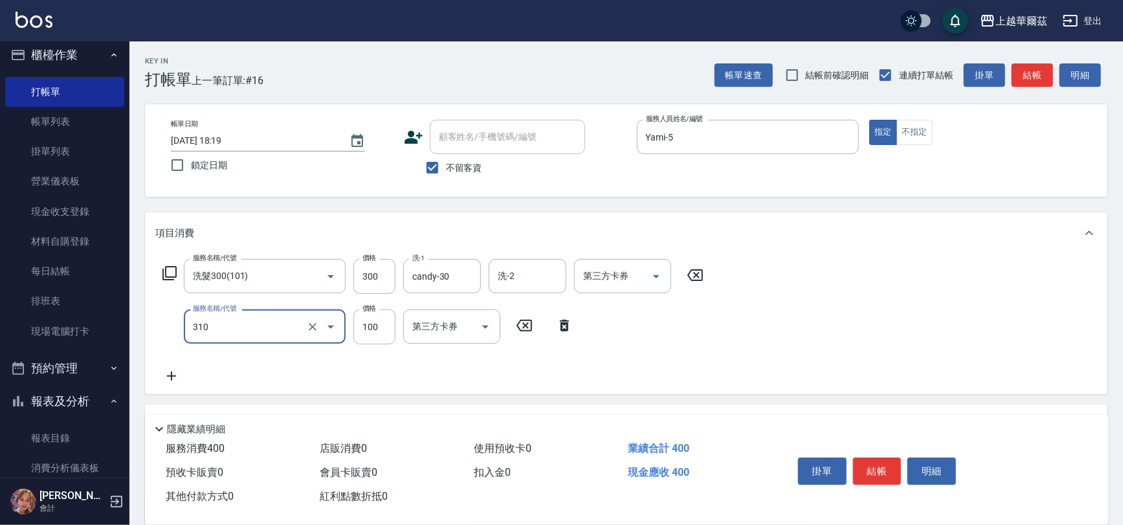
type input "瀏海100(310)"
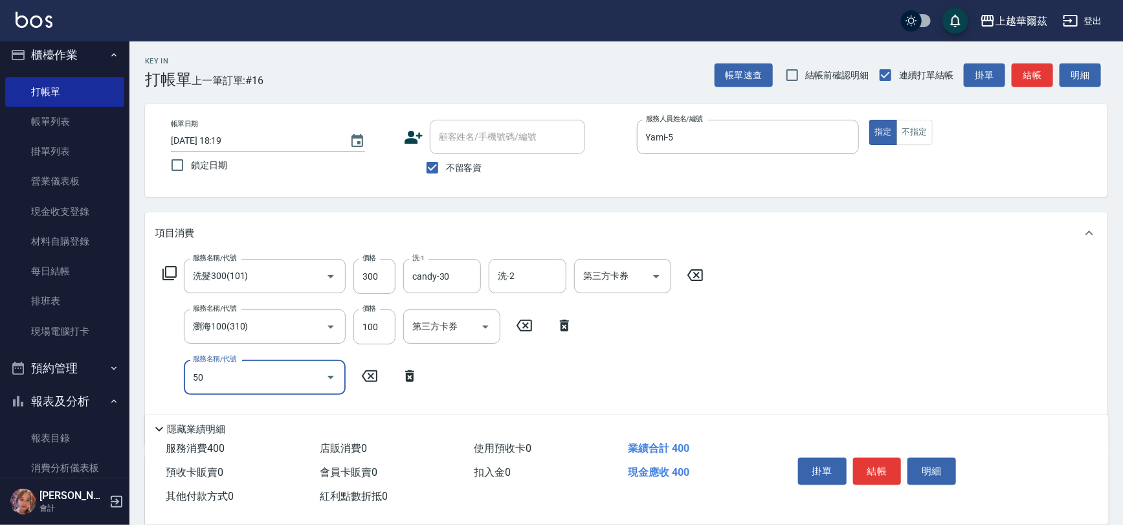
type input "504"
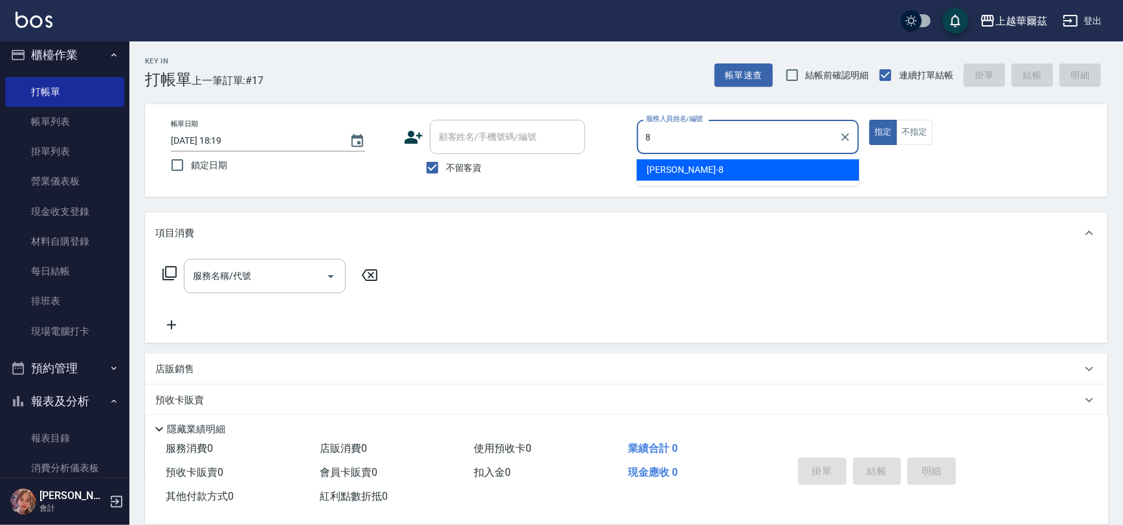
type input "[PERSON_NAME]-8"
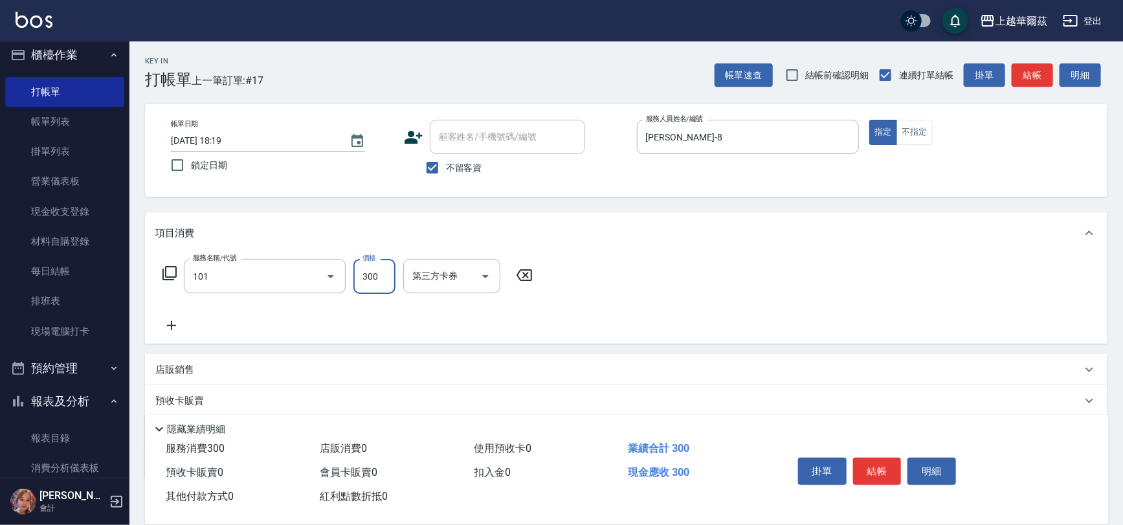
type input "洗髮300(101)"
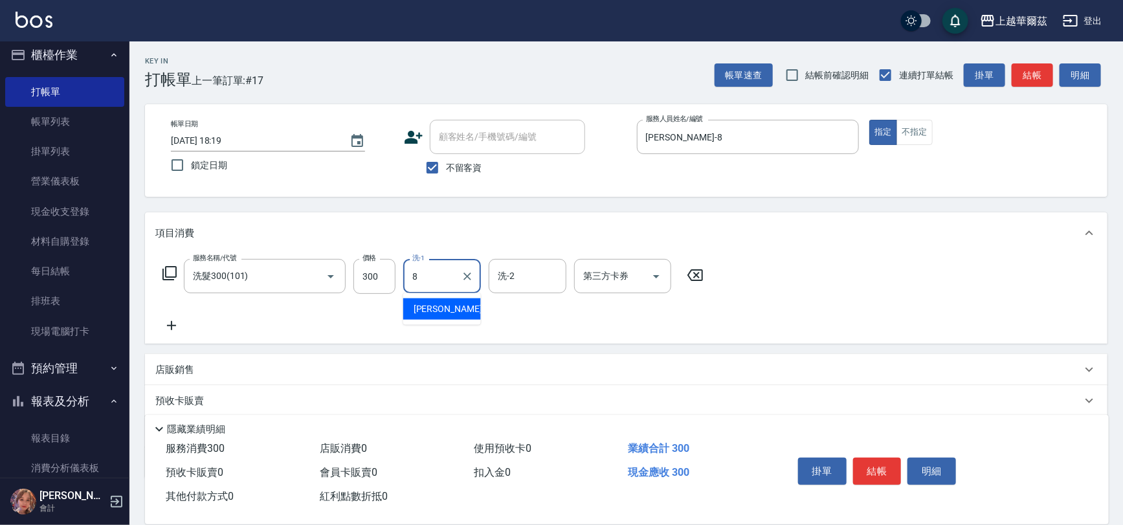
type input "[PERSON_NAME]-8"
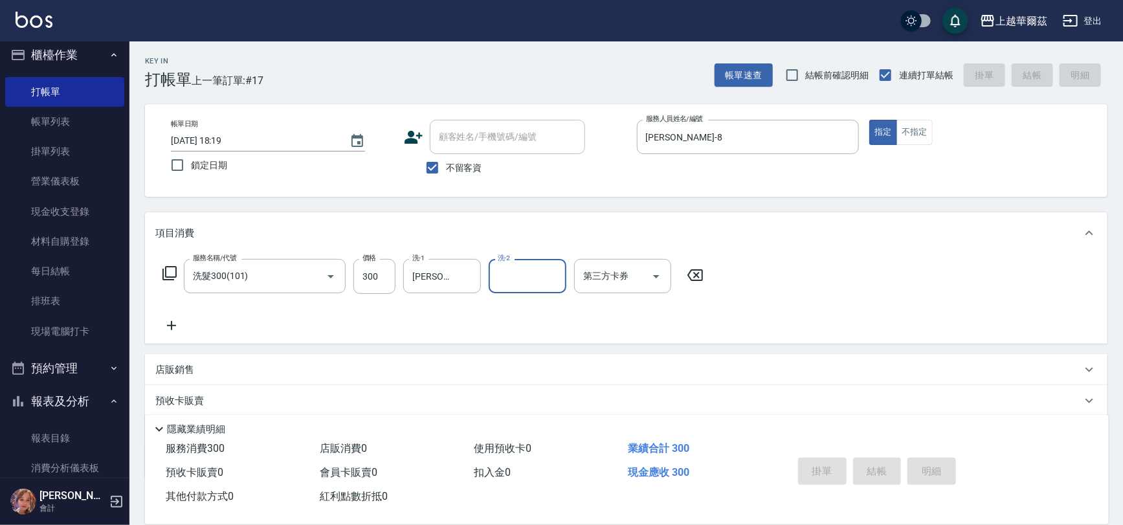
type input "[DATE] 18:20"
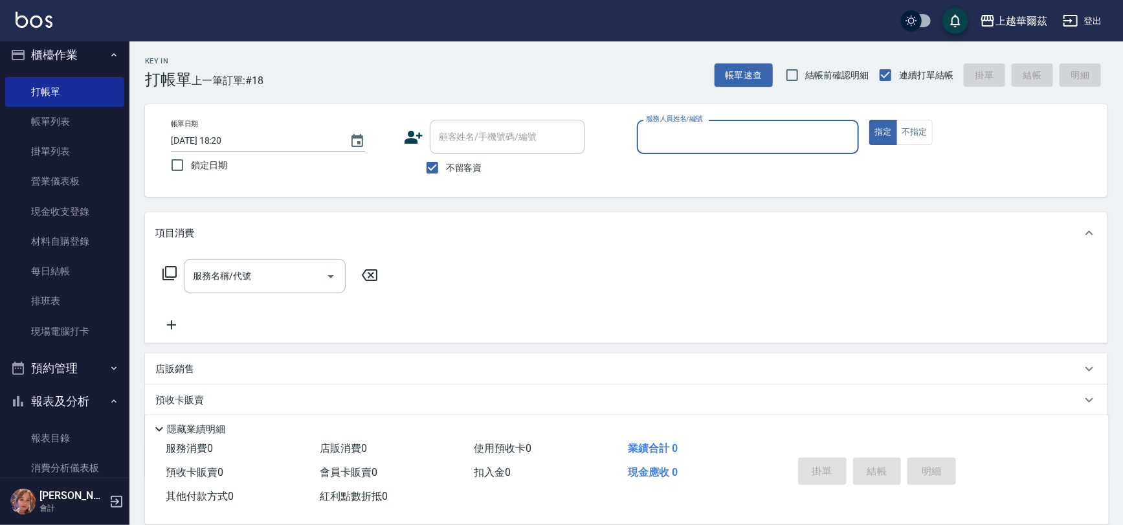
click at [64, 53] on button "櫃檯作業" at bounding box center [64, 55] width 119 height 34
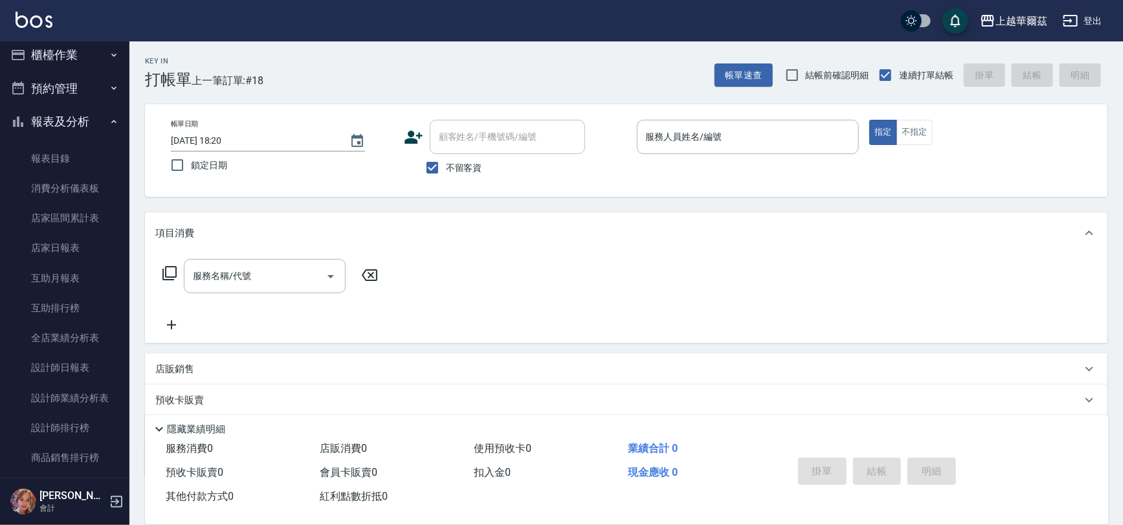
click at [78, 61] on button "櫃檯作業" at bounding box center [64, 55] width 119 height 34
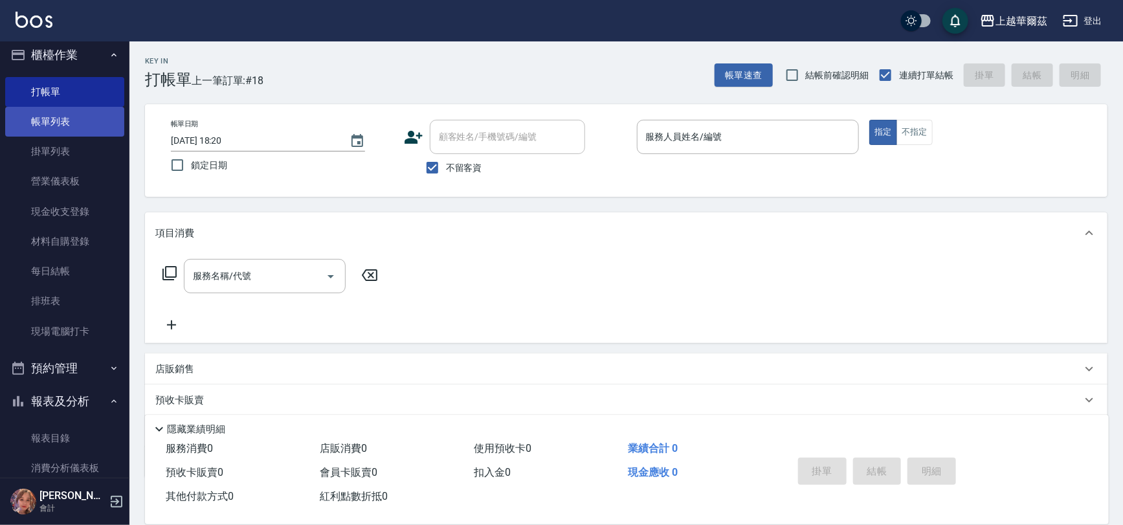
click at [63, 129] on link "帳單列表" at bounding box center [64, 122] width 119 height 30
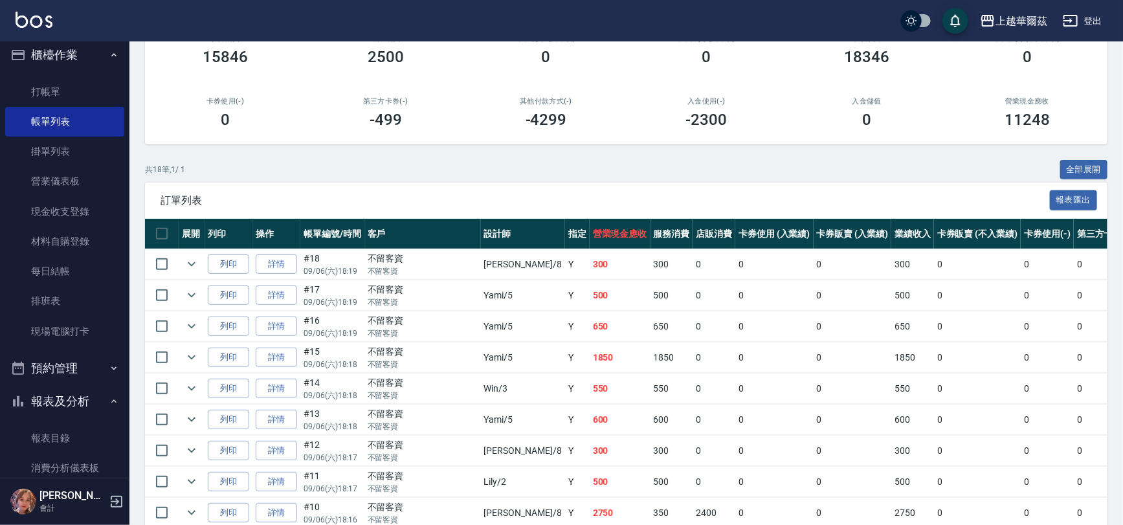
scroll to position [482, 0]
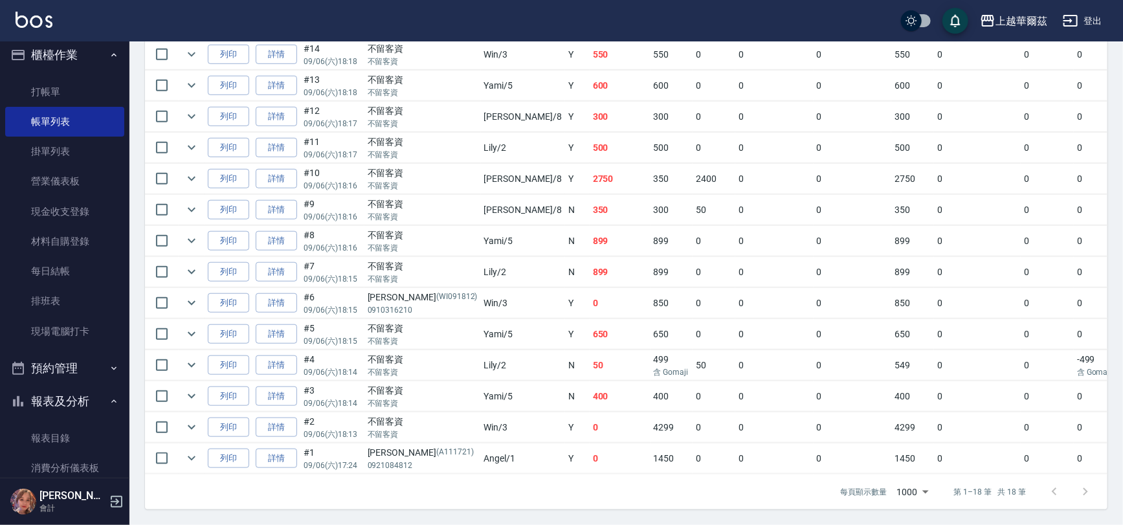
click at [67, 46] on button "櫃檯作業" at bounding box center [64, 55] width 119 height 34
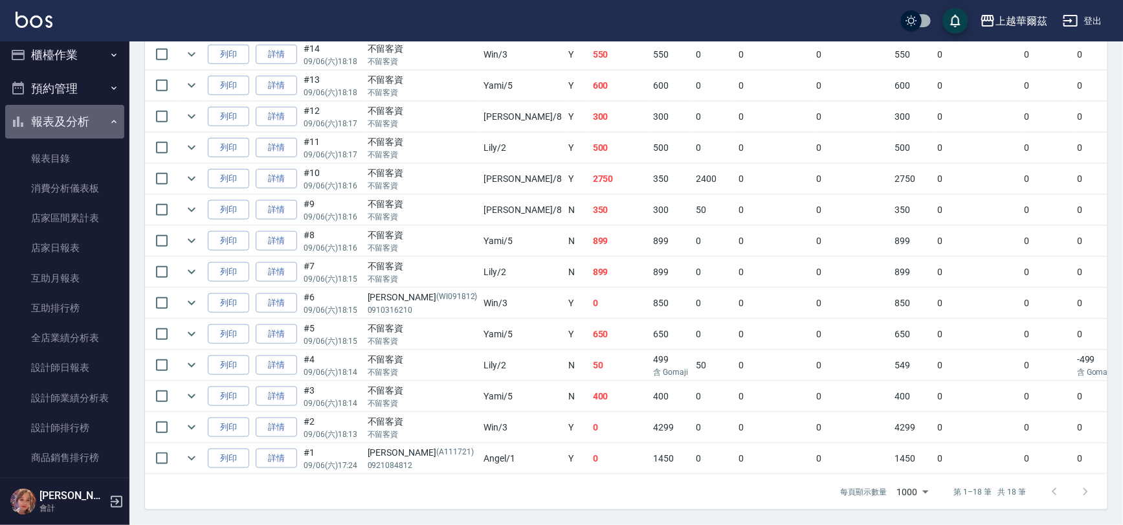
click at [74, 123] on button "報表及分析" at bounding box center [64, 122] width 119 height 34
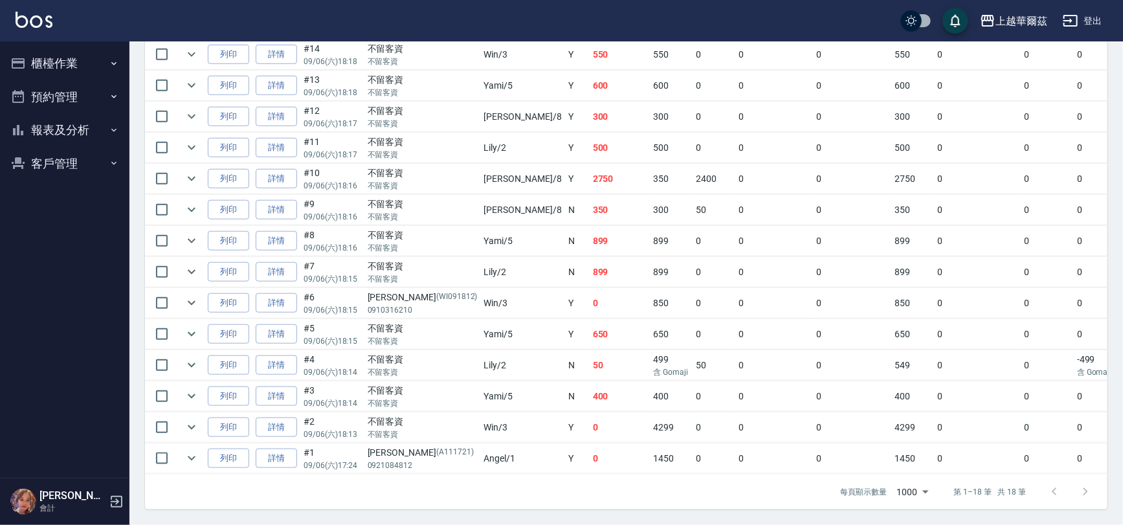
scroll to position [0, 0]
click at [62, 117] on button "報表及分析" at bounding box center [64, 130] width 119 height 34
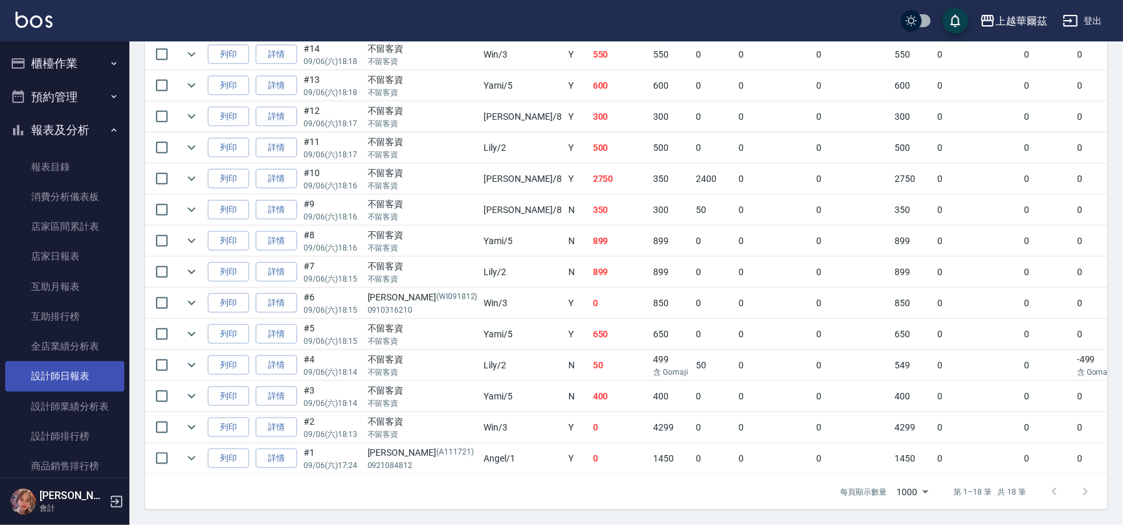
click at [72, 371] on link "設計師日報表" at bounding box center [64, 376] width 119 height 30
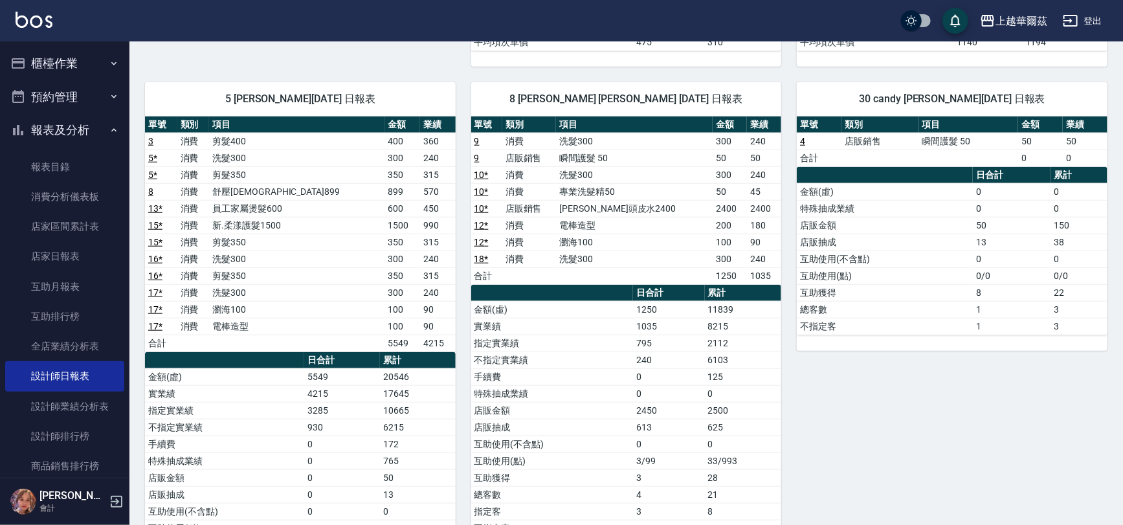
scroll to position [256, 0]
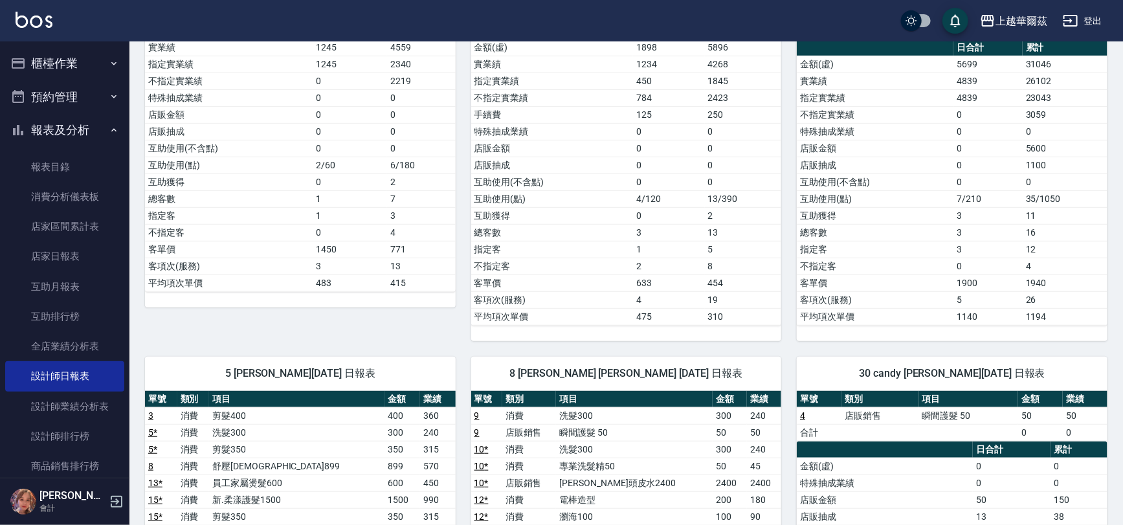
click at [64, 124] on button "報表及分析" at bounding box center [64, 130] width 119 height 34
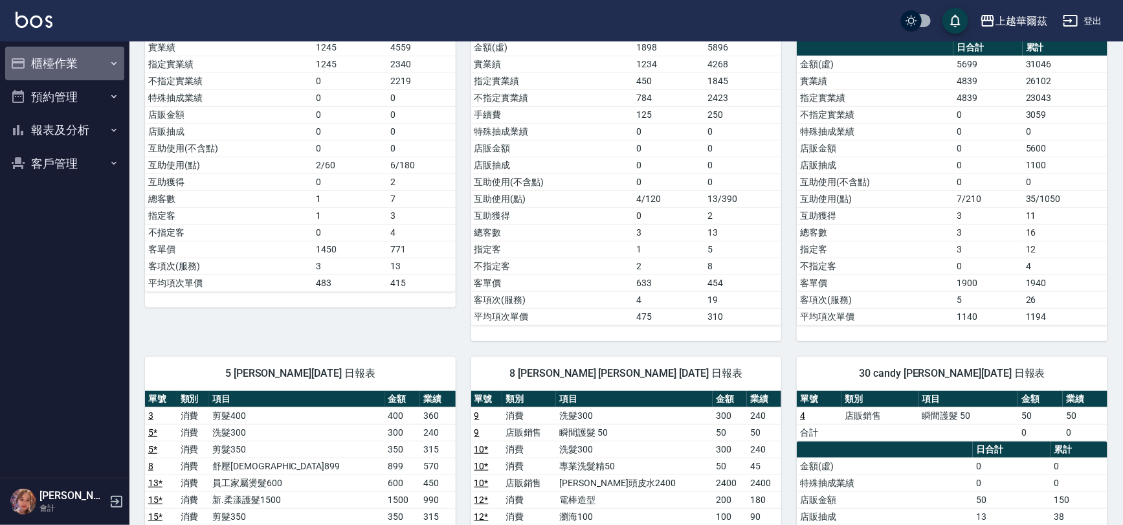
click at [87, 71] on button "櫃檯作業" at bounding box center [64, 64] width 119 height 34
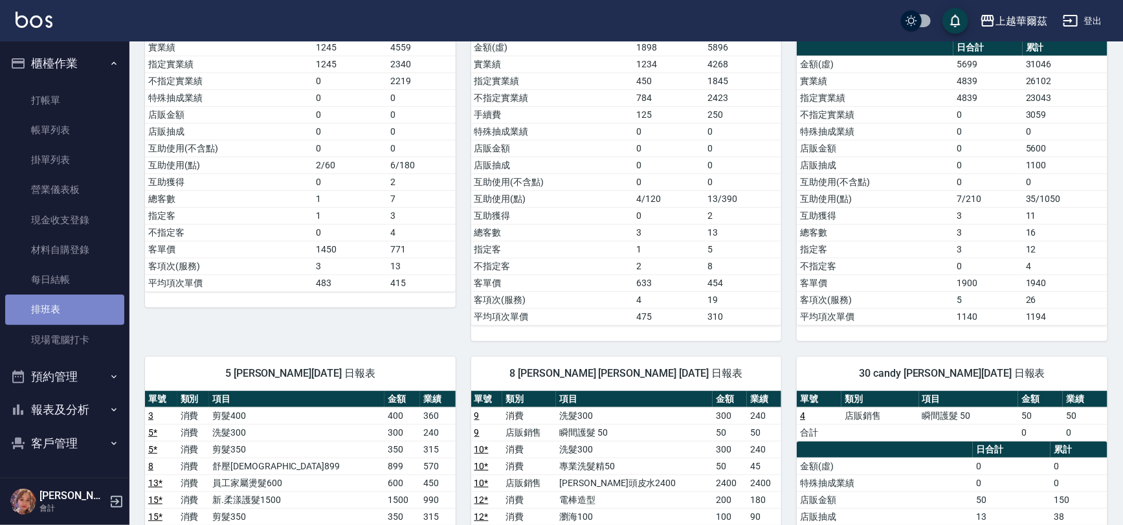
click at [91, 306] on link "排班表" at bounding box center [64, 310] width 119 height 30
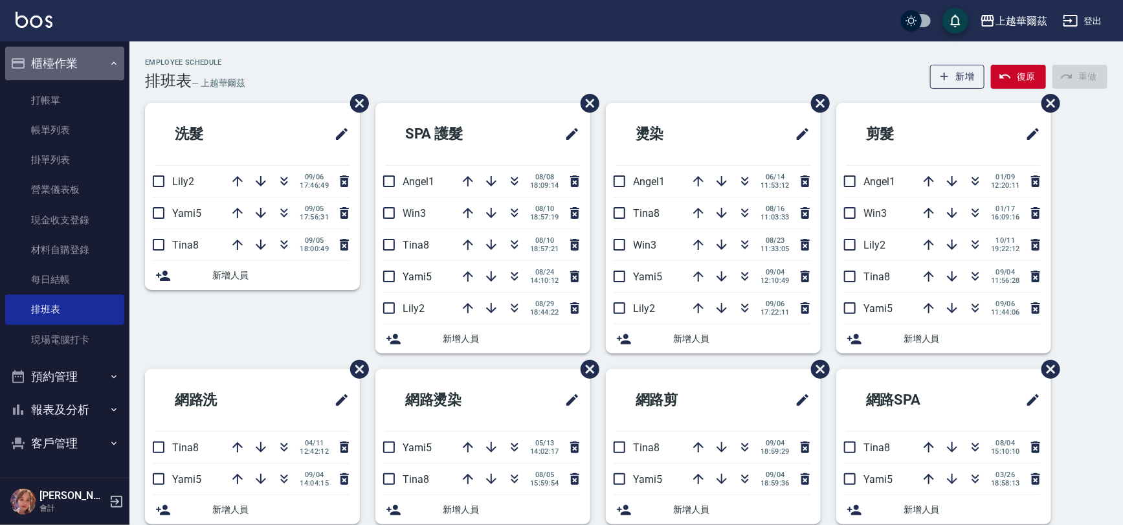
click at [86, 62] on button "櫃檯作業" at bounding box center [64, 64] width 119 height 34
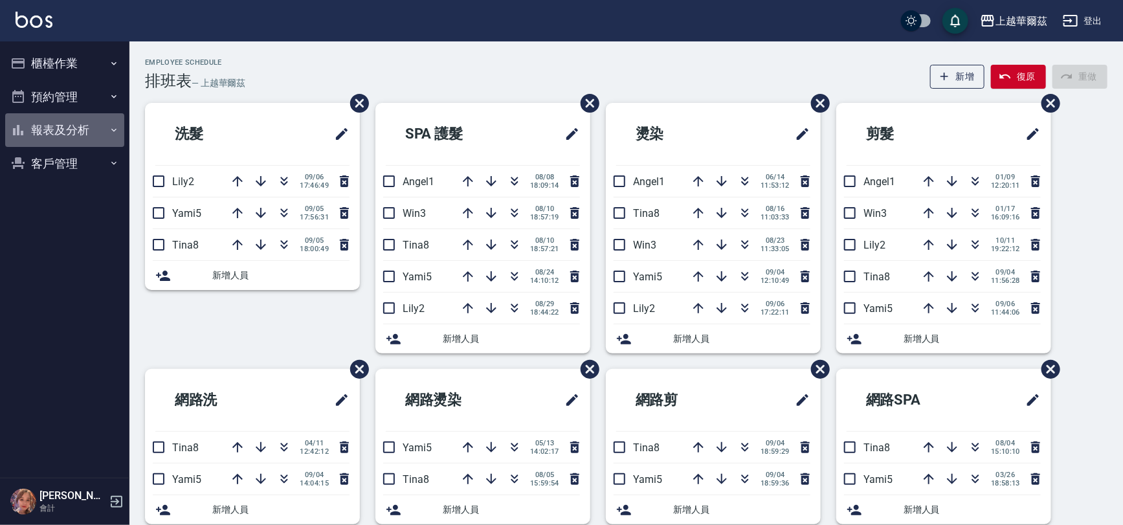
click at [91, 129] on button "報表及分析" at bounding box center [64, 130] width 119 height 34
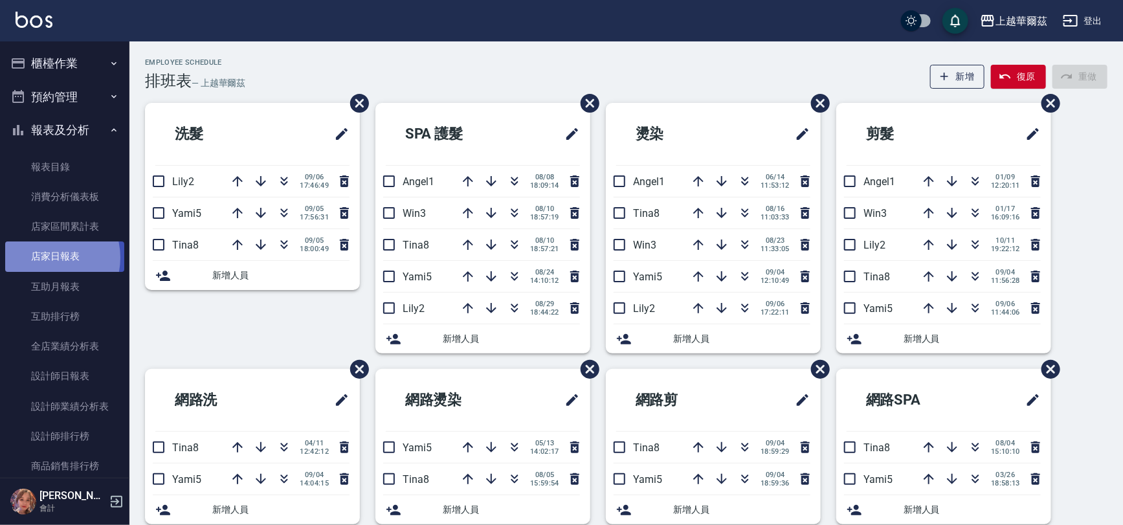
click at [45, 258] on link "店家日報表" at bounding box center [64, 257] width 119 height 30
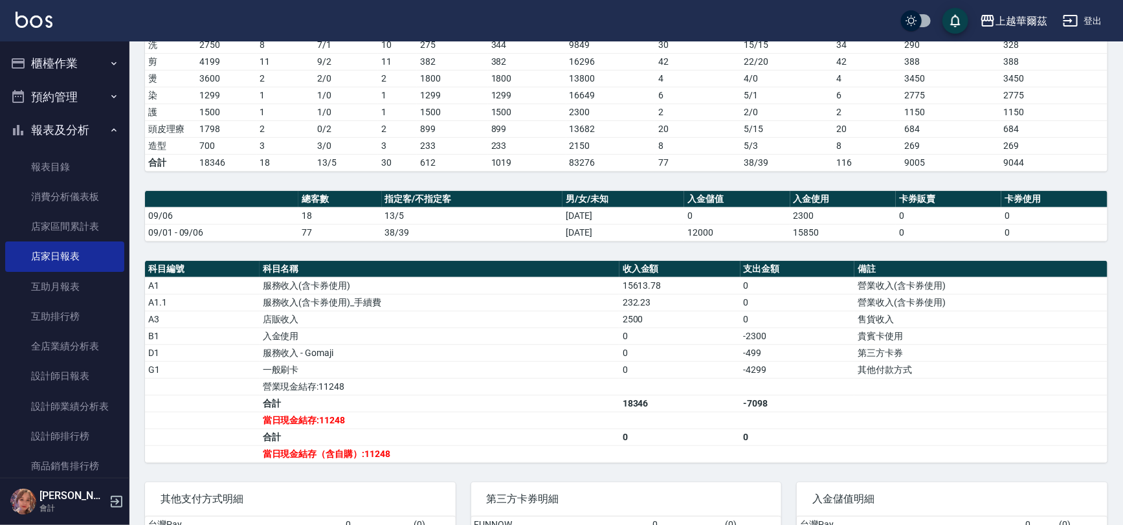
scroll to position [208, 0]
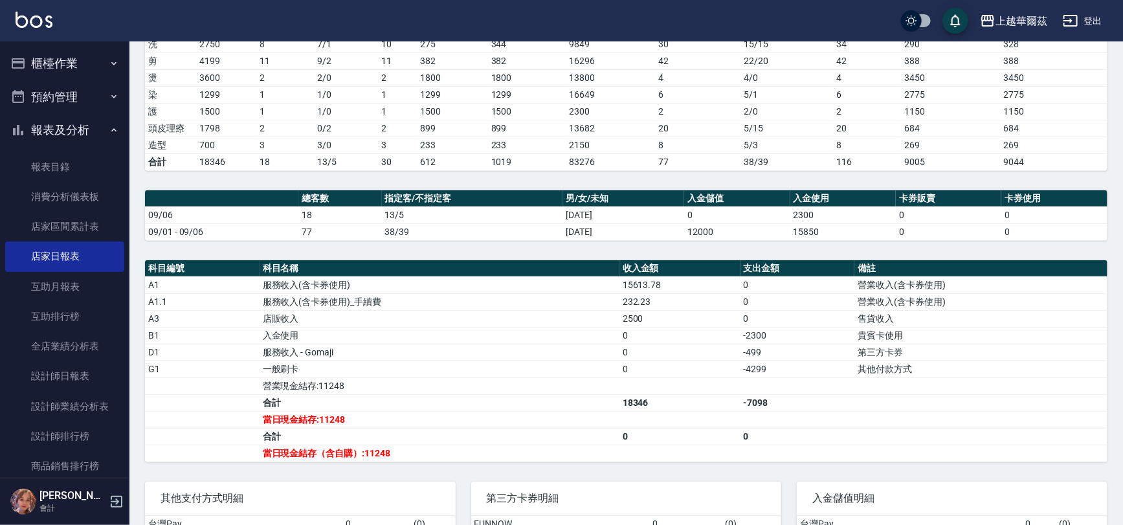
click at [45, 62] on button "櫃檯作業" at bounding box center [64, 64] width 119 height 34
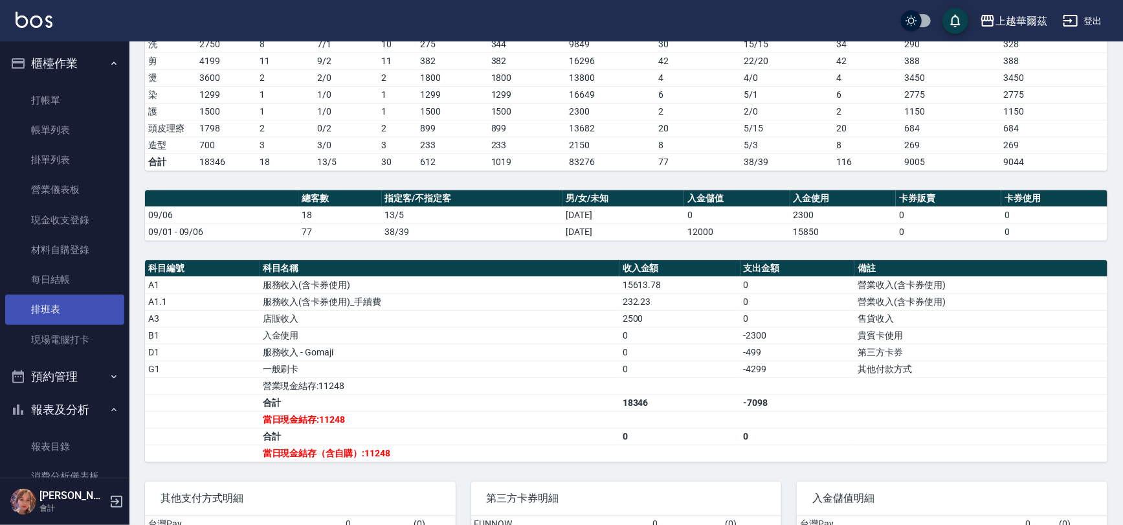
click at [45, 310] on link "排班表" at bounding box center [64, 310] width 119 height 30
